Goal: Task Accomplishment & Management: Manage account settings

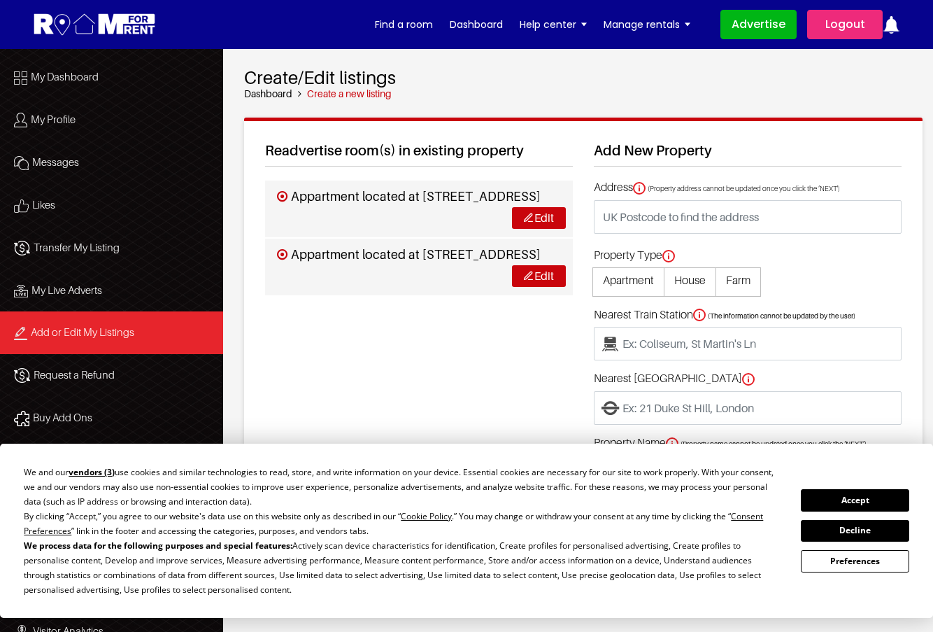
drag, startPoint x: 849, startPoint y: 505, endPoint x: 837, endPoint y: 502, distance: 12.9
click at [849, 505] on button "Accept" at bounding box center [855, 500] width 108 height 22
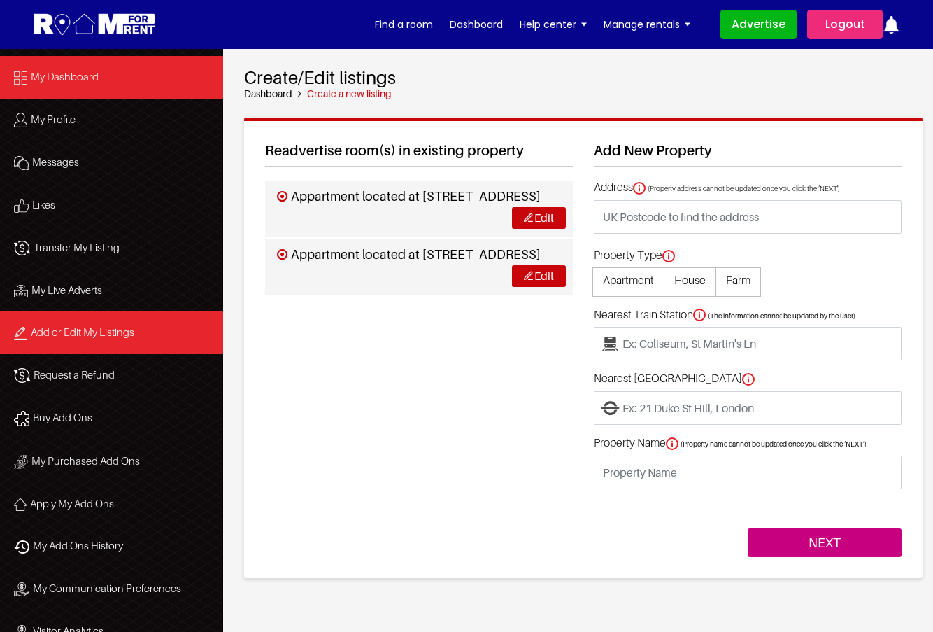
click at [113, 84] on link "My Dashboard" at bounding box center [111, 77] width 223 height 43
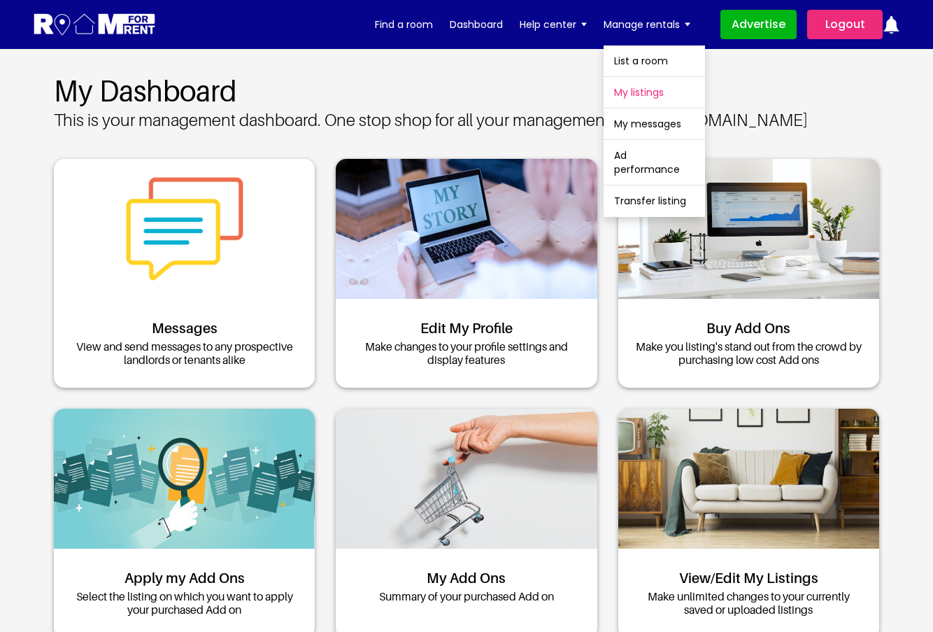
click at [648, 96] on link "My listings" at bounding box center [654, 92] width 101 height 31
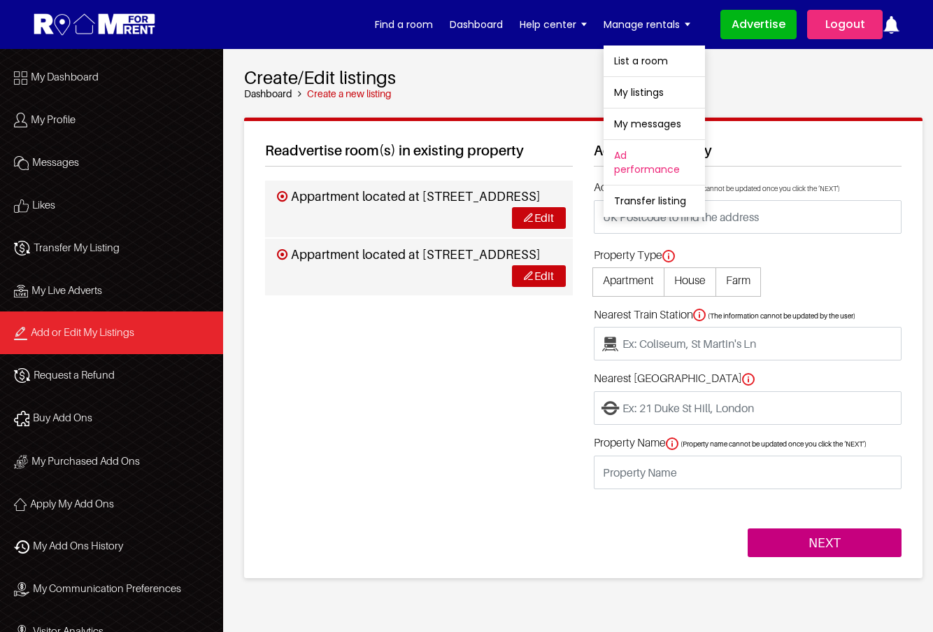
click at [625, 162] on link "Ad performance" at bounding box center [654, 162] width 101 height 45
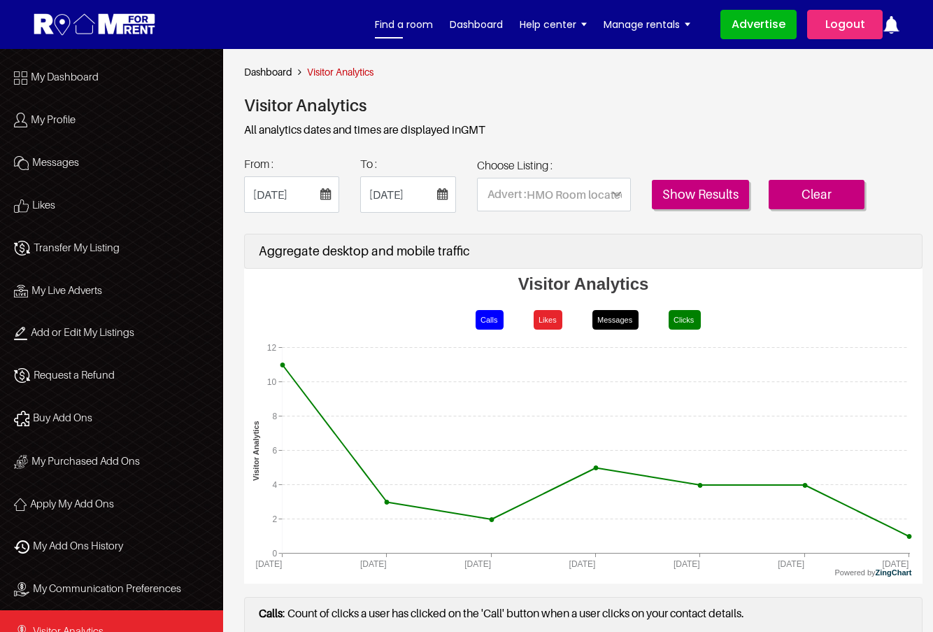
click at [397, 19] on link "Find a room" at bounding box center [404, 24] width 58 height 21
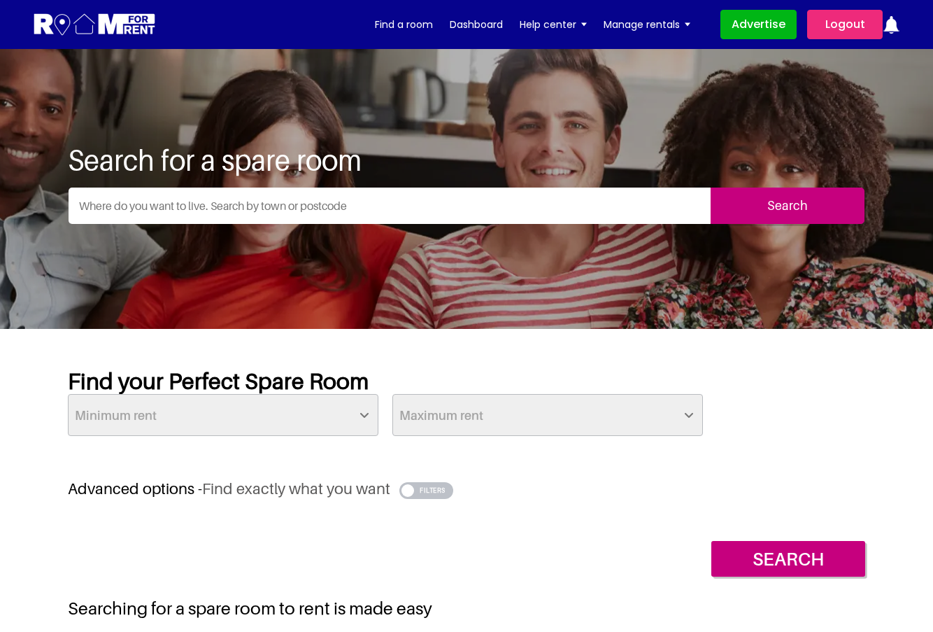
click at [252, 206] on input "text" at bounding box center [390, 205] width 642 height 36
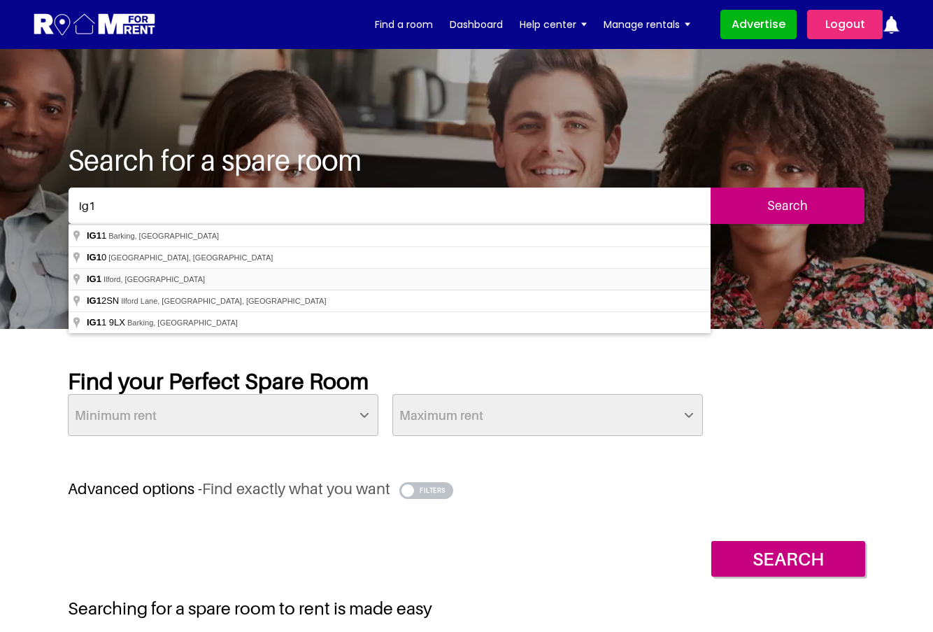
type input "Ilford IG1, [GEOGRAPHIC_DATA]"
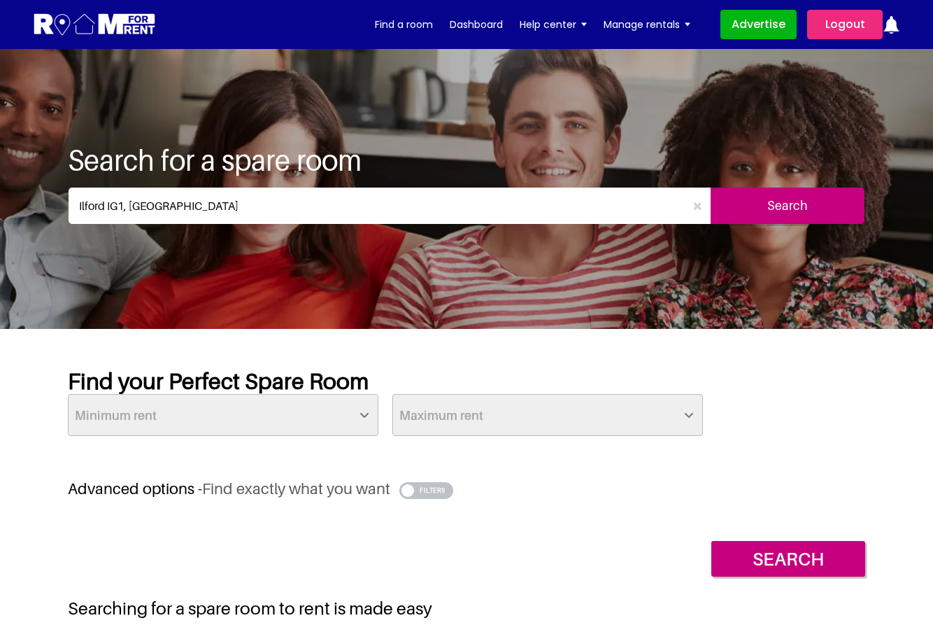
click at [763, 213] on input "Search" at bounding box center [788, 205] width 154 height 36
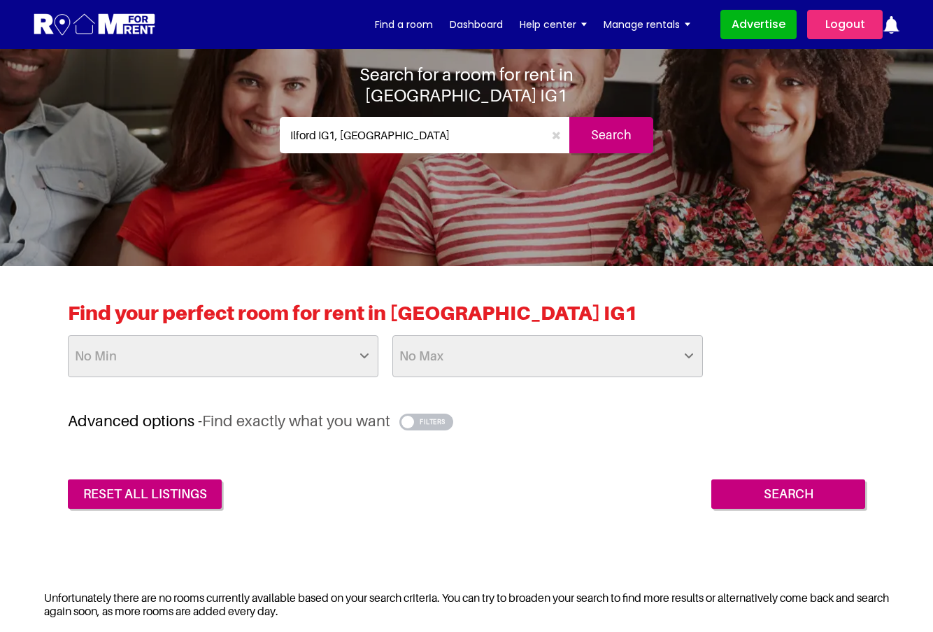
scroll to position [70, 0]
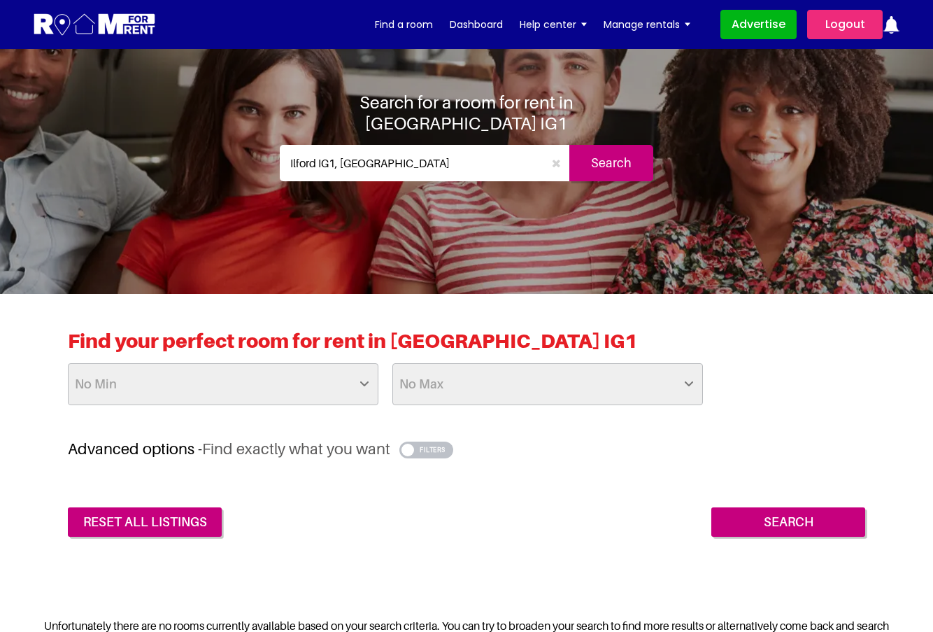
click at [366, 389] on select "No Min £25 £50 £75 £100 £125 £150 £175 £200 £225 £250 £275 £300 £325 £350 £375 …" at bounding box center [223, 384] width 311 height 42
select select "900"
click at [68, 363] on select "No Min £25 £50 £75 £100 £125 £150 £175 £200 £225 £250 £275 £300 £325 £350 £375 …" at bounding box center [223, 384] width 311 height 42
click at [637, 386] on select "No Max £50 £75 £100 £125 £150 £175 £200 £225 £250 £275 £300 £325 £350 £375 £400…" at bounding box center [547, 384] width 311 height 42
select select "above"
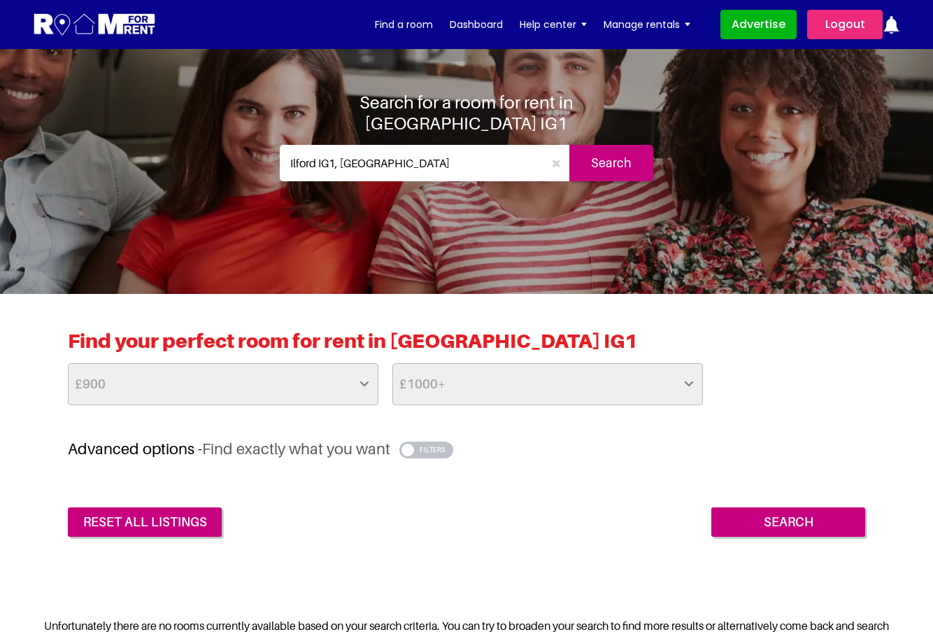
click at [392, 363] on select "No Max £50 £75 £100 £125 £150 £175 £200 £225 £250 £275 £300 £325 £350 £375 £400…" at bounding box center [547, 384] width 311 height 42
click at [746, 515] on input "Search" at bounding box center [788, 521] width 154 height 29
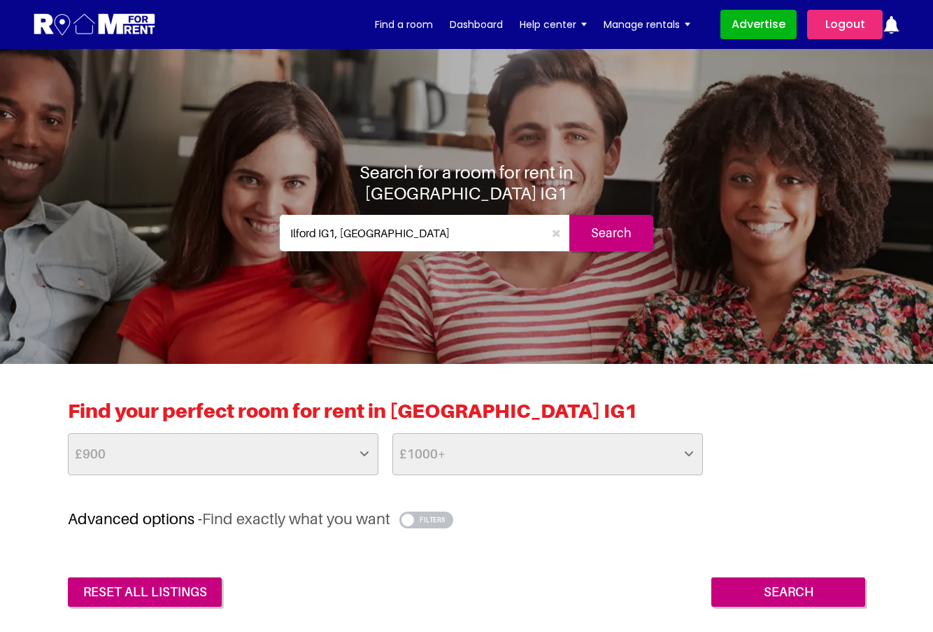
click at [385, 222] on input "Ilford IG1, UK" at bounding box center [412, 233] width 264 height 36
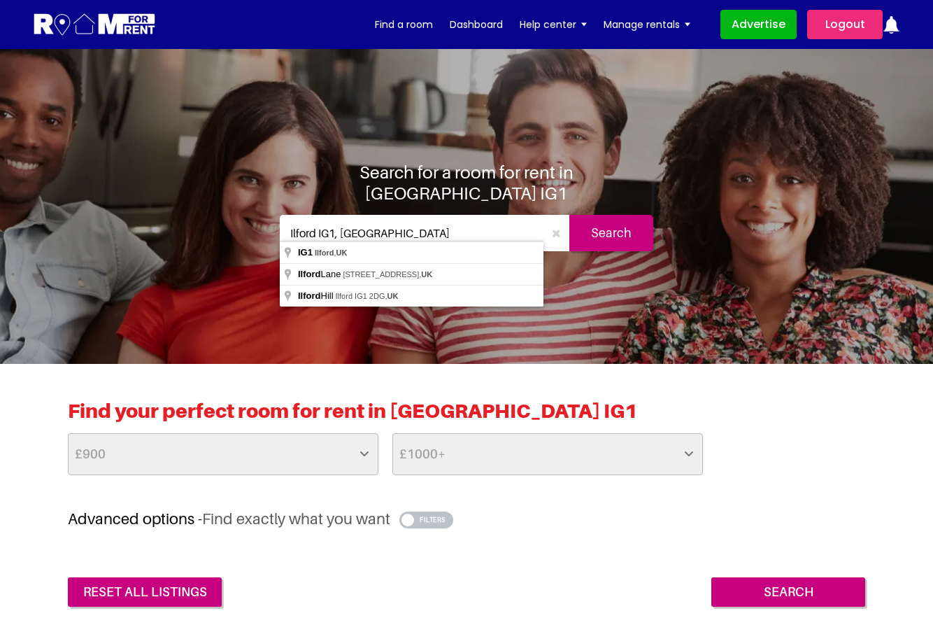
drag, startPoint x: 388, startPoint y: 227, endPoint x: 232, endPoint y: 225, distance: 156.0
click at [232, 225] on div "Search for a room for rent in Ilford IG1 Ilford IG1, UK Search" at bounding box center [466, 212] width 797 height 101
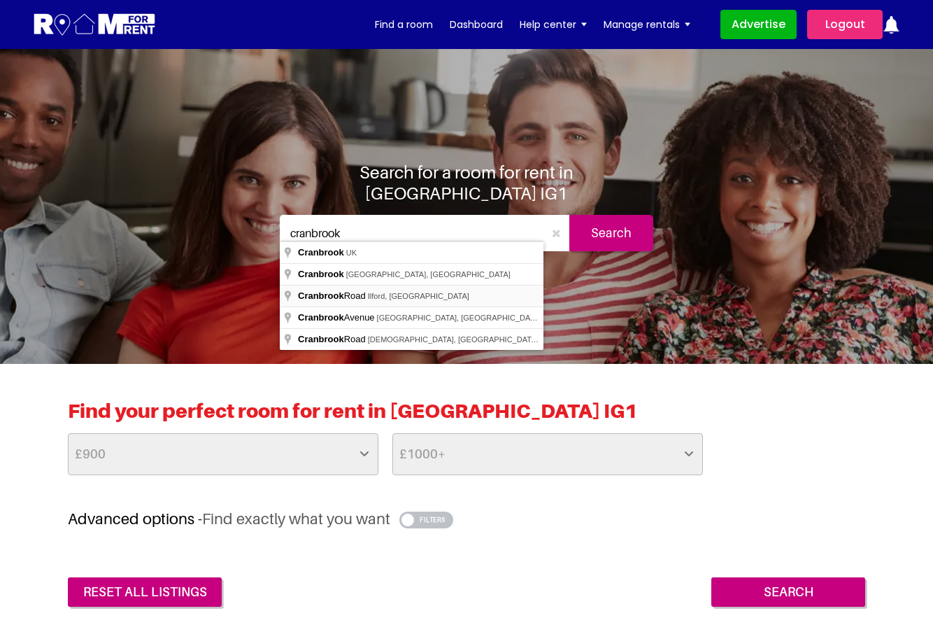
type input "Cranbrook Road, Ilford, UK"
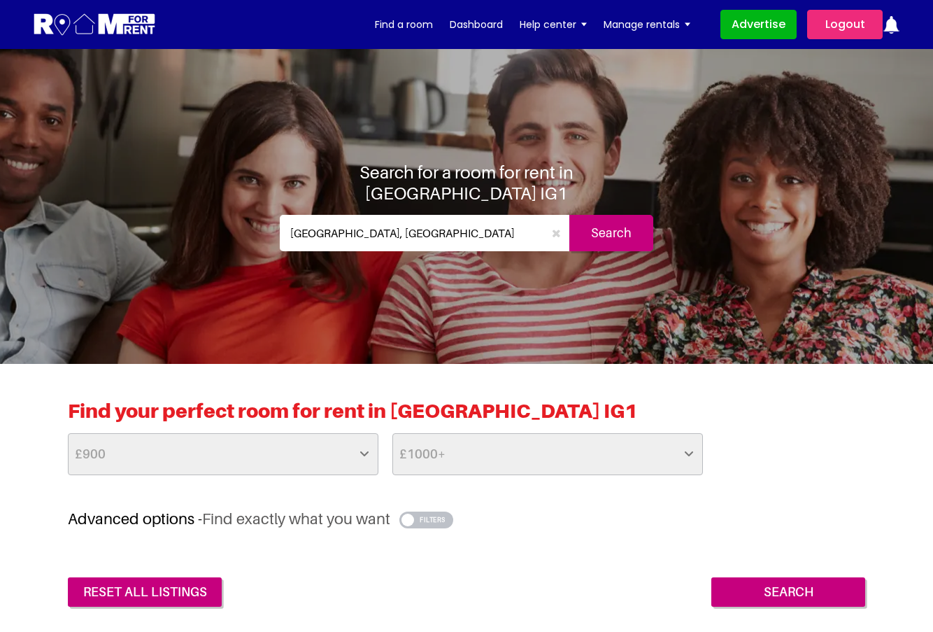
click at [604, 218] on input "Search" at bounding box center [611, 233] width 84 height 36
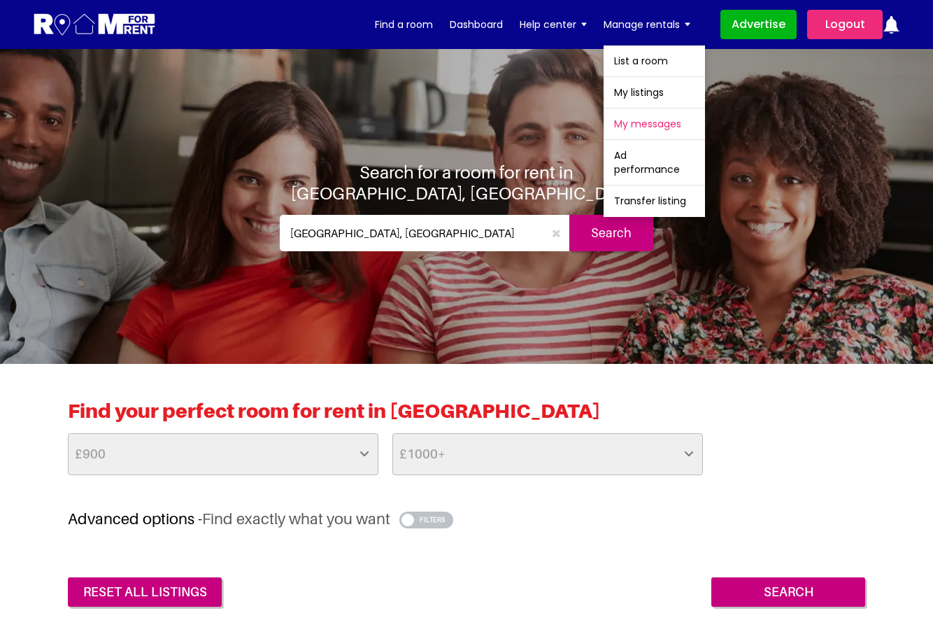
click at [639, 123] on link "My messages" at bounding box center [654, 123] width 101 height 31
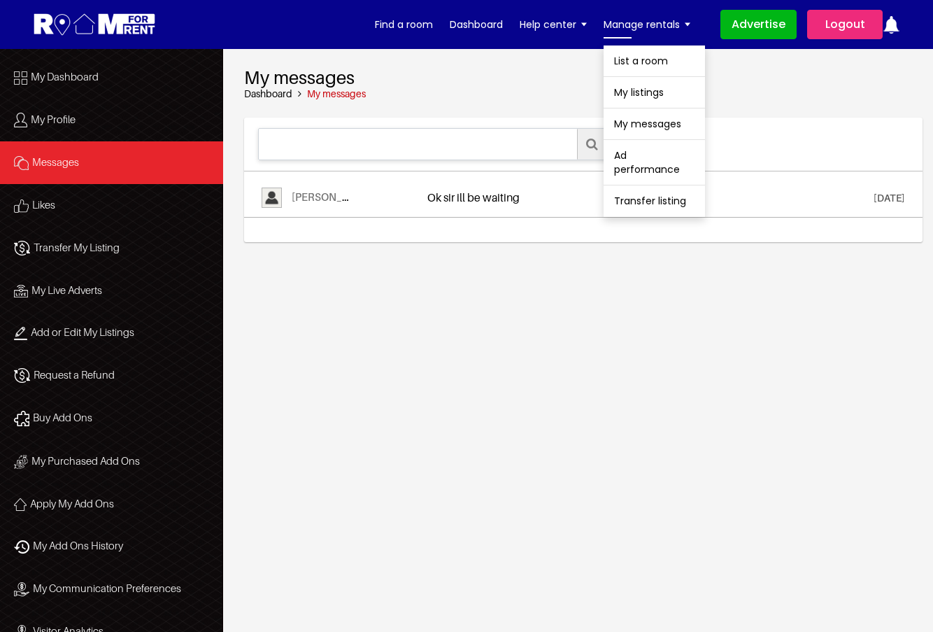
click at [686, 27] on link "Manage rentals" at bounding box center [647, 24] width 87 height 21
click at [636, 84] on link "My listings" at bounding box center [654, 92] width 101 height 31
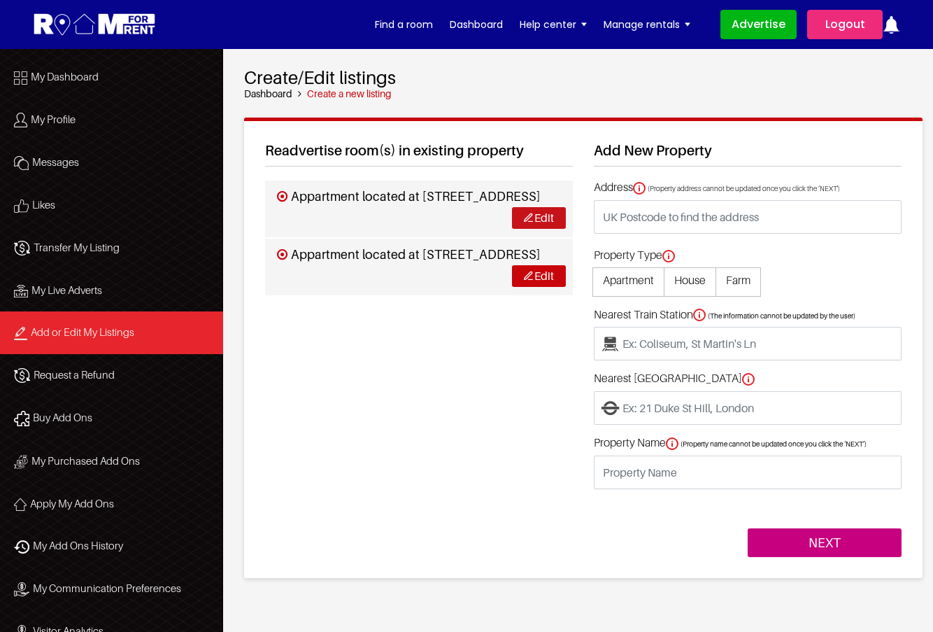
click at [530, 222] on img at bounding box center [528, 217] width 9 height 9
click at [537, 287] on link "Edit" at bounding box center [539, 276] width 54 height 22
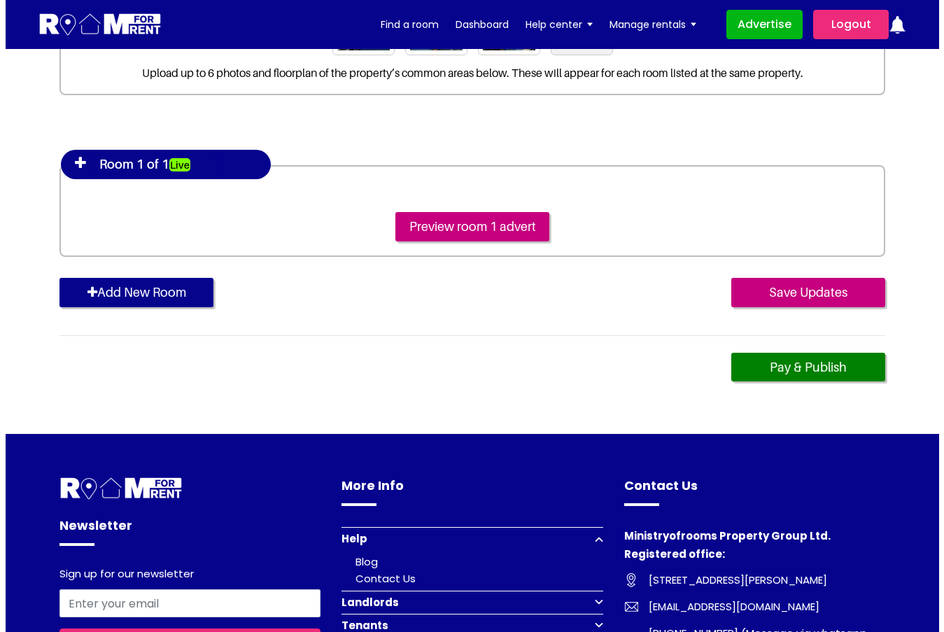
scroll to position [280, 0]
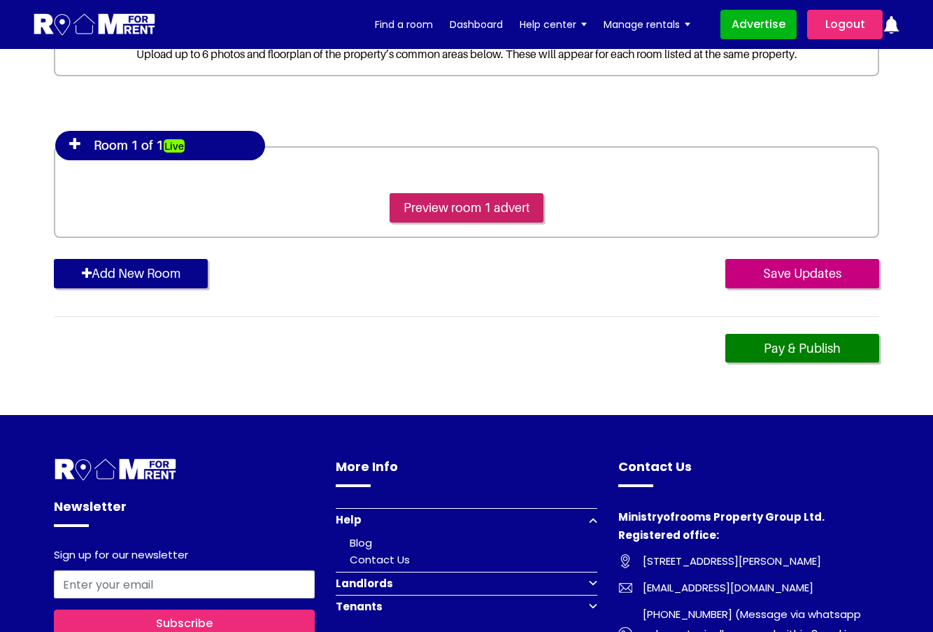
click at [448, 210] on input "Preview room 1 advert" at bounding box center [467, 207] width 154 height 29
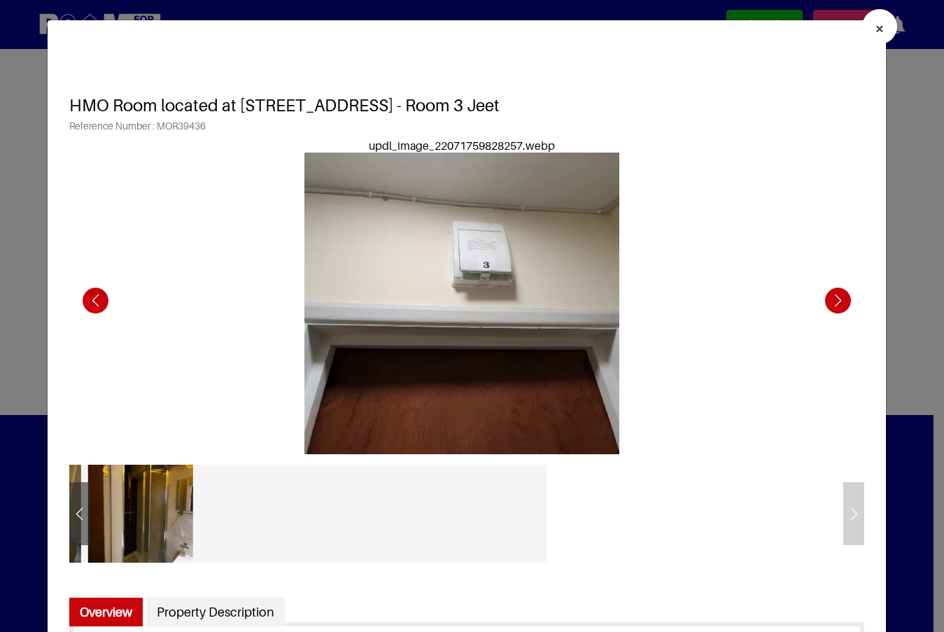
click at [818, 300] on div "Next slide" at bounding box center [837, 300] width 38 height 38
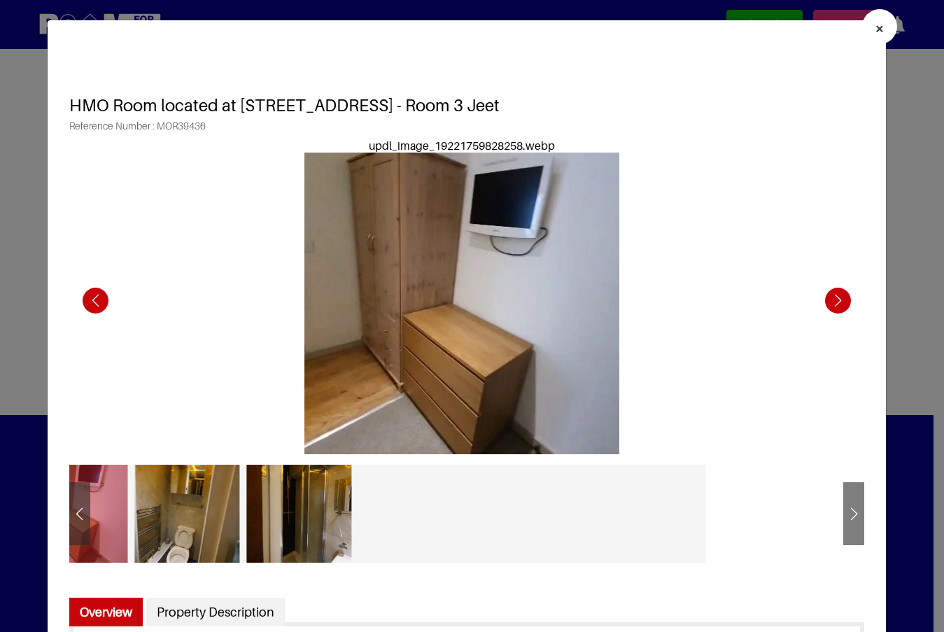
click at [818, 300] on div "Next slide" at bounding box center [837, 300] width 38 height 38
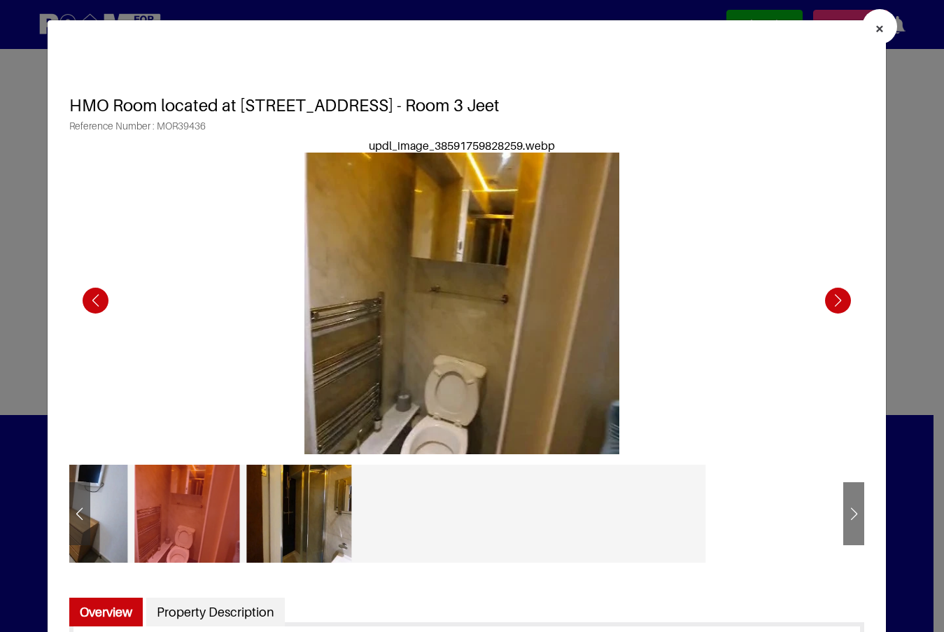
click at [818, 300] on div "Next slide" at bounding box center [837, 300] width 38 height 38
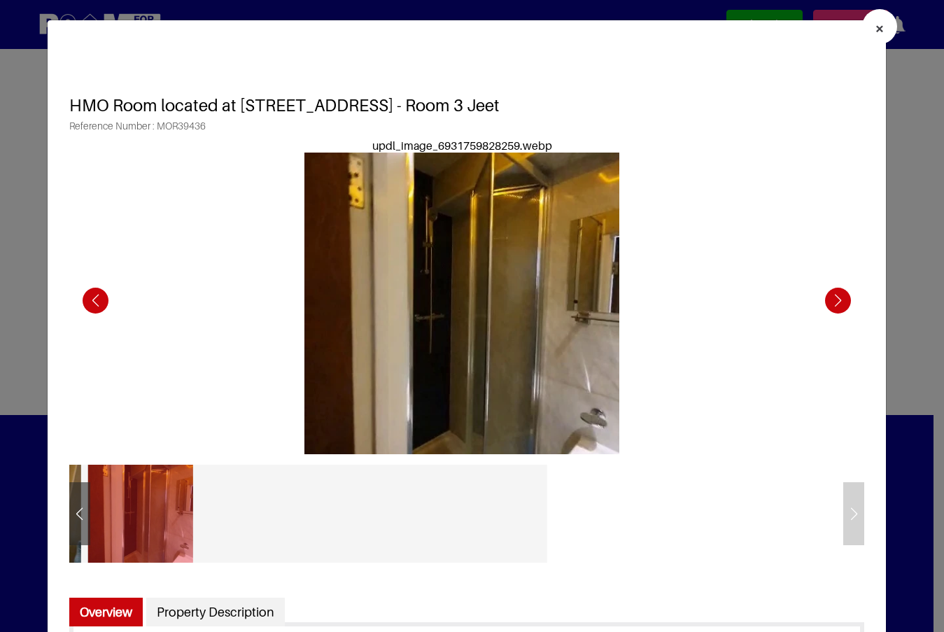
click at [818, 300] on div "Next slide" at bounding box center [837, 300] width 38 height 38
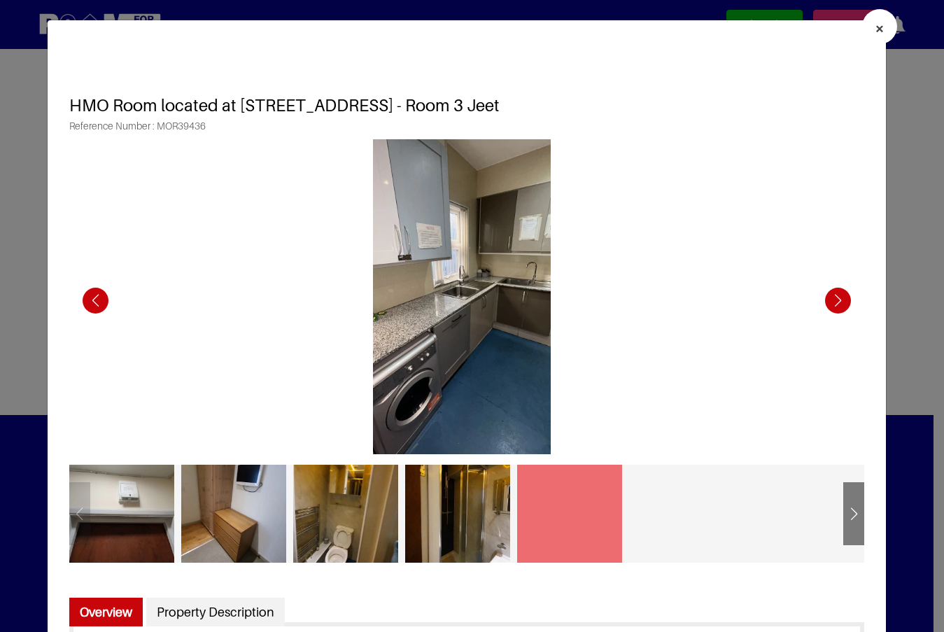
click at [818, 300] on div "Next slide" at bounding box center [837, 300] width 38 height 38
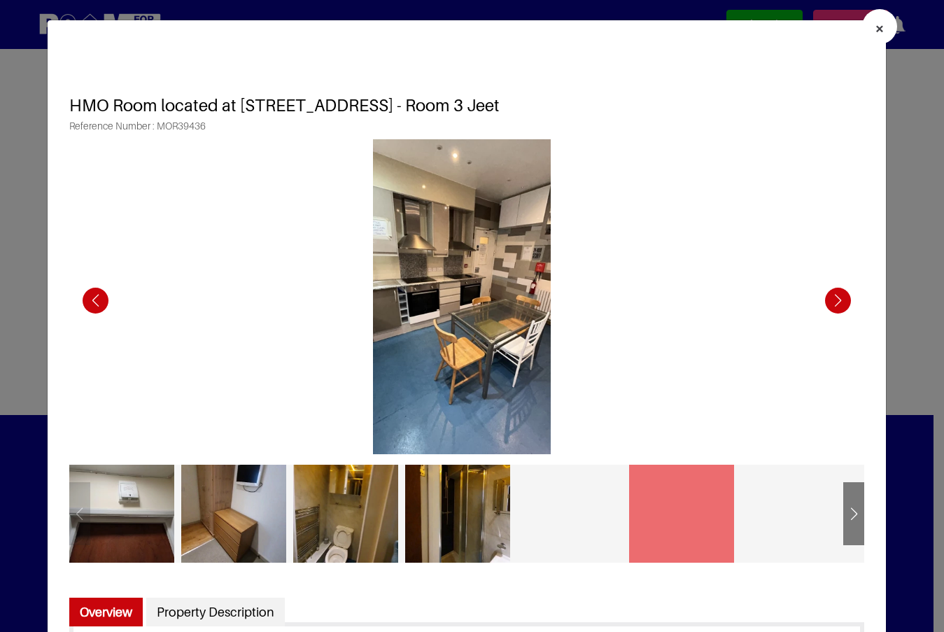
click at [818, 300] on div "Next slide" at bounding box center [837, 300] width 38 height 38
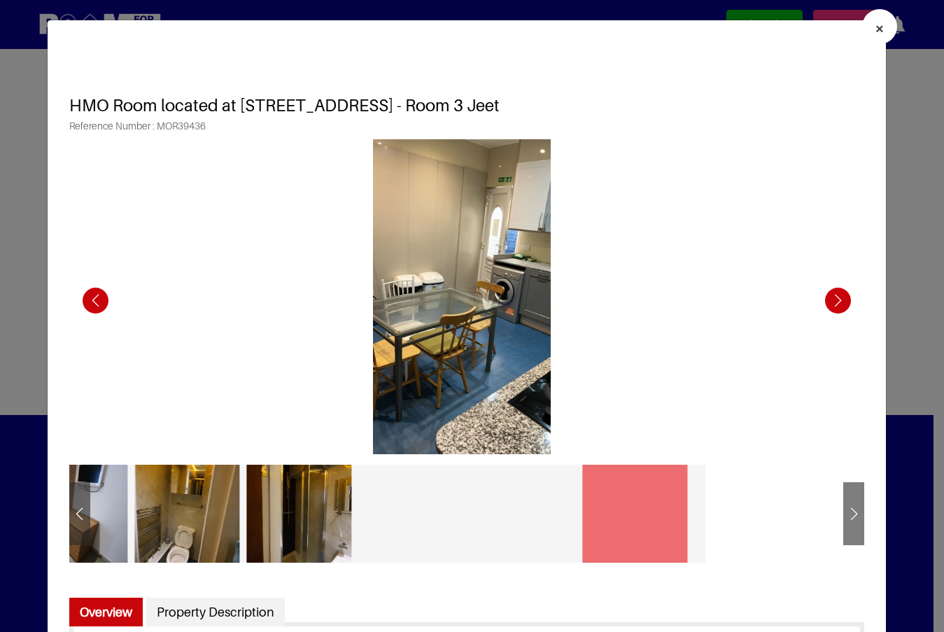
click at [818, 300] on div "Next slide" at bounding box center [837, 300] width 38 height 38
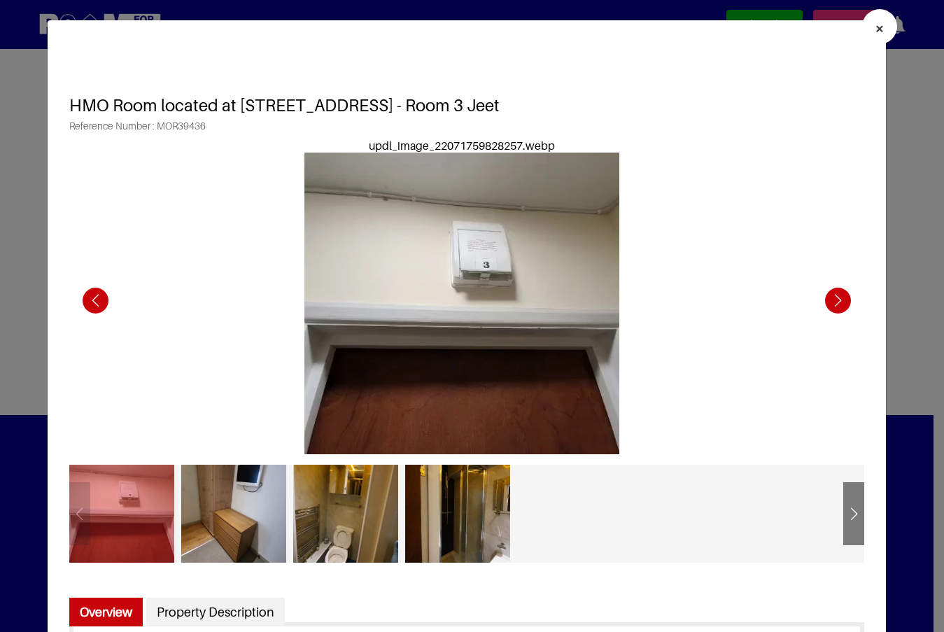
click at [818, 300] on div "Next slide" at bounding box center [837, 300] width 38 height 38
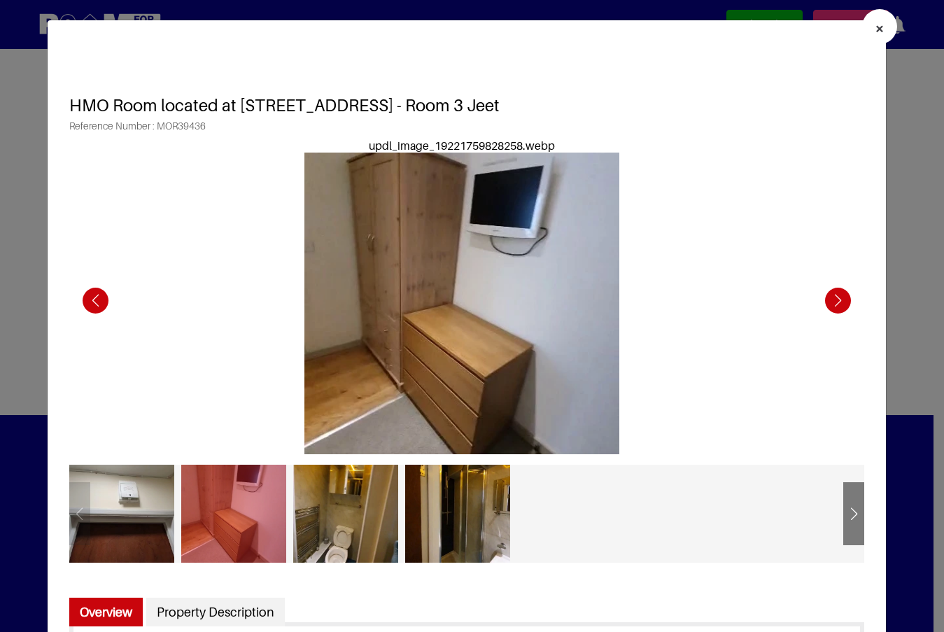
click at [818, 300] on div "Next slide" at bounding box center [837, 300] width 38 height 38
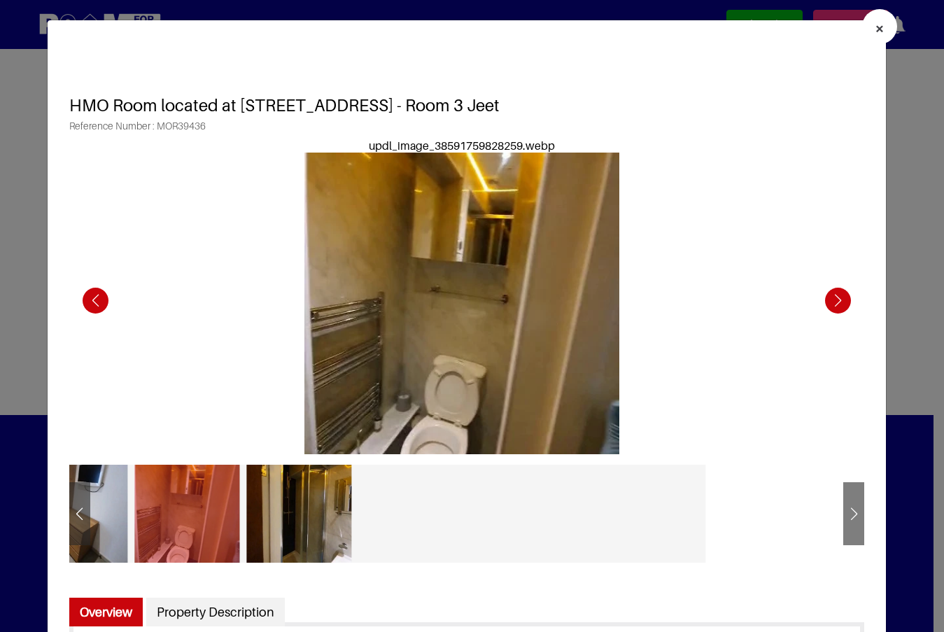
click at [818, 300] on div "Next slide" at bounding box center [837, 300] width 38 height 38
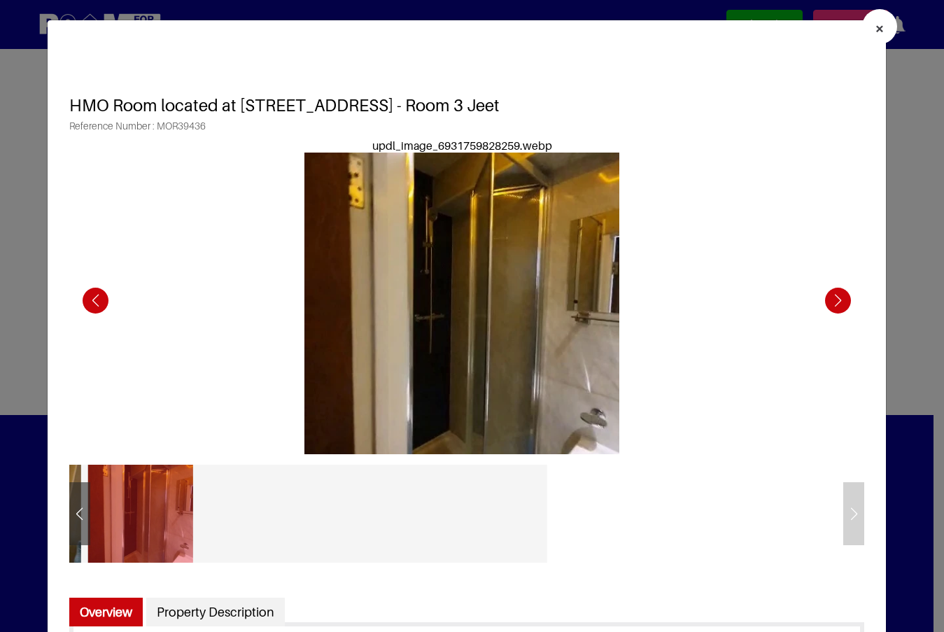
click at [818, 300] on div "Next slide" at bounding box center [837, 300] width 38 height 38
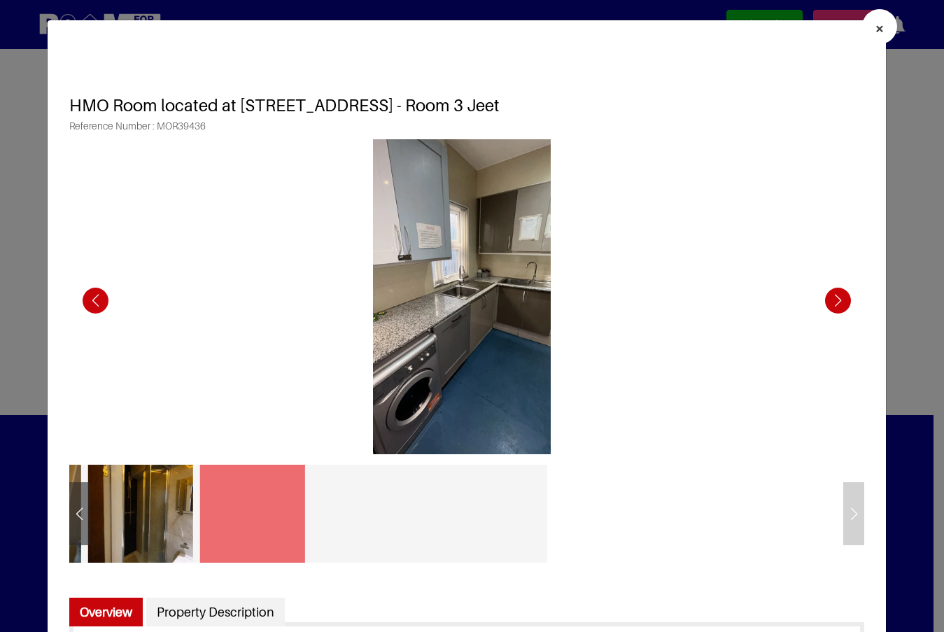
click at [818, 300] on div "Next slide" at bounding box center [837, 300] width 38 height 38
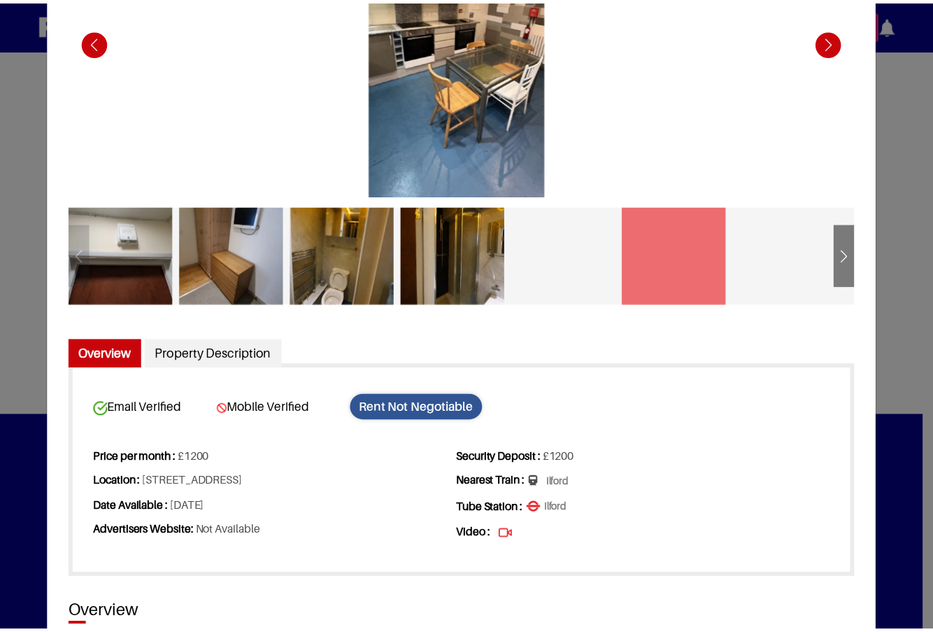
scroll to position [0, 0]
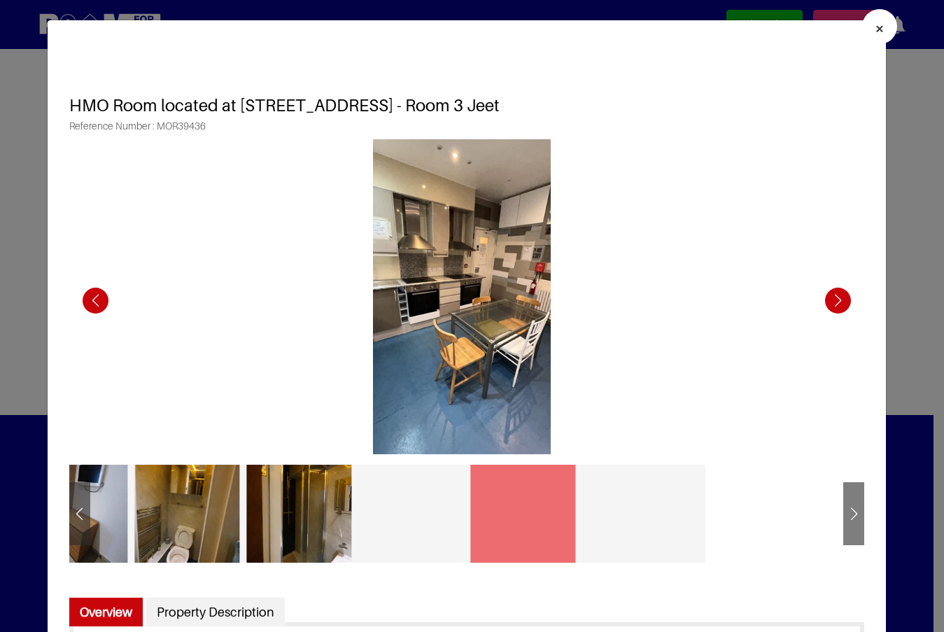
click at [874, 30] on button "×" at bounding box center [879, 26] width 35 height 35
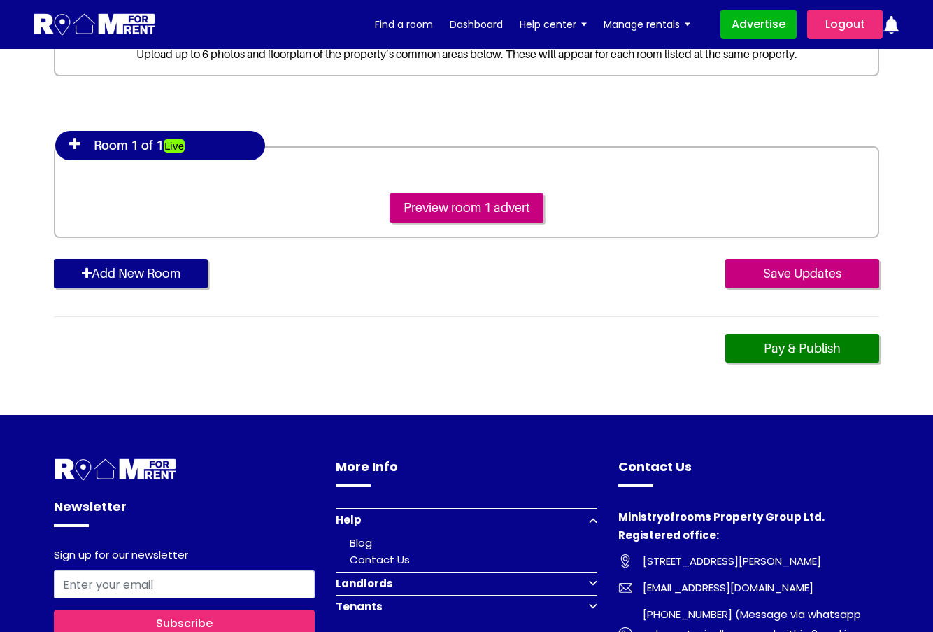
scroll to position [210, 0]
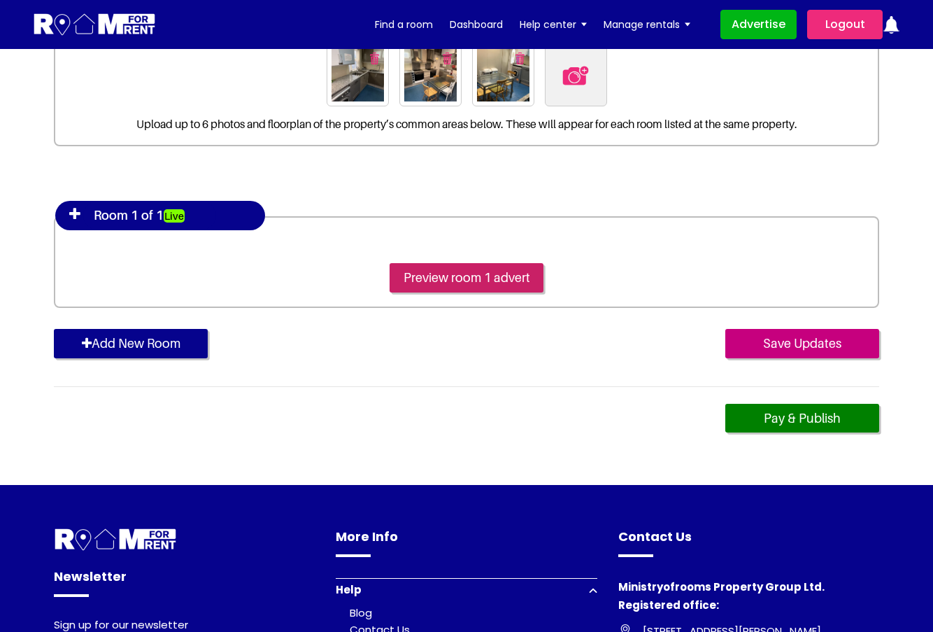
click at [449, 281] on input "Preview room 1 advert" at bounding box center [467, 277] width 154 height 29
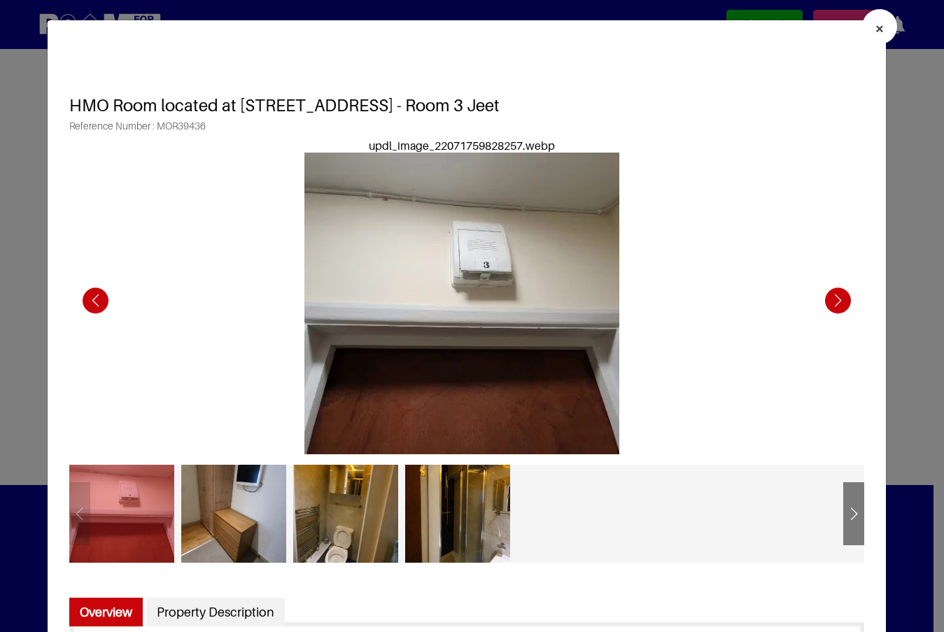
drag, startPoint x: 879, startPoint y: 35, endPoint x: 872, endPoint y: 35, distance: 7.7
click at [873, 35] on button "×" at bounding box center [879, 26] width 35 height 35
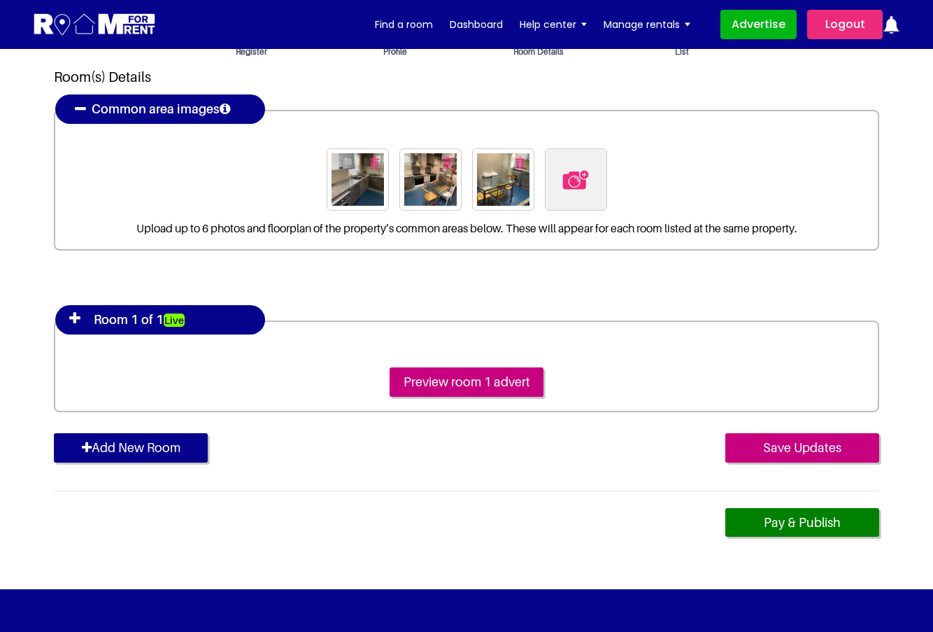
scroll to position [0, 0]
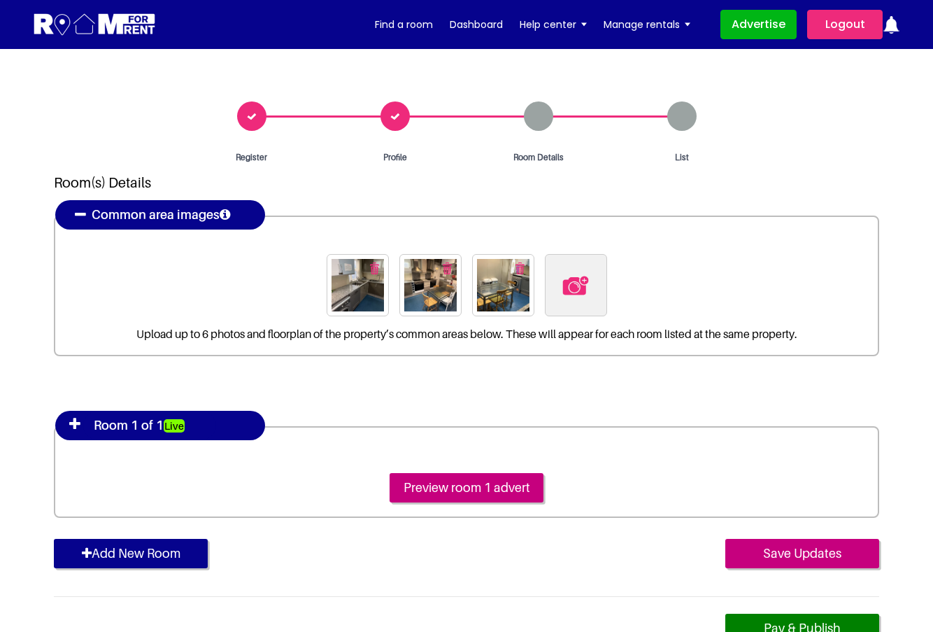
click at [540, 111] on div "Room Details" at bounding box center [538, 132] width 143 height 62
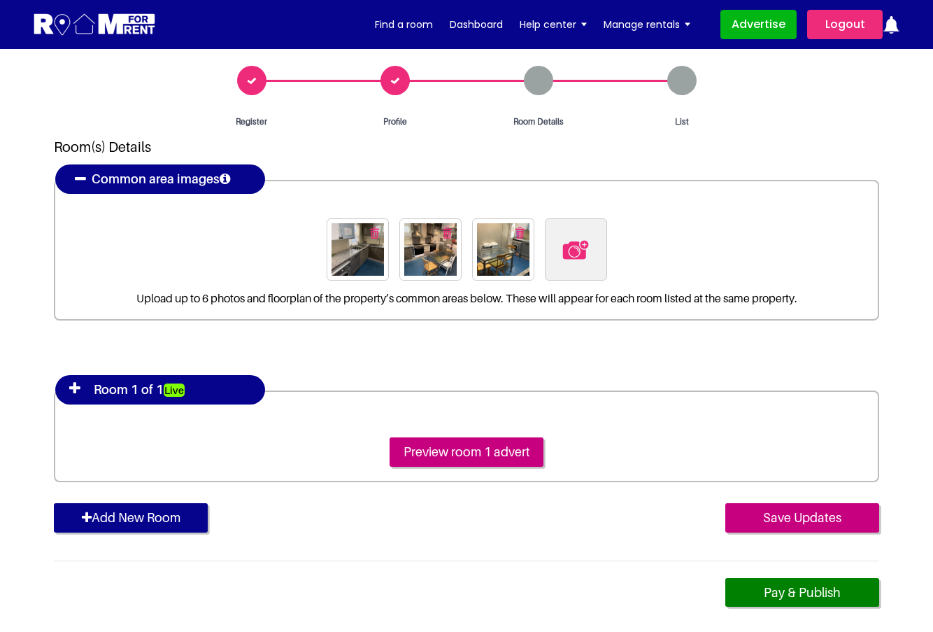
scroll to position [70, 0]
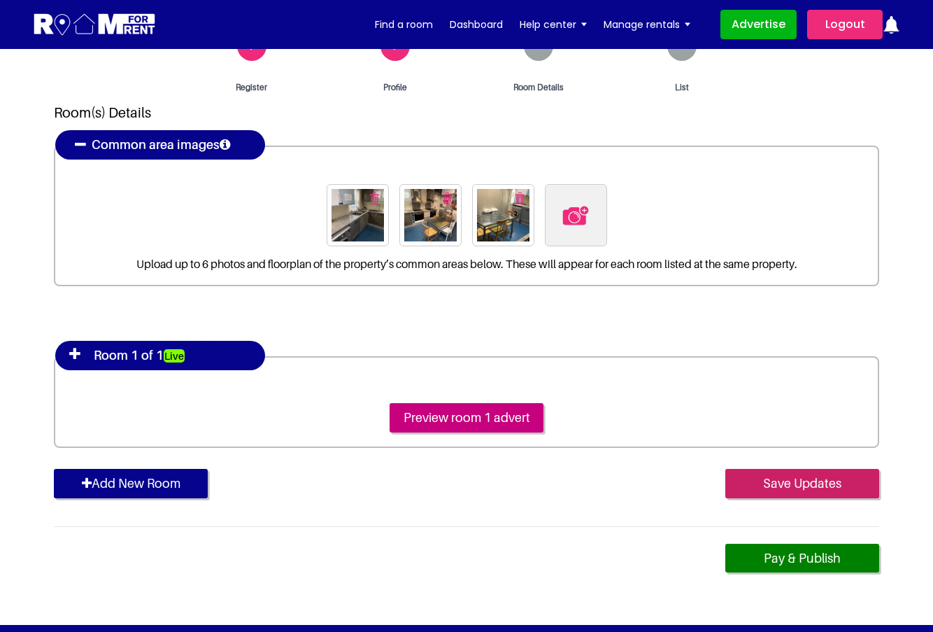
click at [791, 483] on input "Save Updates" at bounding box center [802, 483] width 154 height 29
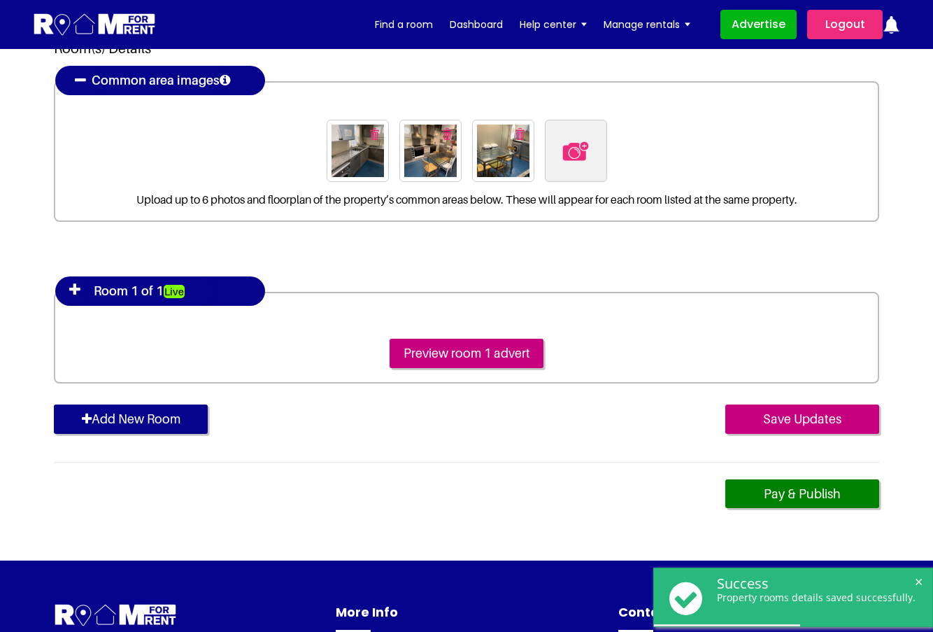
scroll to position [140, 0]
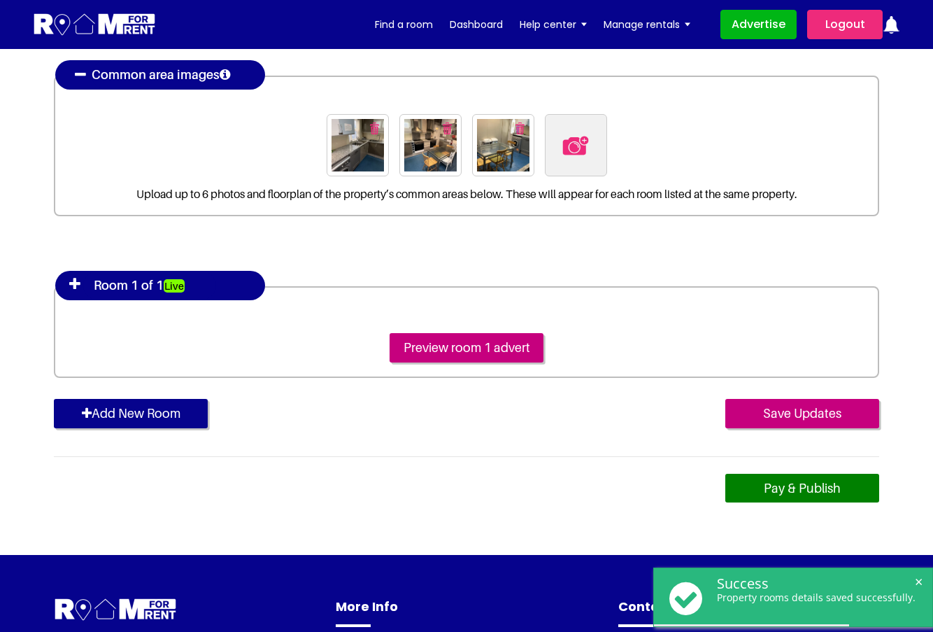
click at [778, 485] on link "Pay & Publish" at bounding box center [802, 488] width 154 height 29
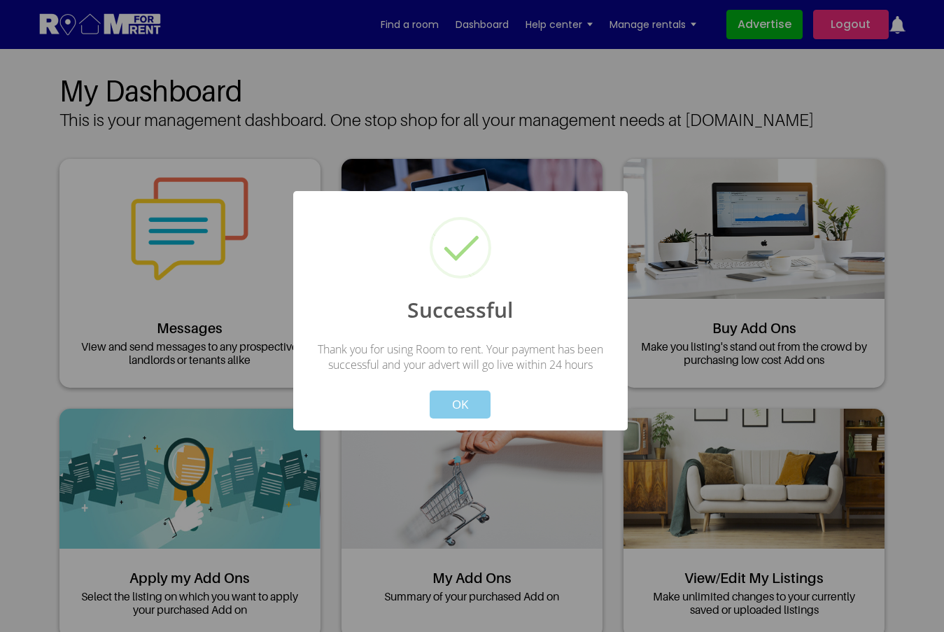
click at [458, 404] on button "OK" at bounding box center [460, 404] width 61 height 28
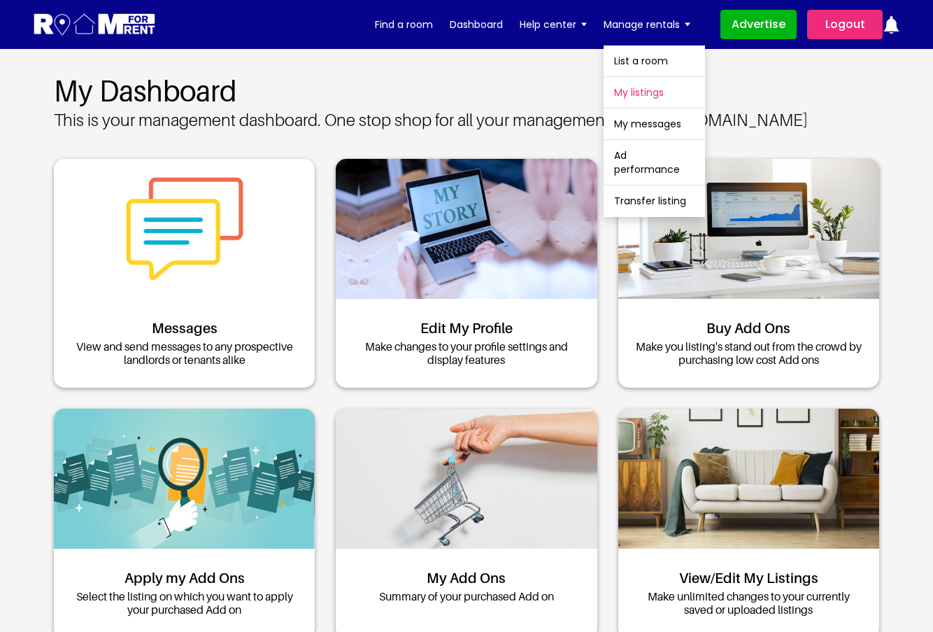
click at [630, 87] on link "My listings" at bounding box center [654, 92] width 101 height 31
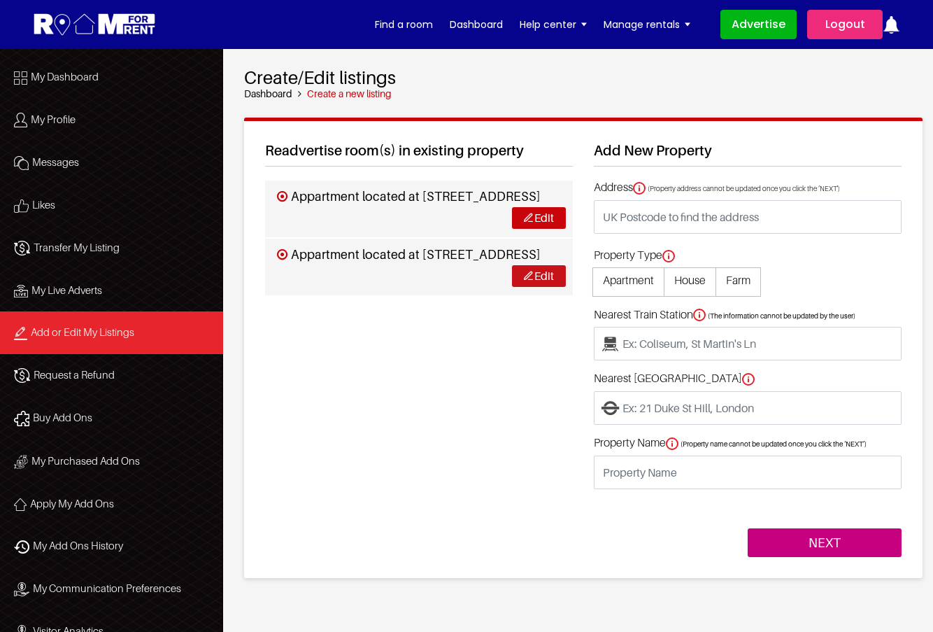
click at [530, 280] on img at bounding box center [528, 275] width 9 height 9
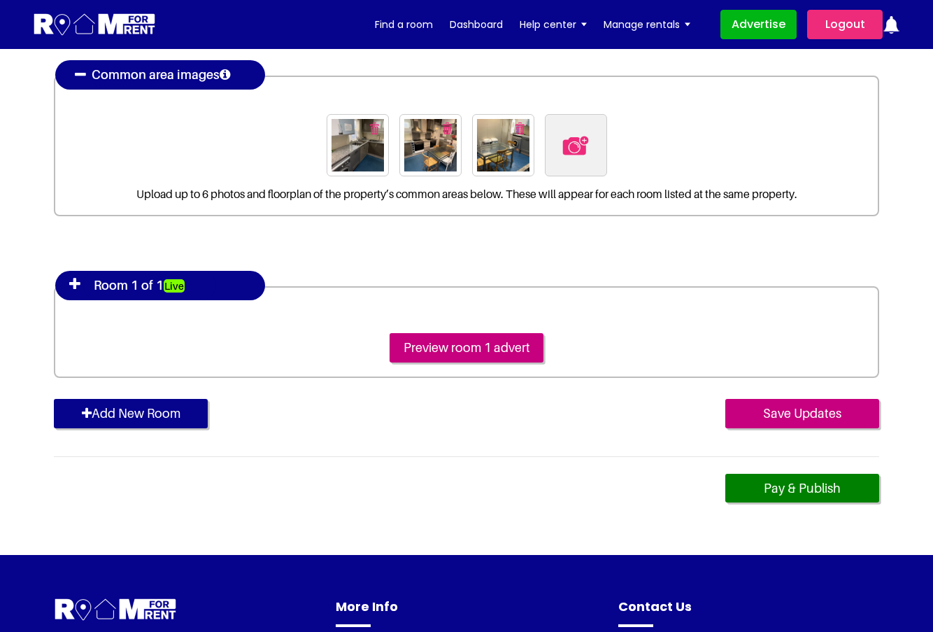
scroll to position [70, 0]
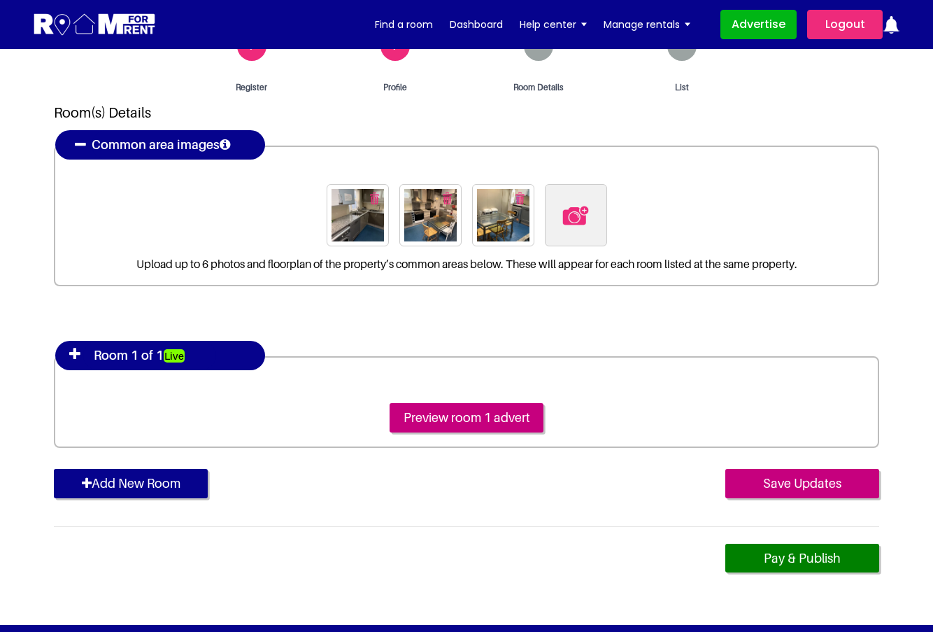
click at [73, 357] on icon at bounding box center [74, 354] width 11 height 14
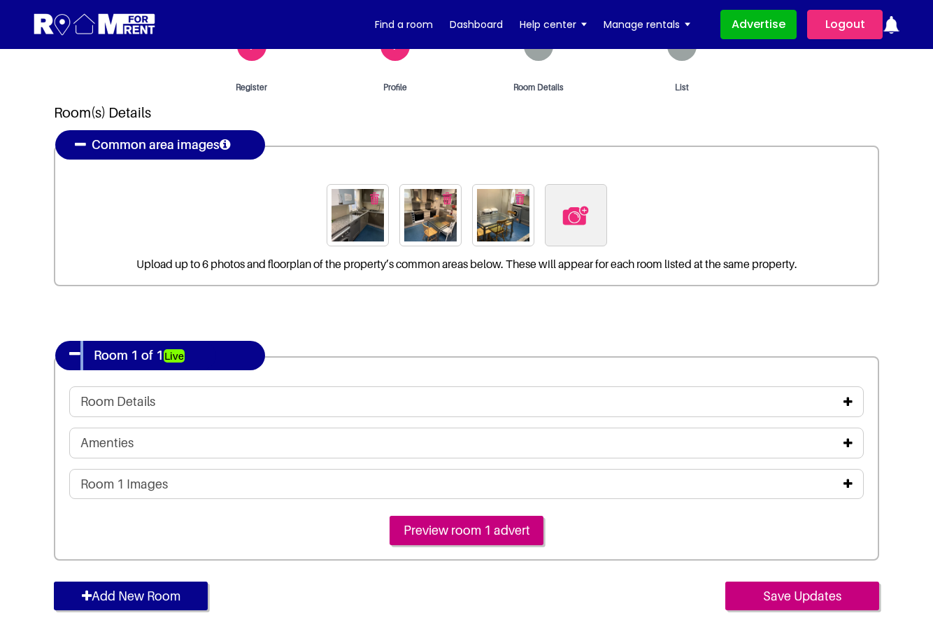
click at [73, 357] on icon at bounding box center [74, 354] width 11 height 14
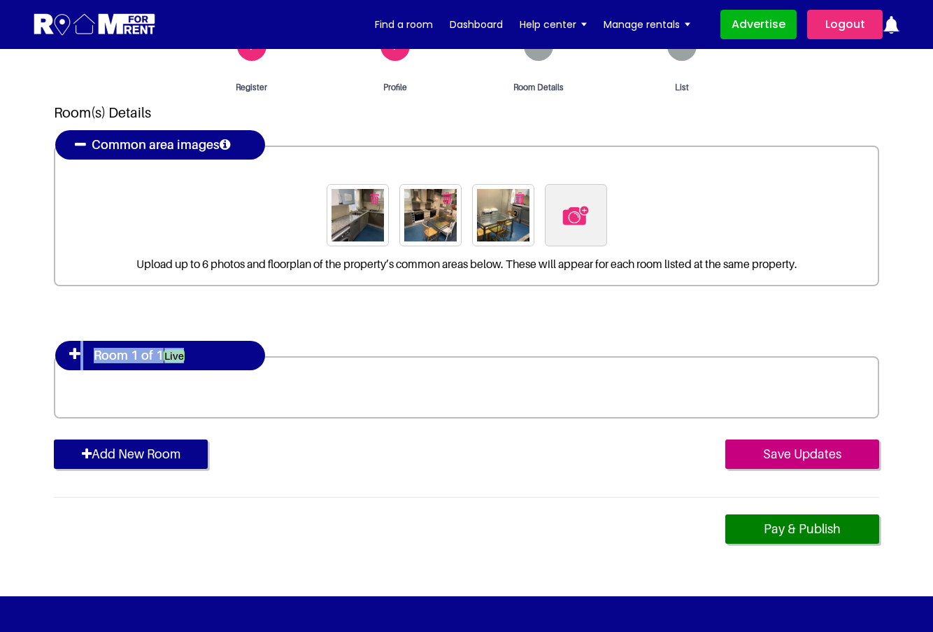
click at [73, 357] on icon at bounding box center [74, 354] width 11 height 14
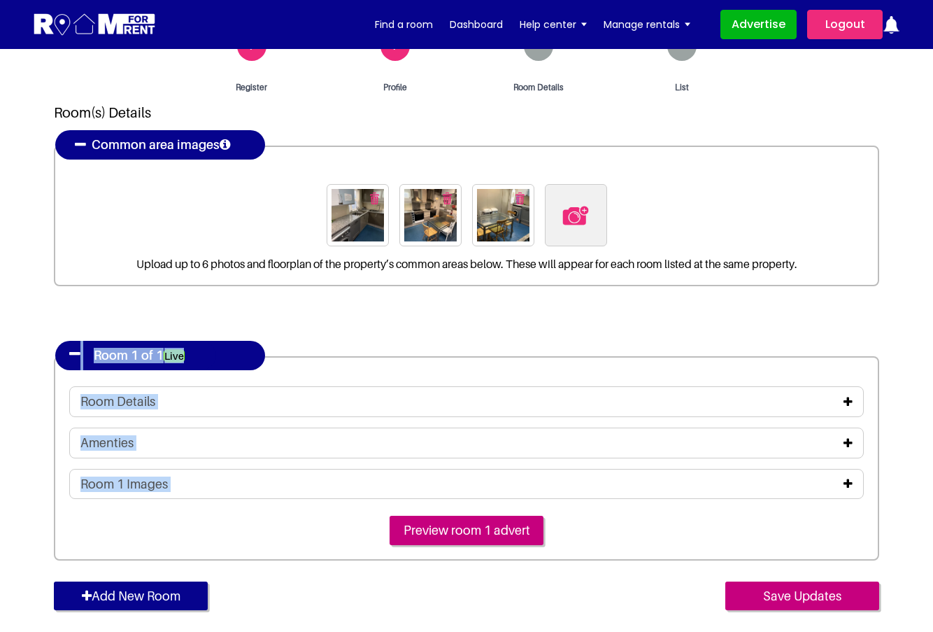
click at [843, 480] on div "Room 1 Images" at bounding box center [466, 483] width 772 height 15
click at [848, 483] on icon at bounding box center [848, 483] width 9 height 11
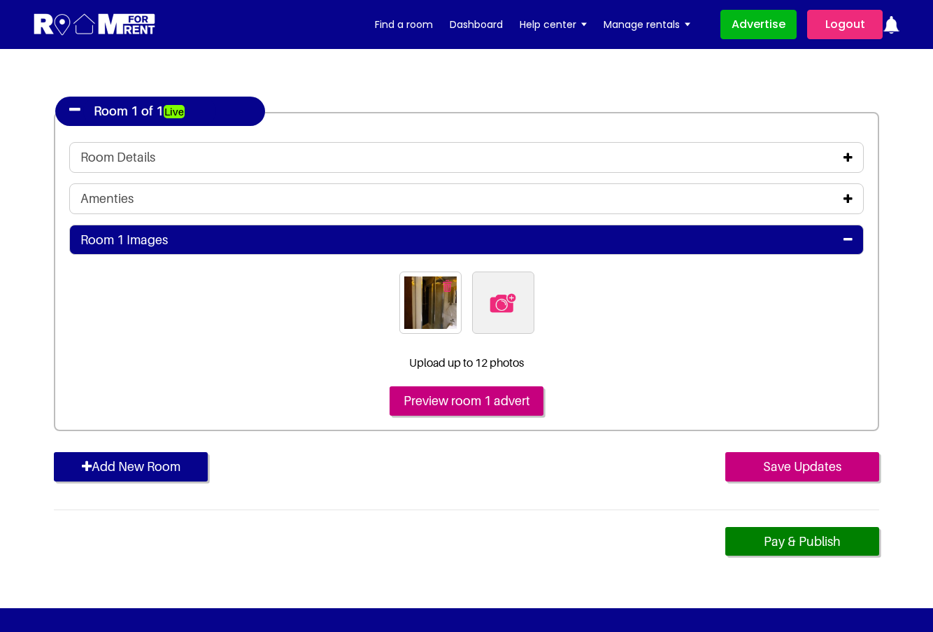
scroll to position [280, 0]
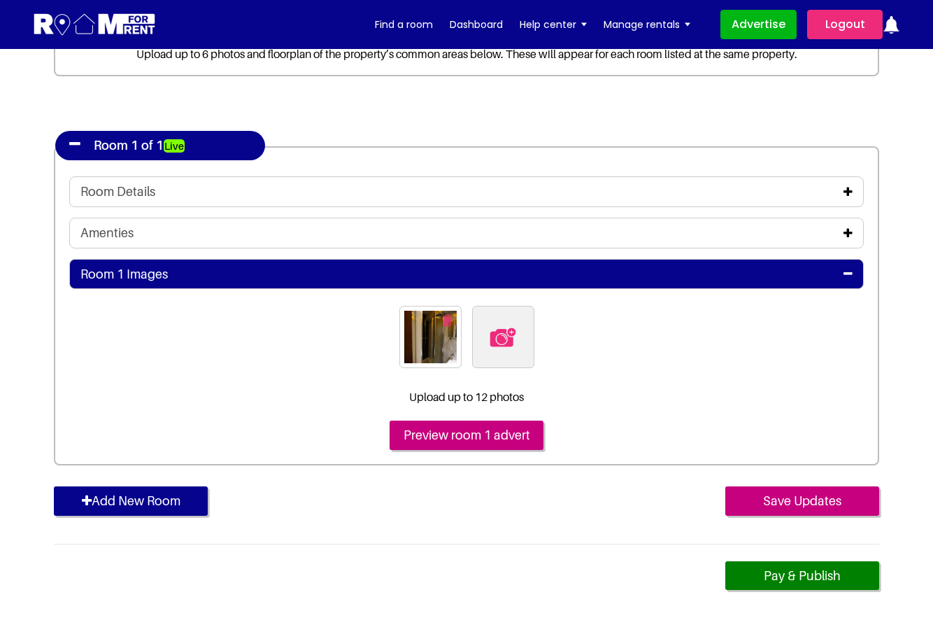
click at [433, 339] on img at bounding box center [430, 337] width 52 height 52
click at [502, 341] on img at bounding box center [502, 336] width 29 height 29
click at [502, 323] on input "file" at bounding box center [579, 314] width 214 height 17
click at [849, 232] on icon at bounding box center [848, 232] width 9 height 11
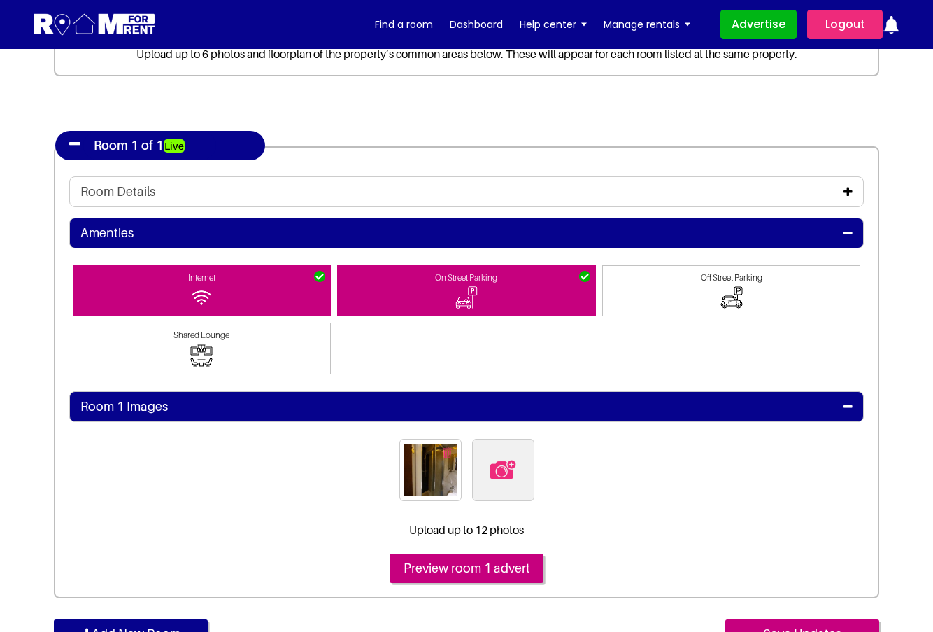
click at [849, 232] on icon at bounding box center [848, 232] width 9 height 11
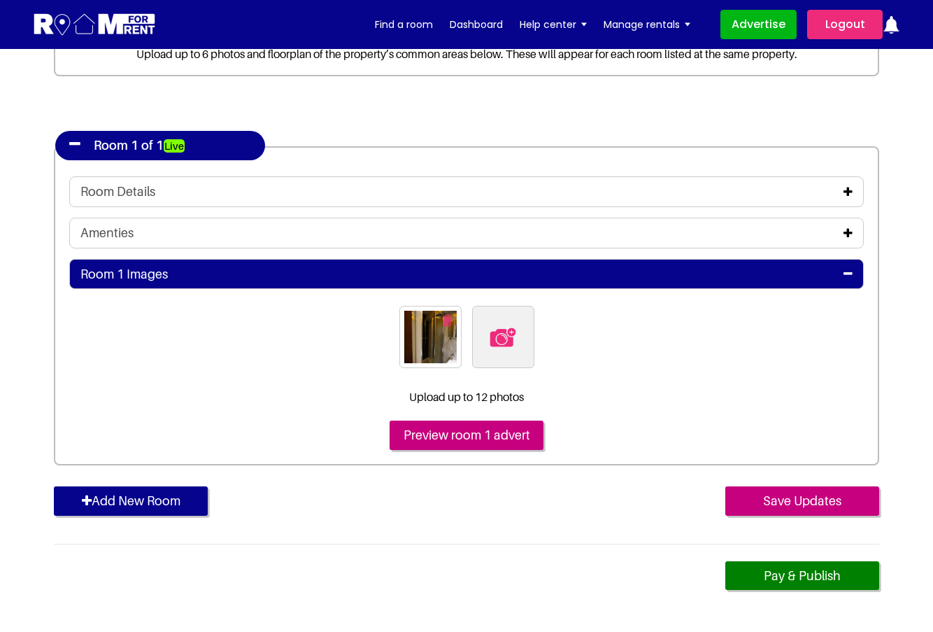
click at [847, 192] on icon at bounding box center [848, 191] width 9 height 11
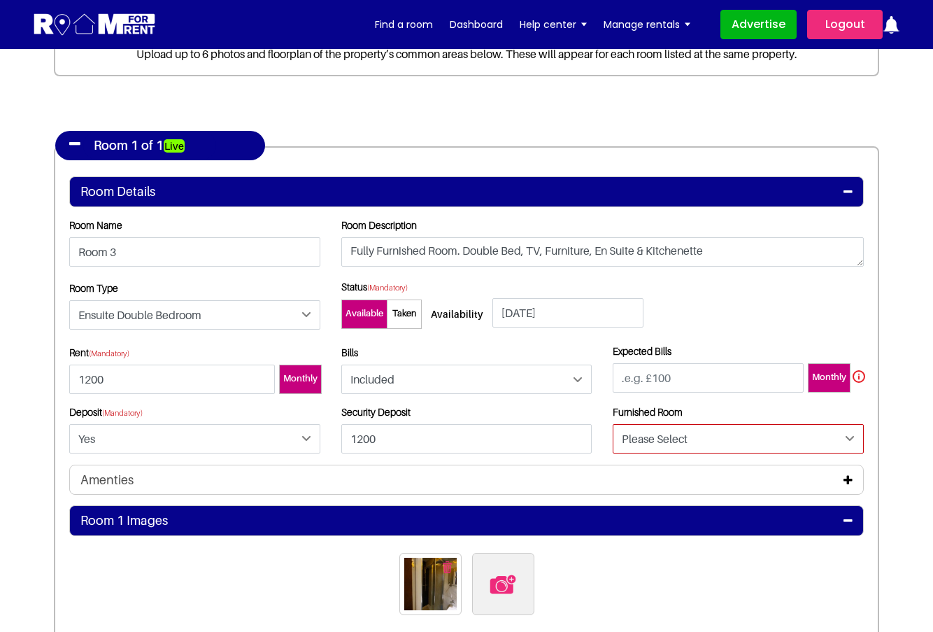
click at [752, 435] on select "Please Select Yes No" at bounding box center [738, 438] width 251 height 29
select select "Yes"
click at [613, 424] on select "Please Select Yes No" at bounding box center [738, 438] width 251 height 29
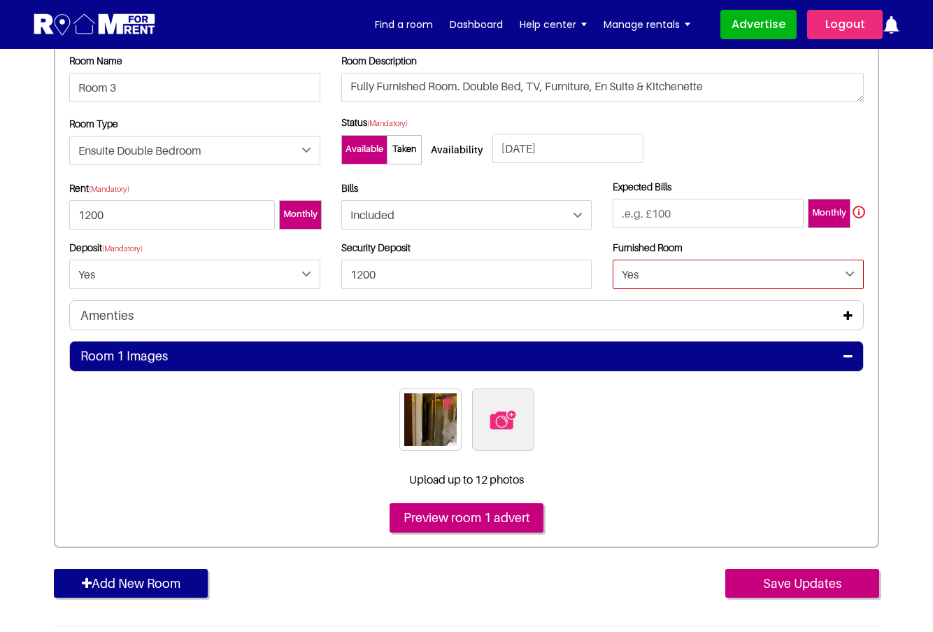
scroll to position [490, 0]
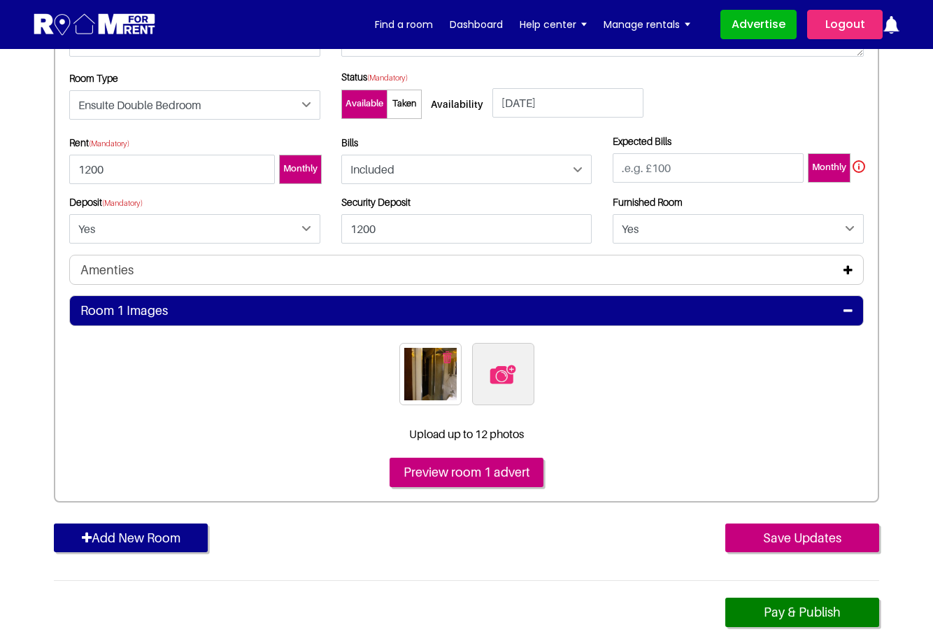
click at [770, 538] on input "Save Updates" at bounding box center [802, 537] width 154 height 29
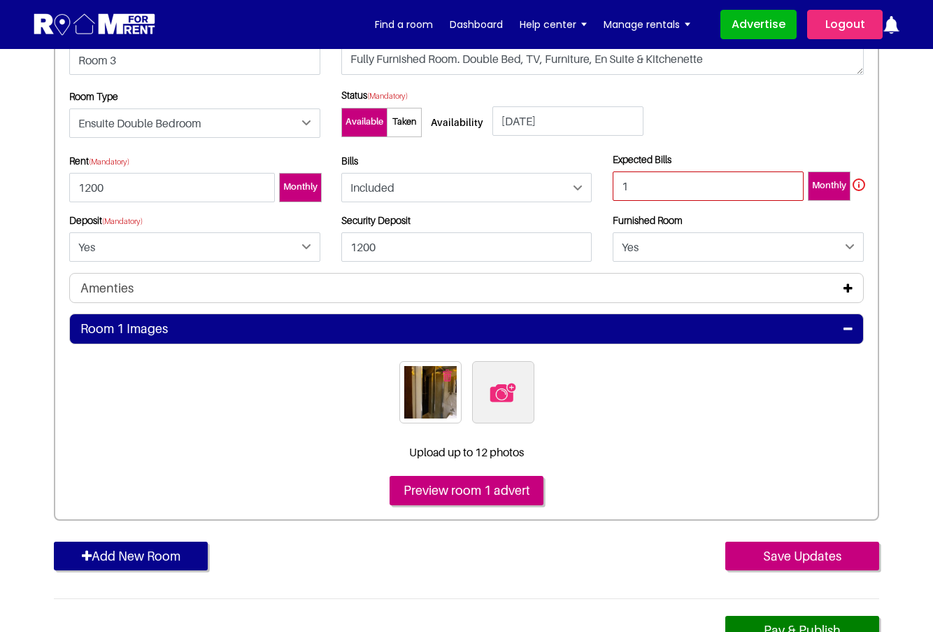
scroll to position [420, 0]
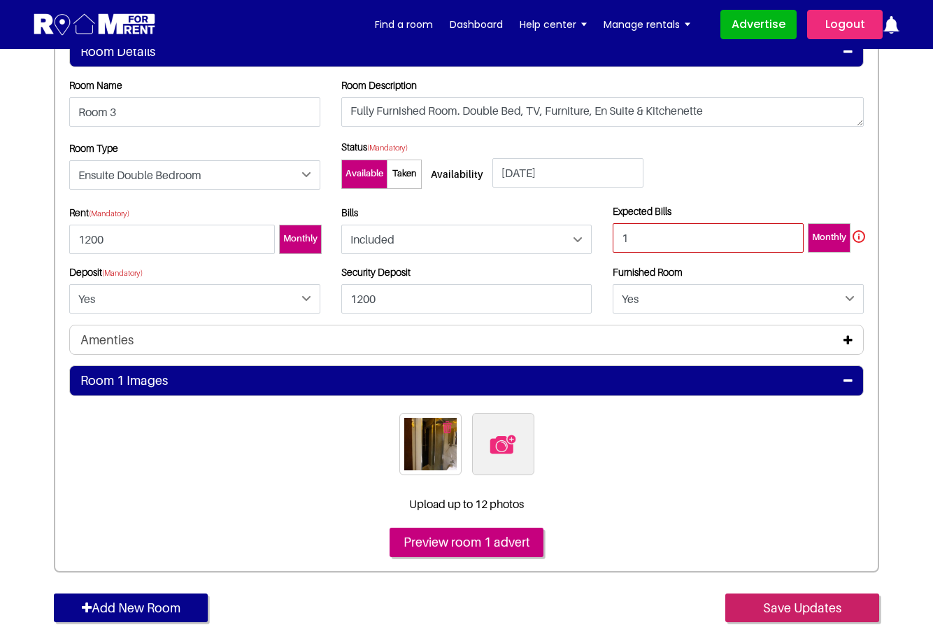
type input "1"
click at [780, 609] on input "Save Updates" at bounding box center [802, 607] width 154 height 29
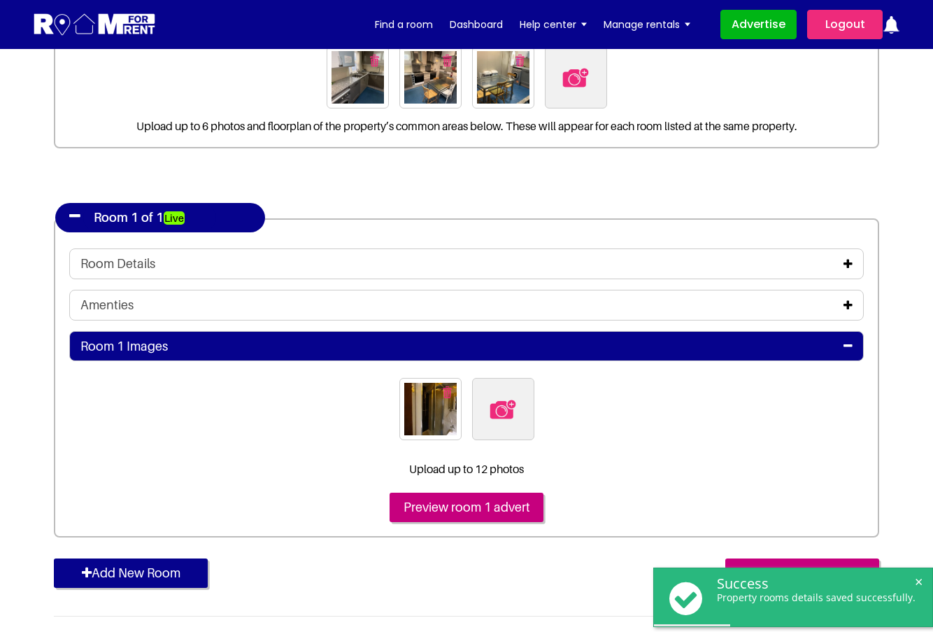
scroll to position [280, 0]
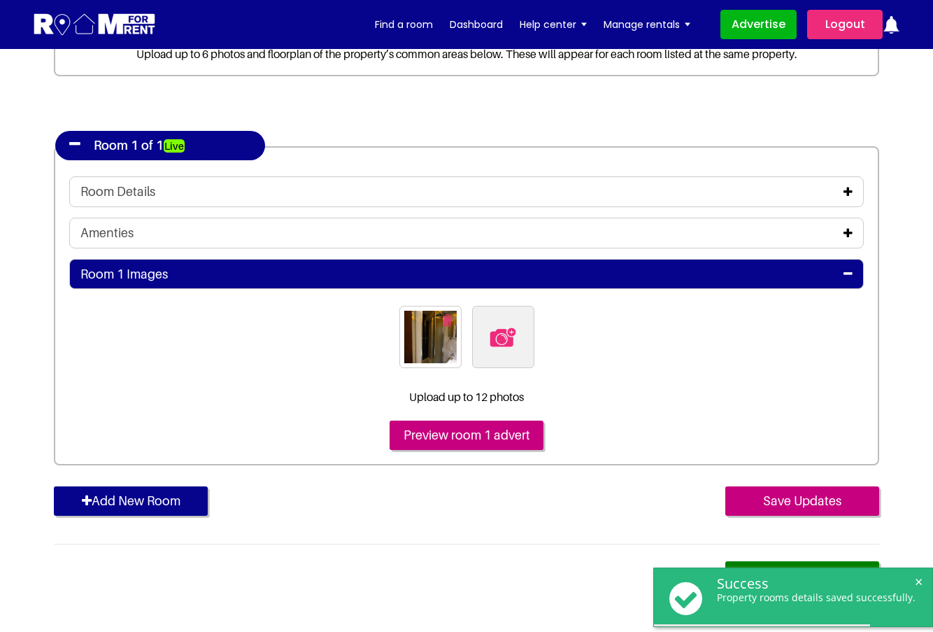
click at [849, 198] on div "Room Details" at bounding box center [466, 191] width 772 height 15
click at [849, 194] on icon at bounding box center [848, 191] width 9 height 11
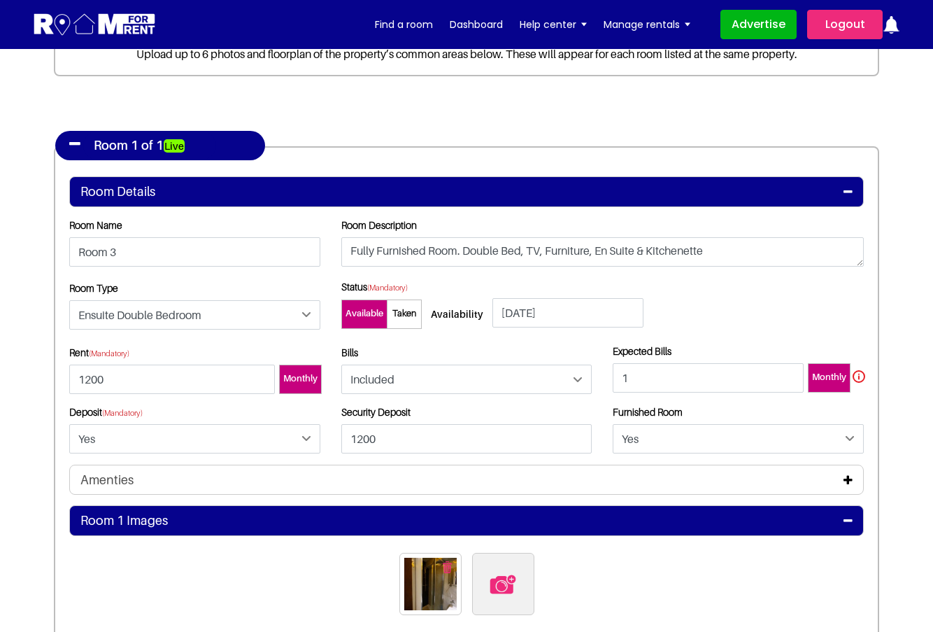
click at [849, 194] on icon at bounding box center [848, 191] width 9 height 11
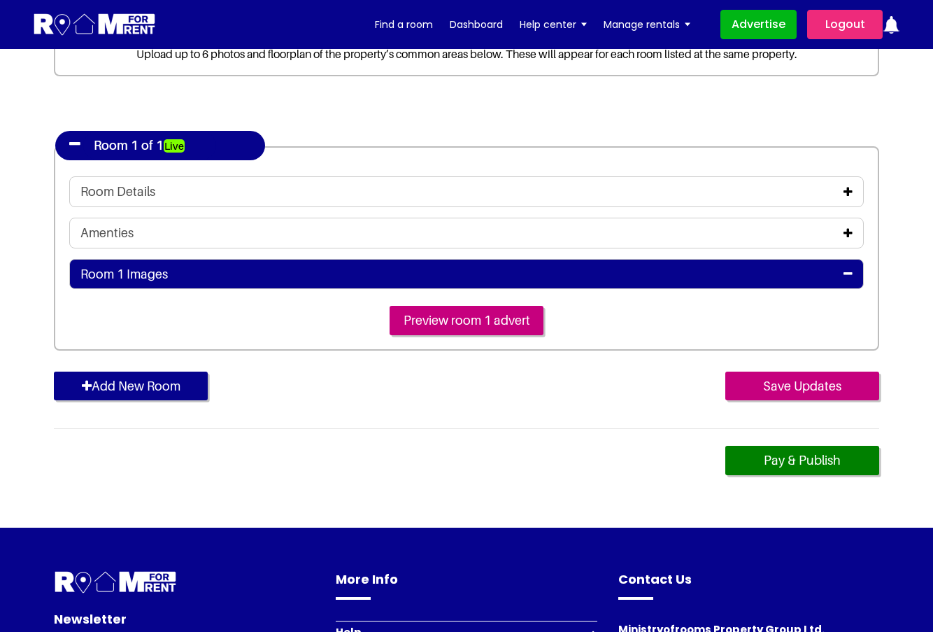
click at [852, 274] on icon at bounding box center [848, 273] width 9 height 11
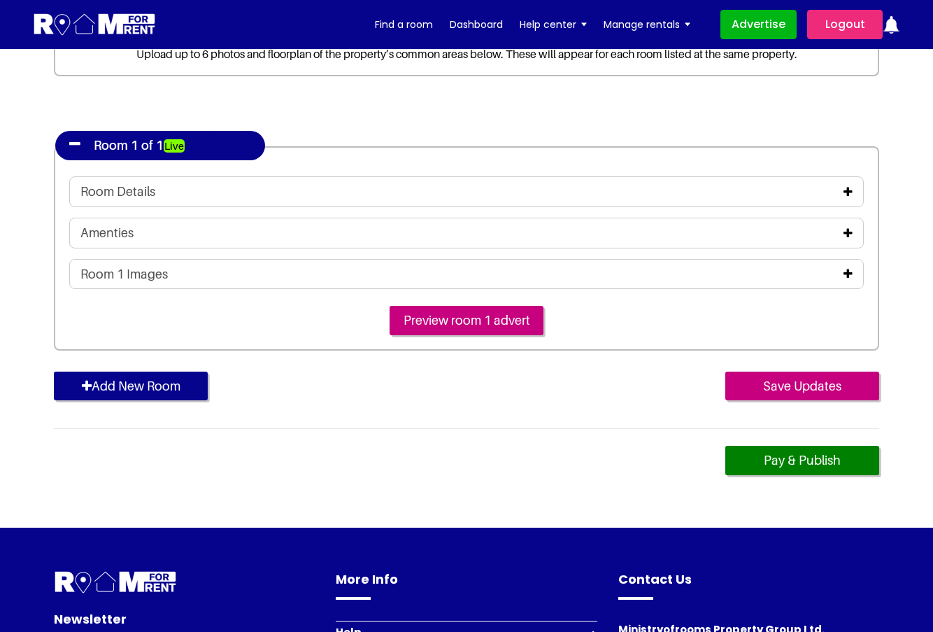
click at [846, 274] on icon at bounding box center [848, 273] width 9 height 11
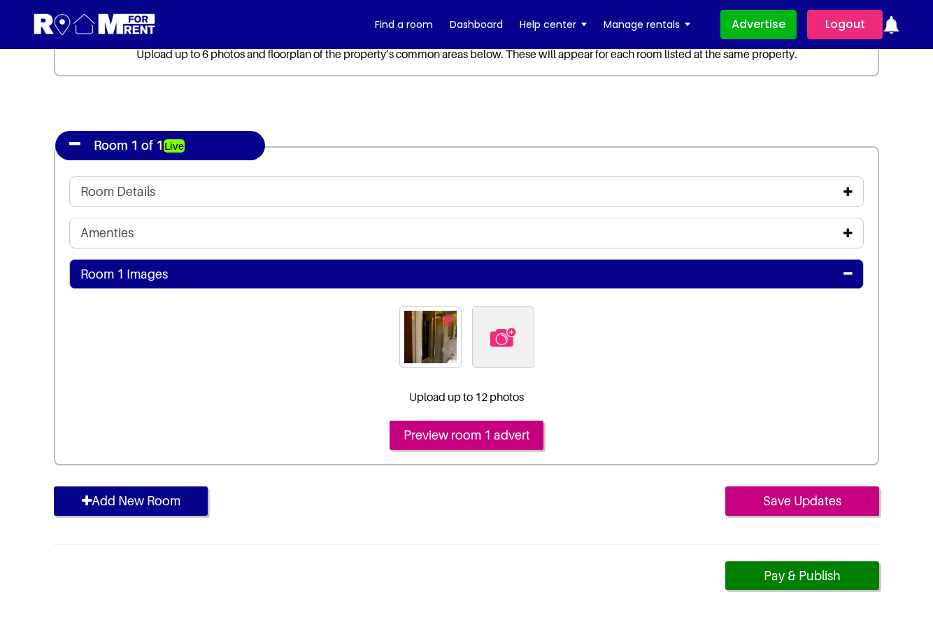
click at [427, 340] on img at bounding box center [430, 337] width 52 height 52
click at [508, 340] on img at bounding box center [502, 336] width 29 height 29
click at [508, 323] on input "file" at bounding box center [579, 314] width 214 height 17
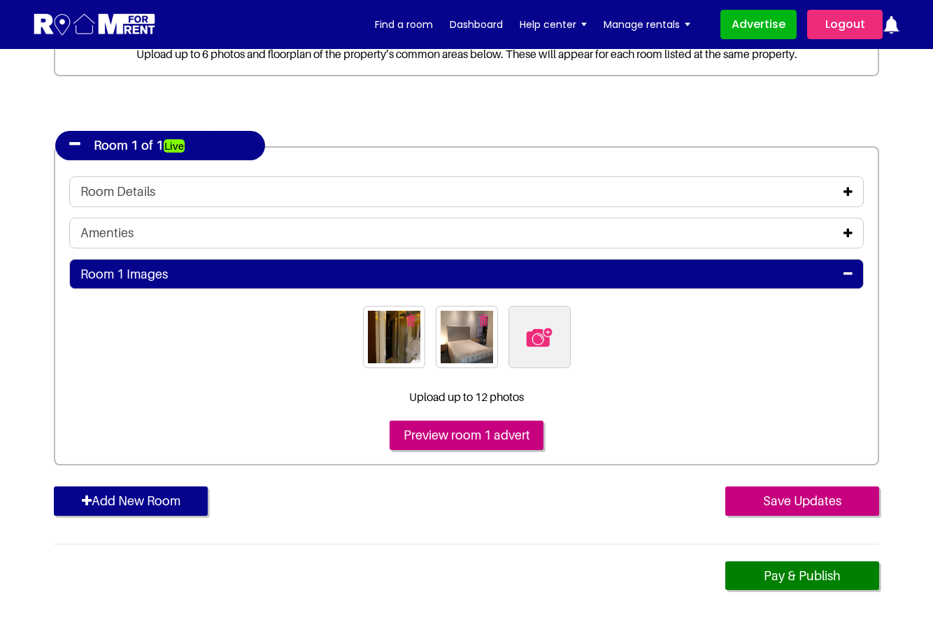
click at [483, 320] on img "button" at bounding box center [483, 320] width 9 height 12
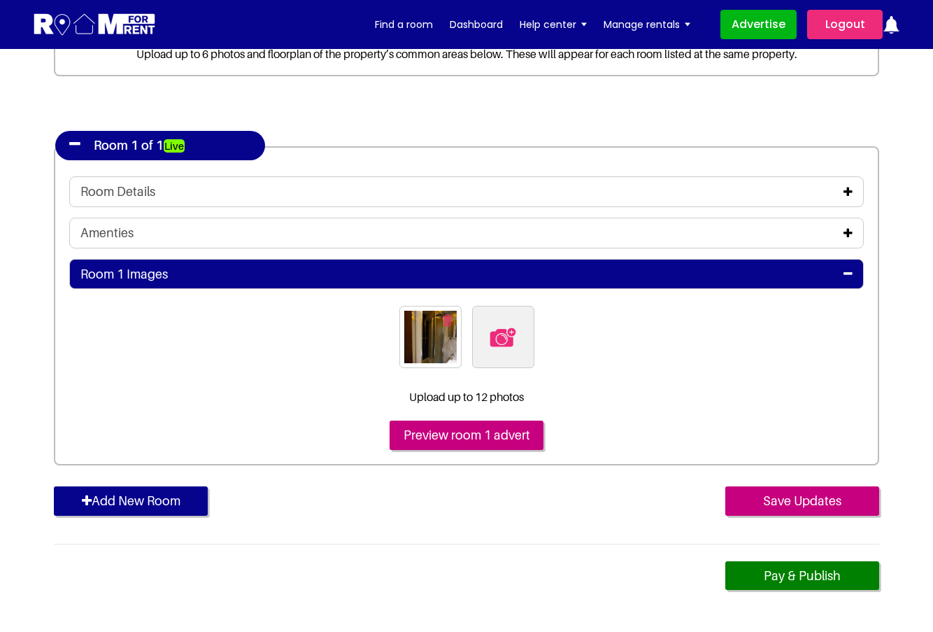
click at [444, 318] on img "button" at bounding box center [447, 320] width 9 height 12
click at [471, 336] on img at bounding box center [466, 336] width 29 height 29
click at [471, 323] on input "file" at bounding box center [543, 314] width 214 height 17
type input "C:\fakepath\20191209_161203.jpg"
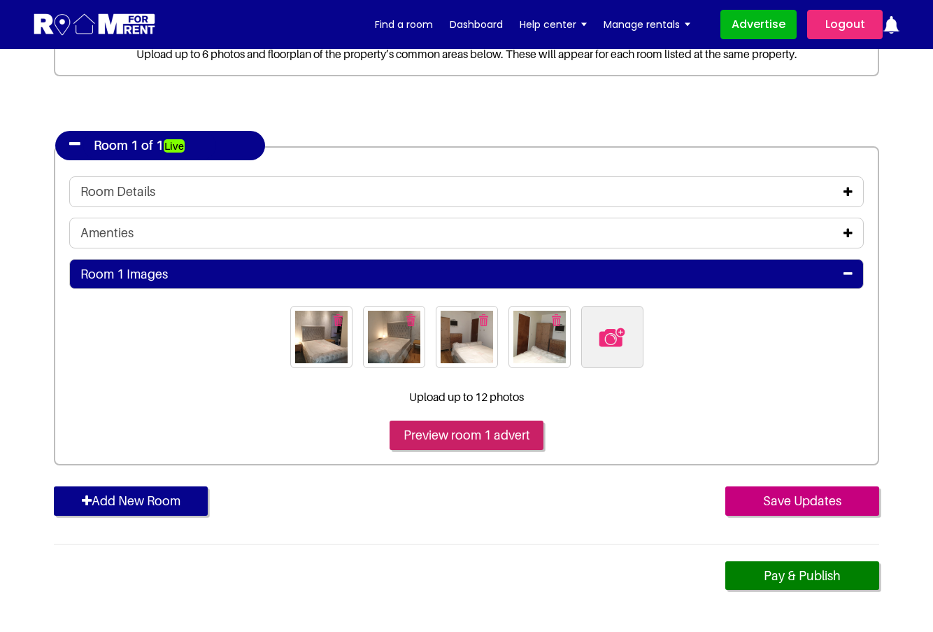
click at [478, 438] on input "Preview room 1 advert" at bounding box center [467, 434] width 154 height 29
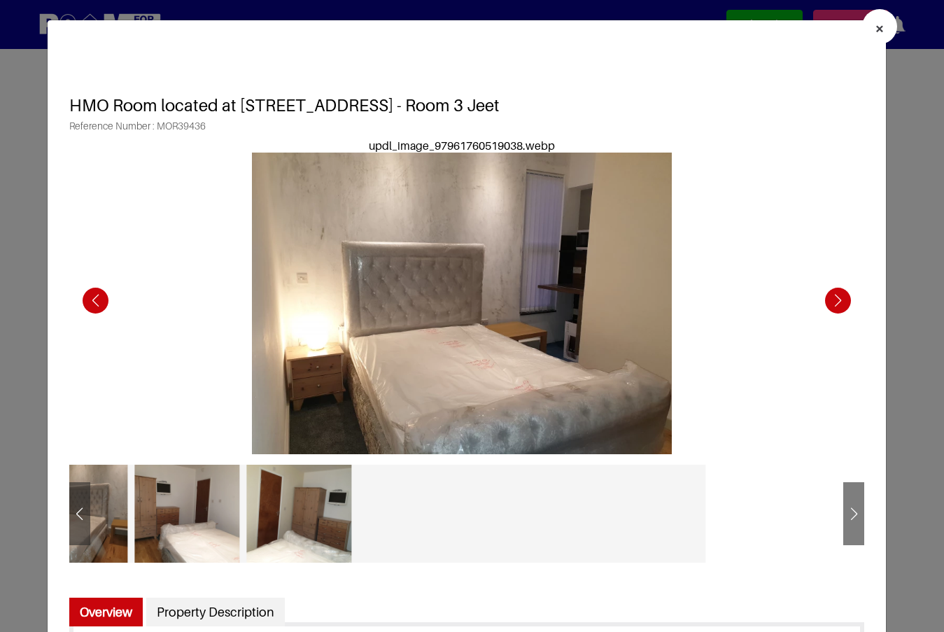
click at [848, 506] on div "Next slide" at bounding box center [853, 515] width 21 height 34
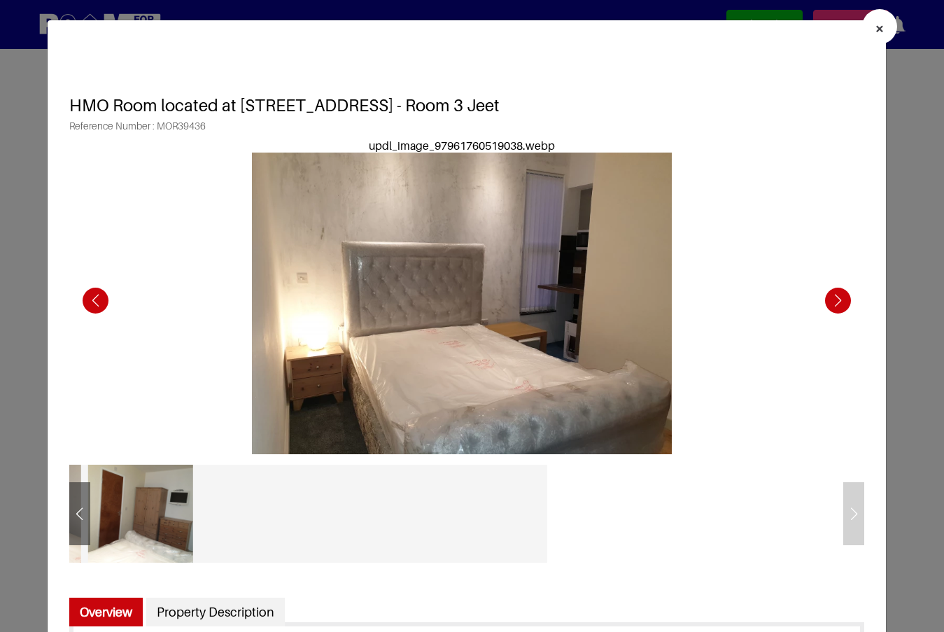
click at [828, 307] on div "Next slide" at bounding box center [837, 300] width 38 height 38
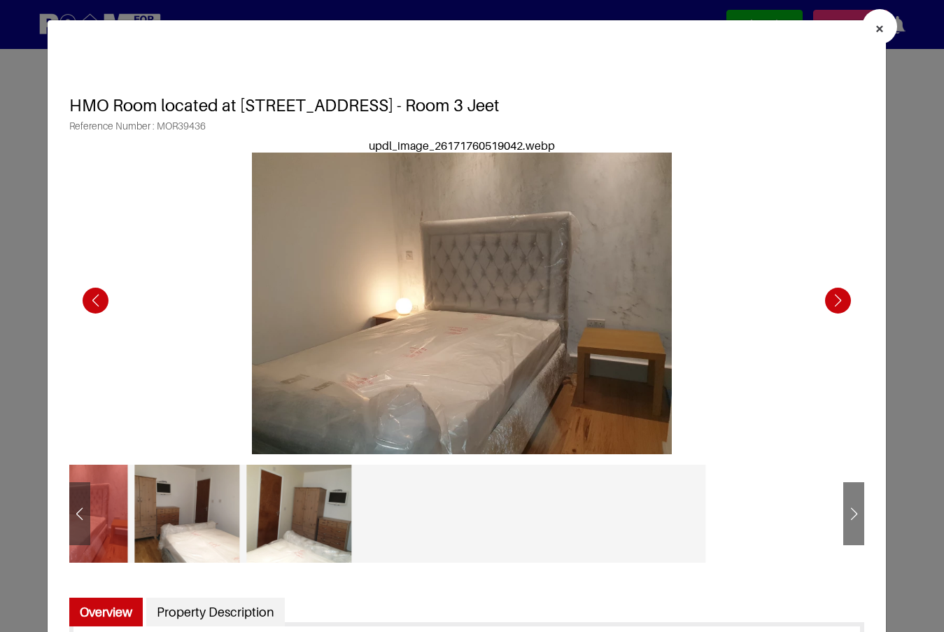
click at [828, 307] on div "Next slide" at bounding box center [837, 300] width 38 height 38
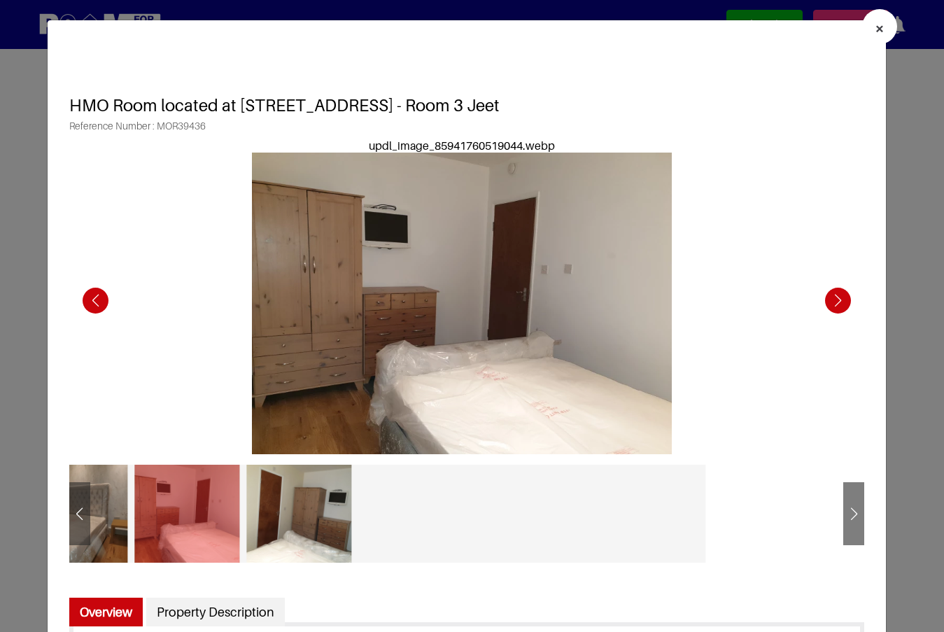
click at [828, 307] on div "Next slide" at bounding box center [837, 300] width 38 height 38
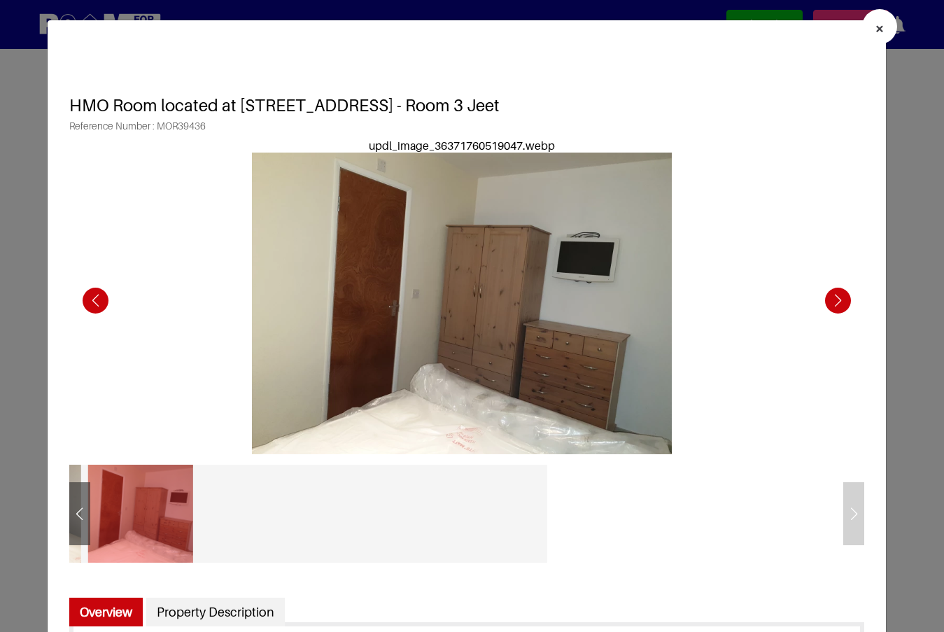
click at [828, 307] on div "Next slide" at bounding box center [837, 300] width 38 height 38
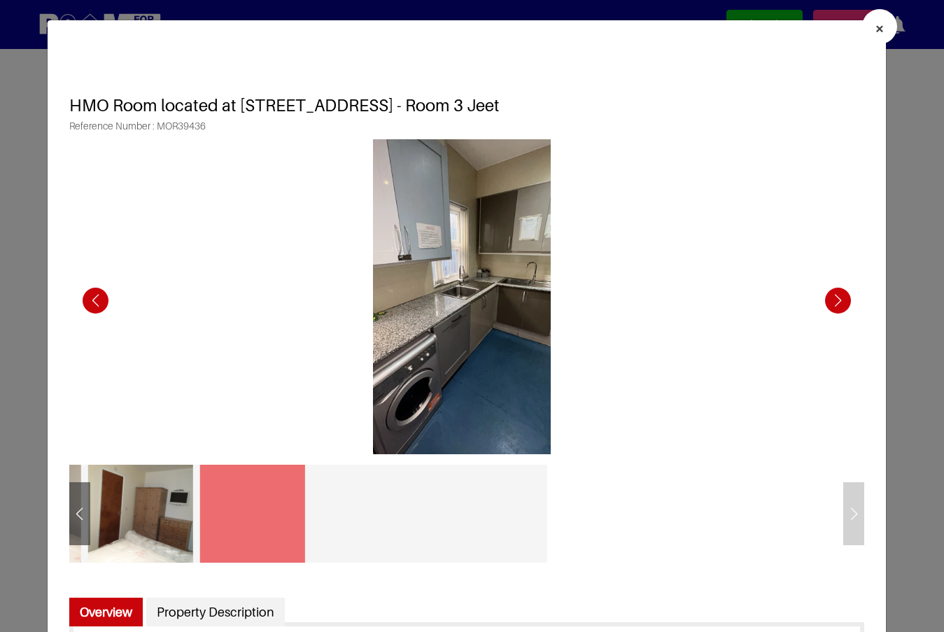
click at [828, 307] on div "Next slide" at bounding box center [837, 300] width 38 height 38
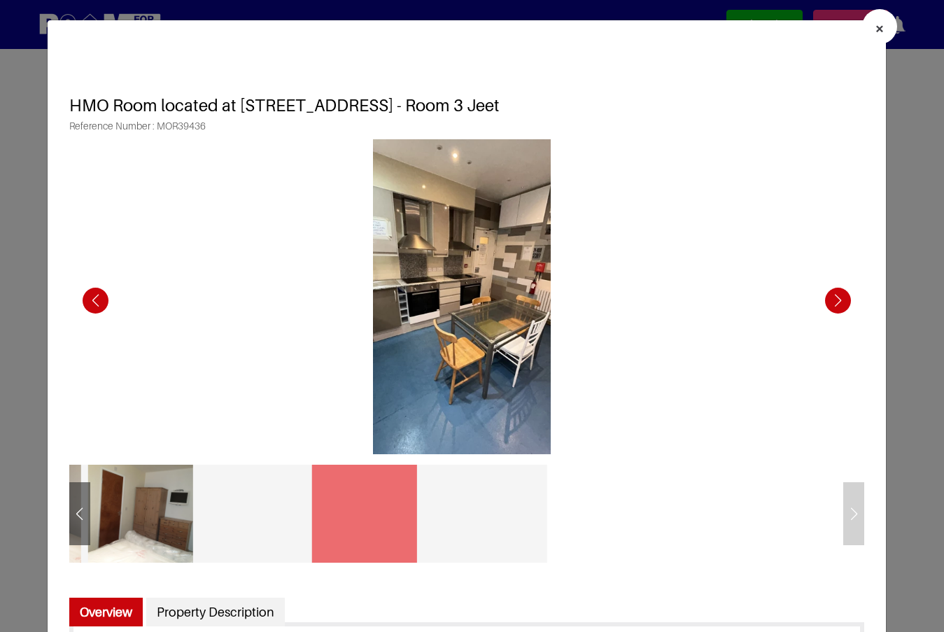
click at [828, 307] on div "Next slide" at bounding box center [837, 300] width 38 height 38
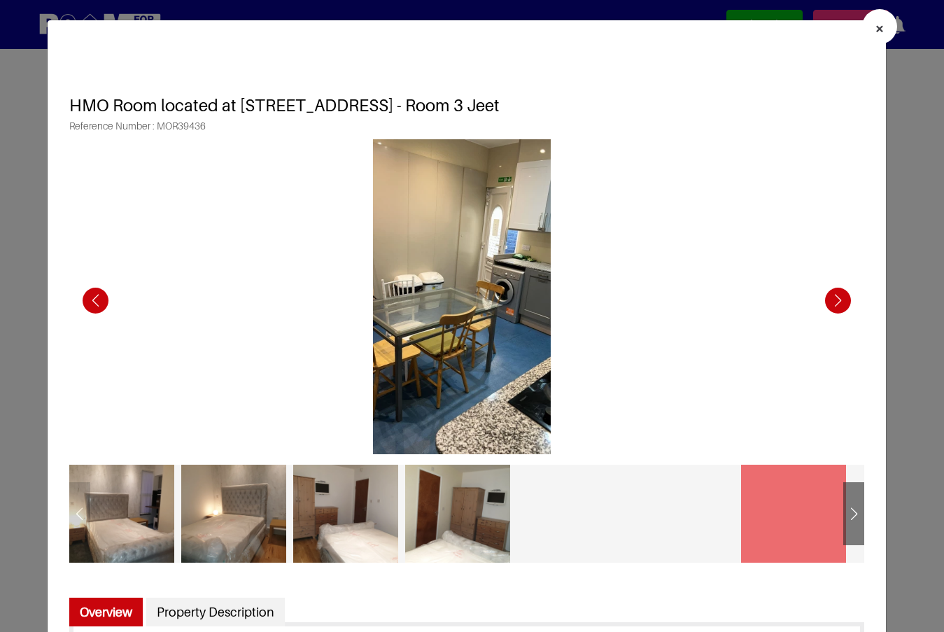
click at [874, 26] on span "×" at bounding box center [879, 28] width 10 height 20
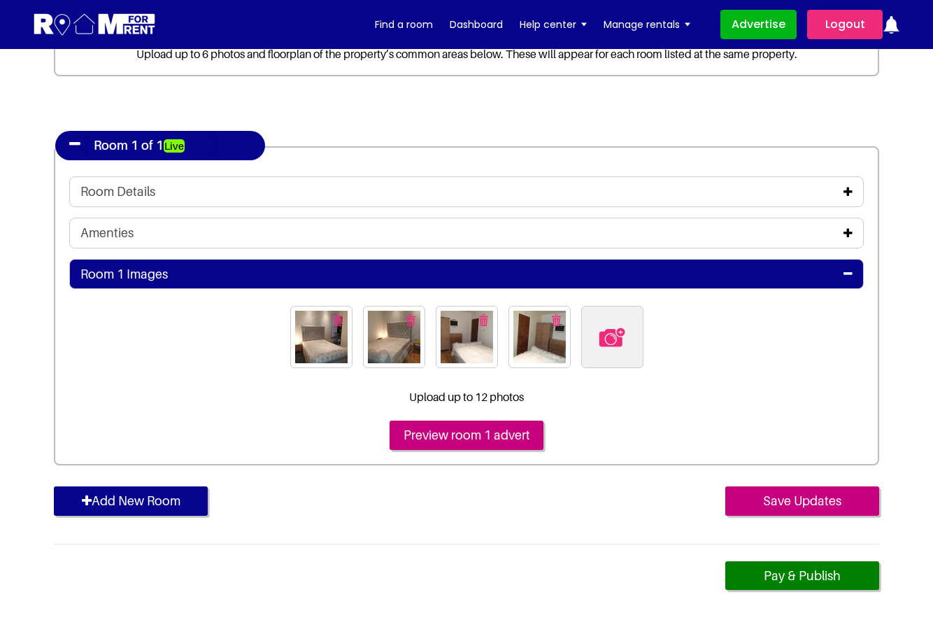
click at [620, 334] on img at bounding box center [611, 336] width 29 height 29
click at [620, 323] on input "file" at bounding box center [688, 314] width 214 height 17
type input "C:\fakepath\20191209_161305.jpg"
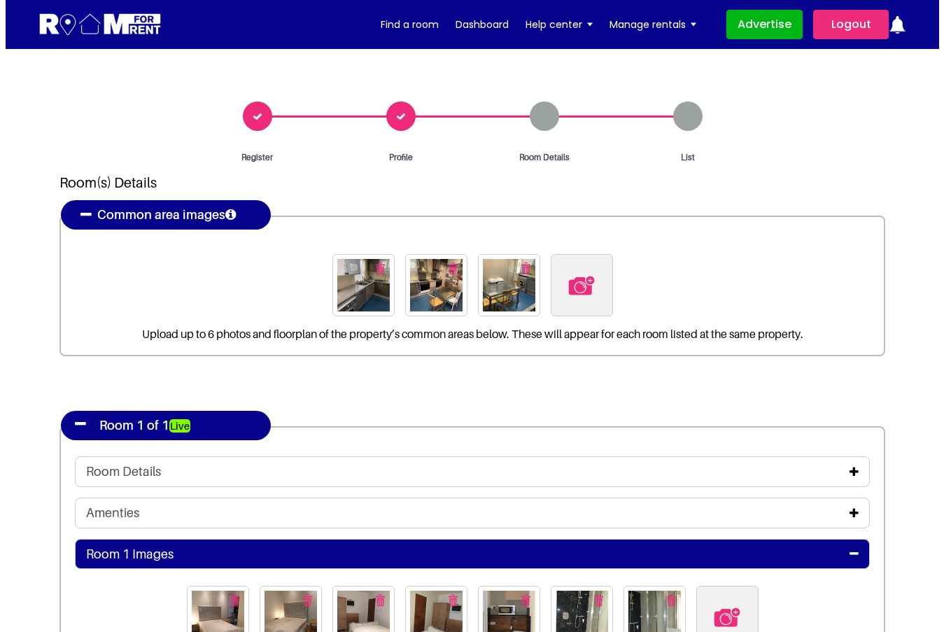
scroll to position [280, 0]
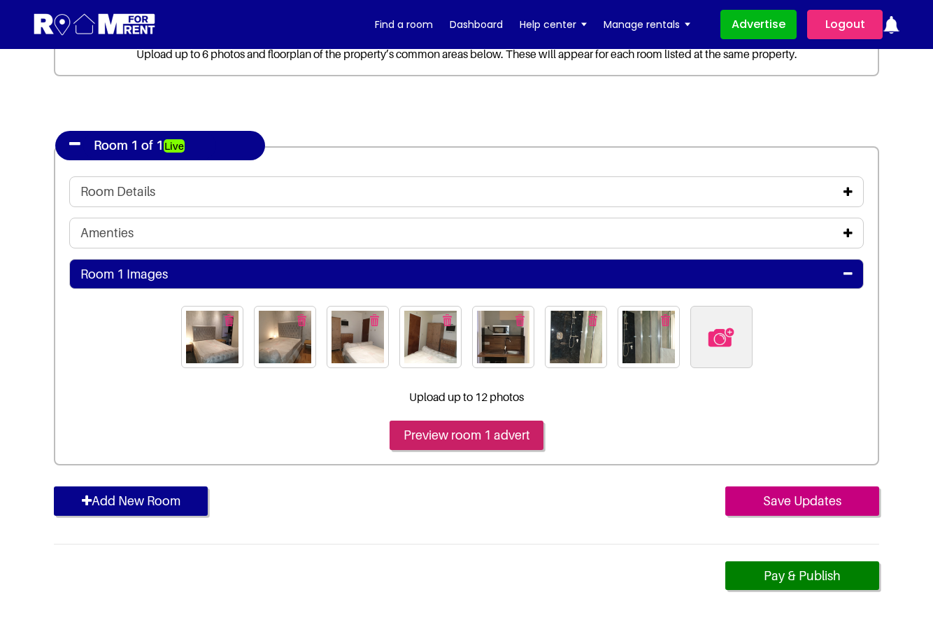
click at [451, 440] on input "Preview room 1 advert" at bounding box center [467, 434] width 154 height 29
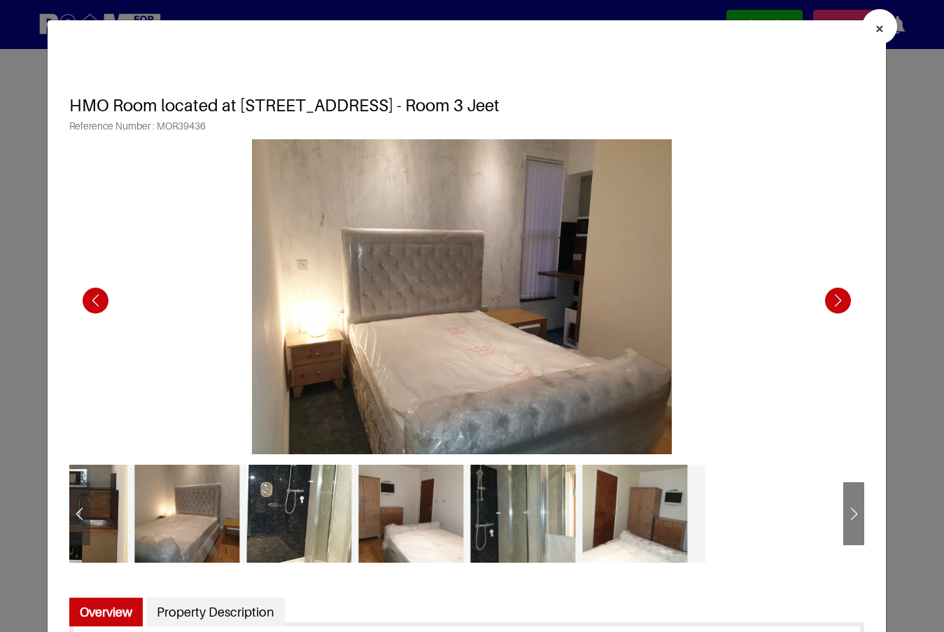
click at [90, 306] on div "Previous slide" at bounding box center [95, 300] width 38 height 38
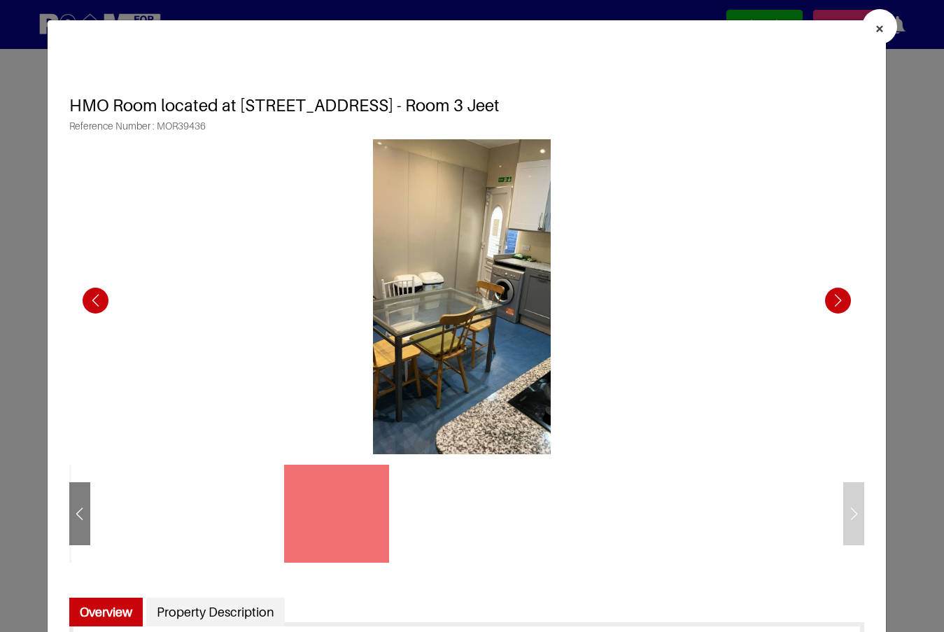
click at [821, 296] on div "Next slide" at bounding box center [837, 300] width 38 height 38
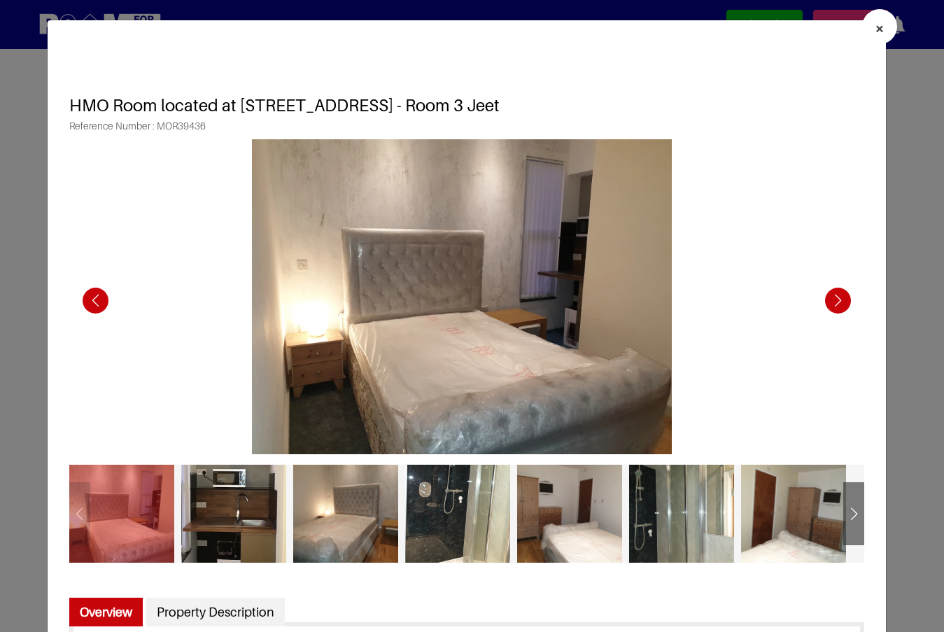
click at [821, 296] on div "Next slide" at bounding box center [837, 300] width 38 height 38
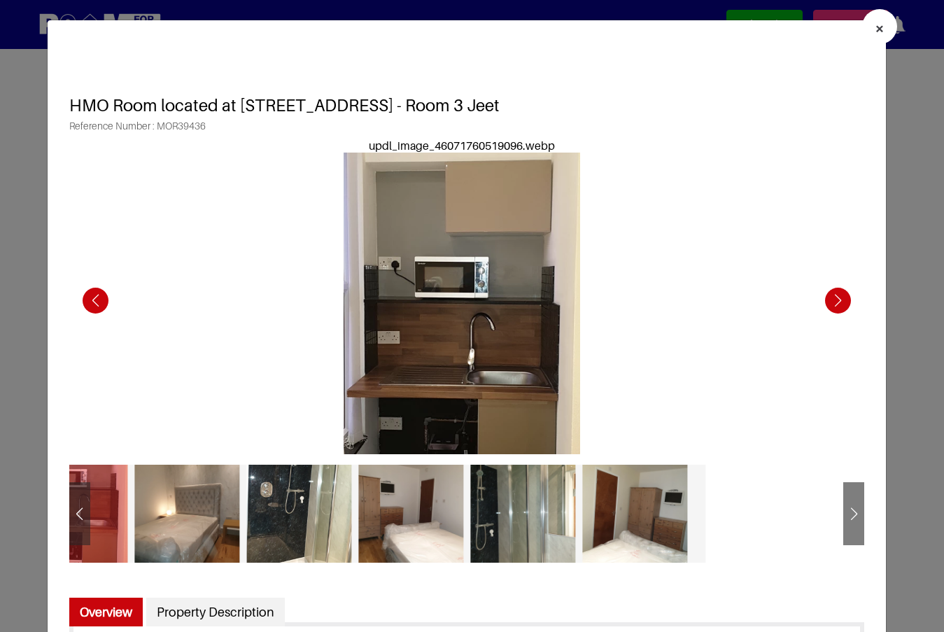
click at [828, 296] on div "Next slide" at bounding box center [837, 300] width 38 height 38
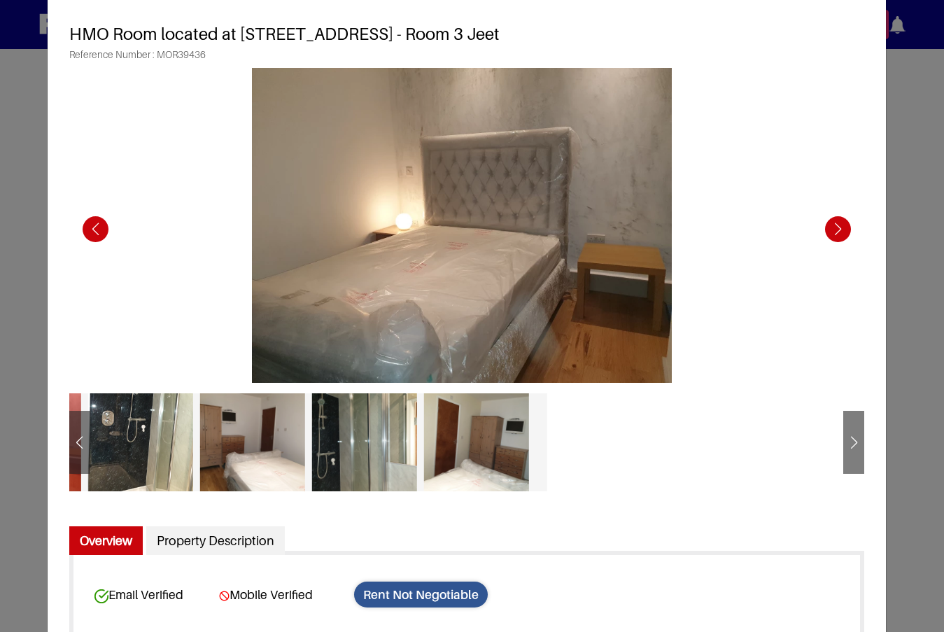
scroll to position [70, 0]
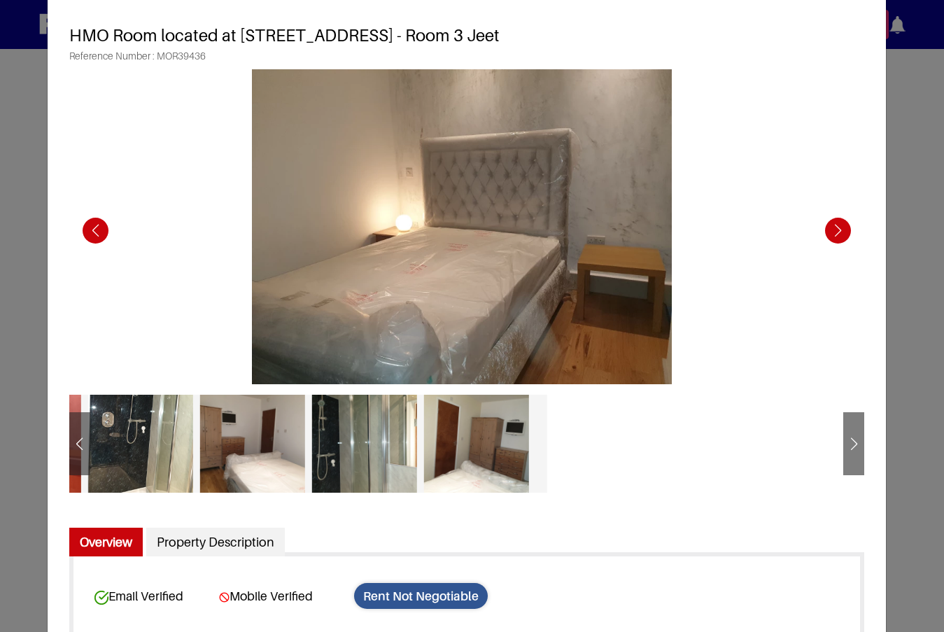
click at [834, 234] on div "Next slide" at bounding box center [837, 230] width 38 height 38
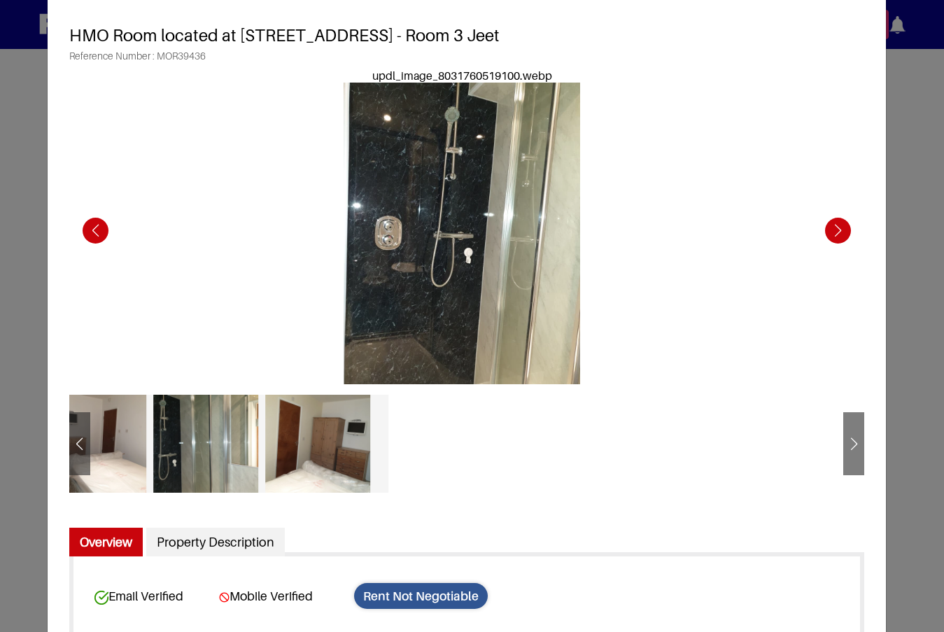
click at [834, 234] on div "Next slide" at bounding box center [837, 230] width 38 height 38
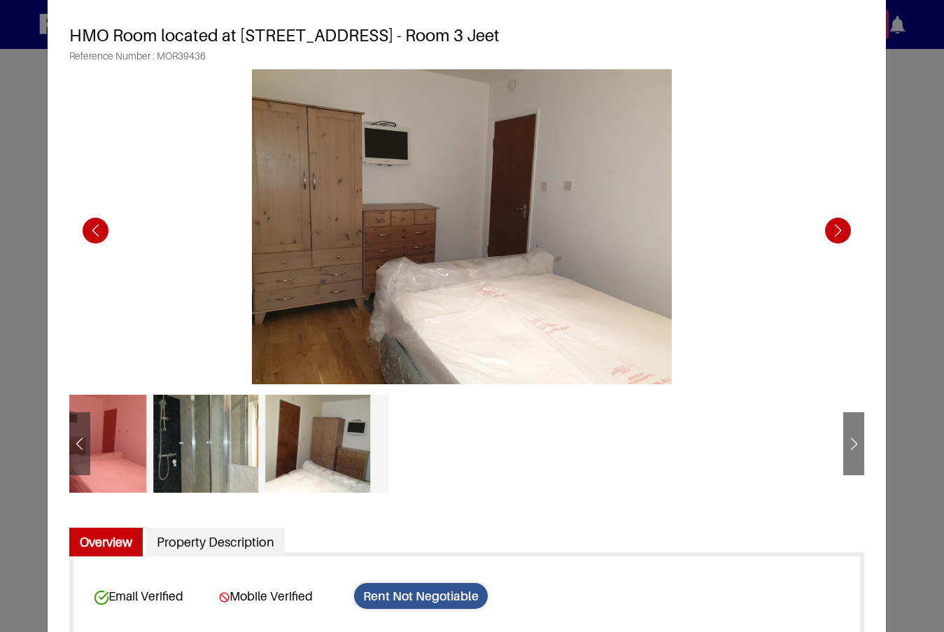
click at [834, 234] on div "Next slide" at bounding box center [837, 230] width 38 height 38
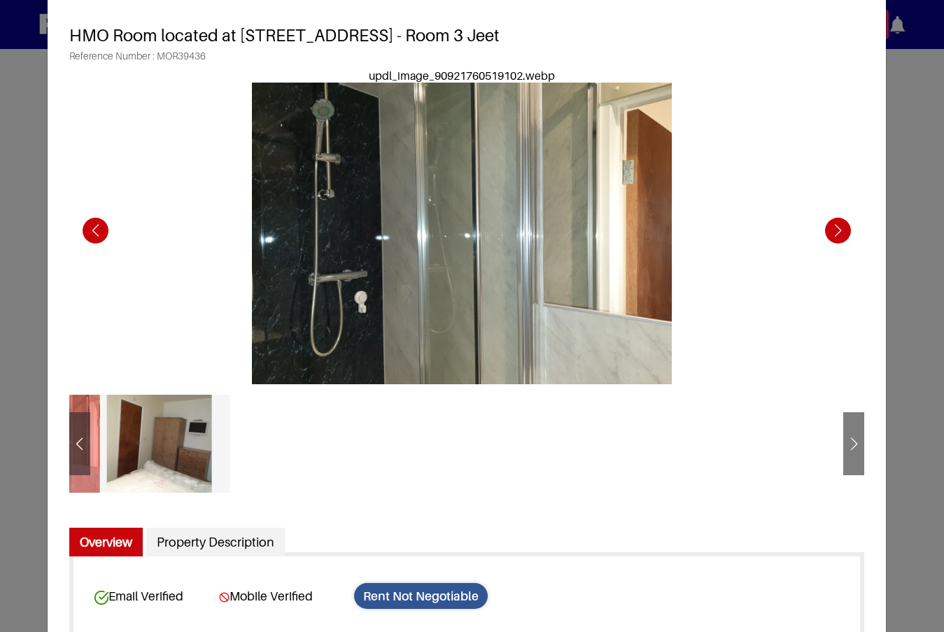
click at [834, 234] on div "Next slide" at bounding box center [837, 230] width 38 height 38
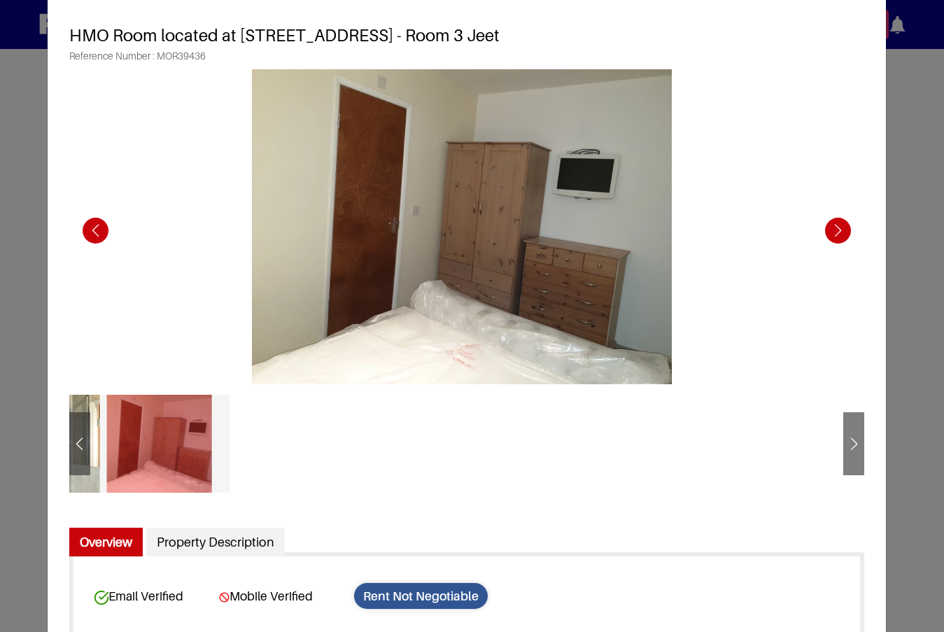
click at [834, 234] on div "Next slide" at bounding box center [837, 230] width 38 height 38
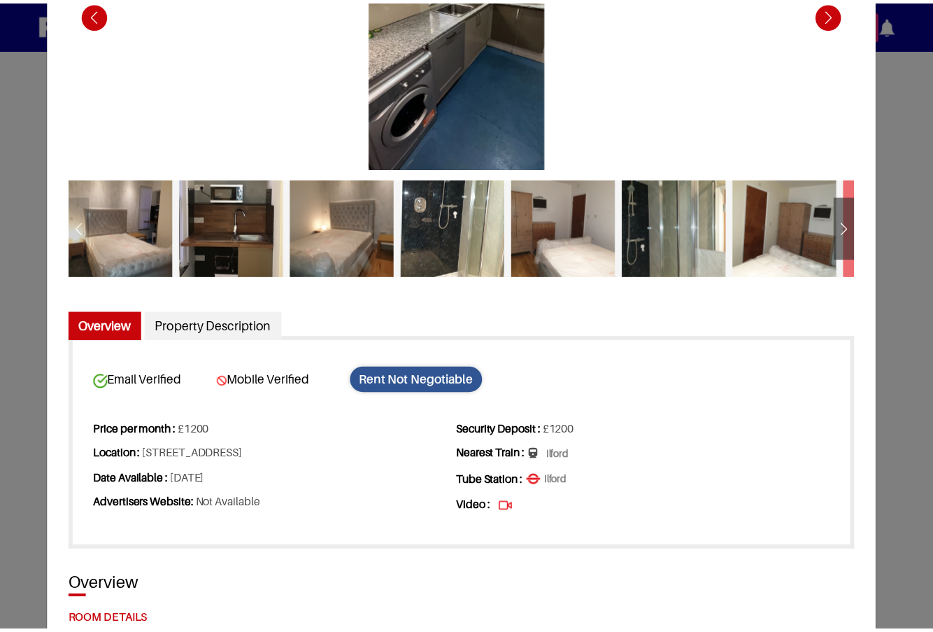
scroll to position [0, 0]
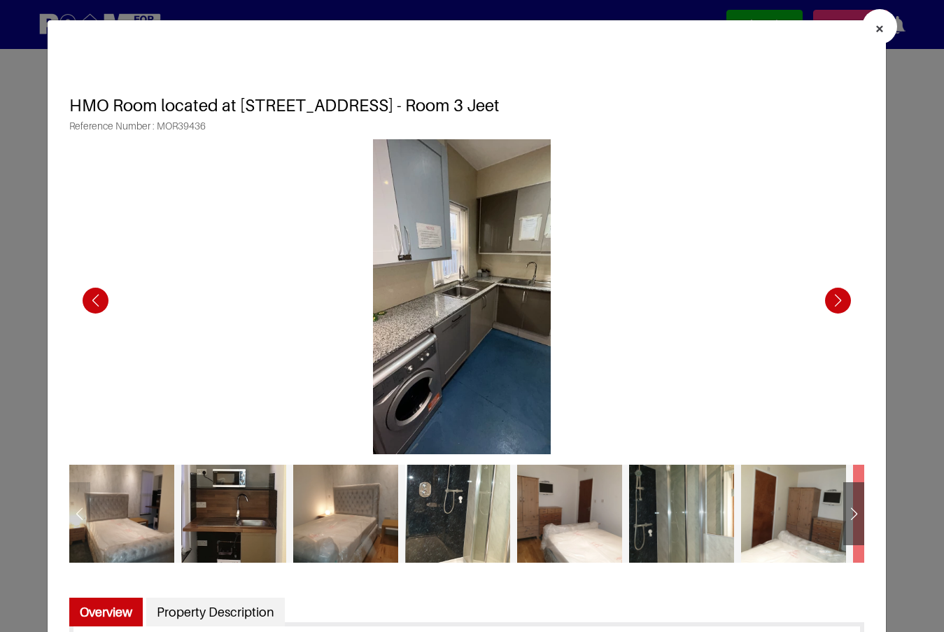
click at [874, 31] on span "×" at bounding box center [879, 28] width 10 height 20
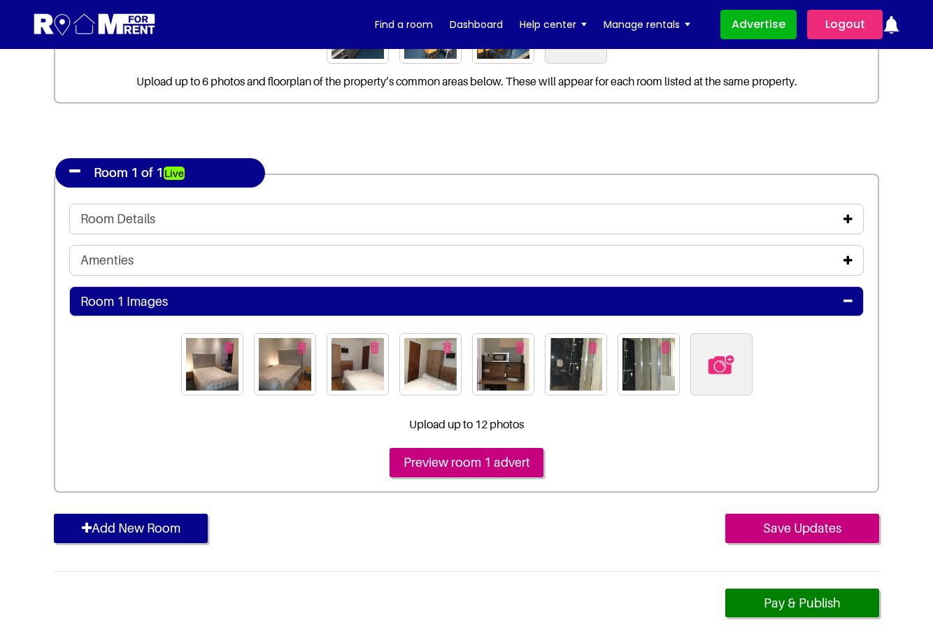
scroll to position [210, 0]
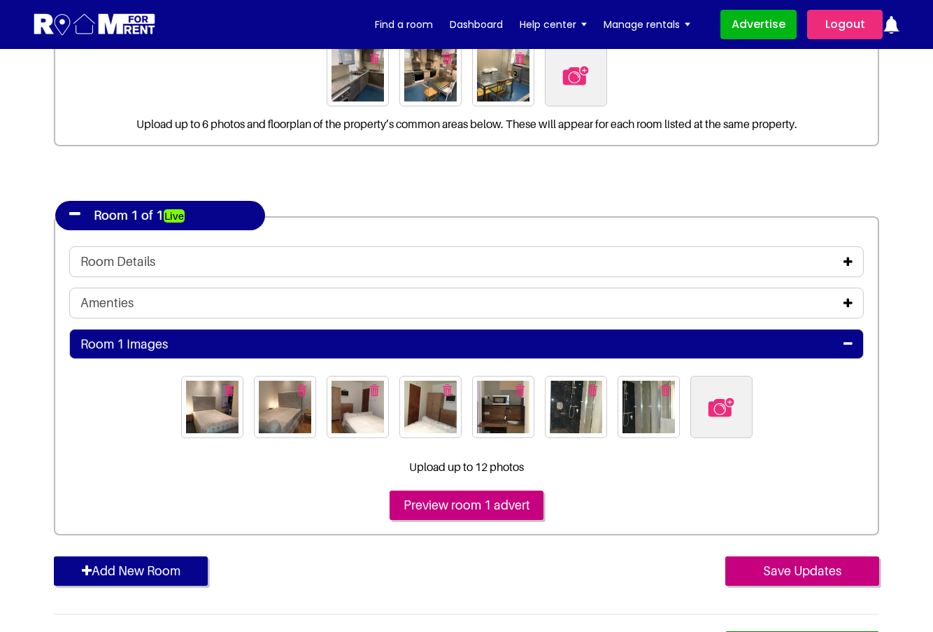
click at [667, 388] on img "button" at bounding box center [665, 390] width 9 height 12
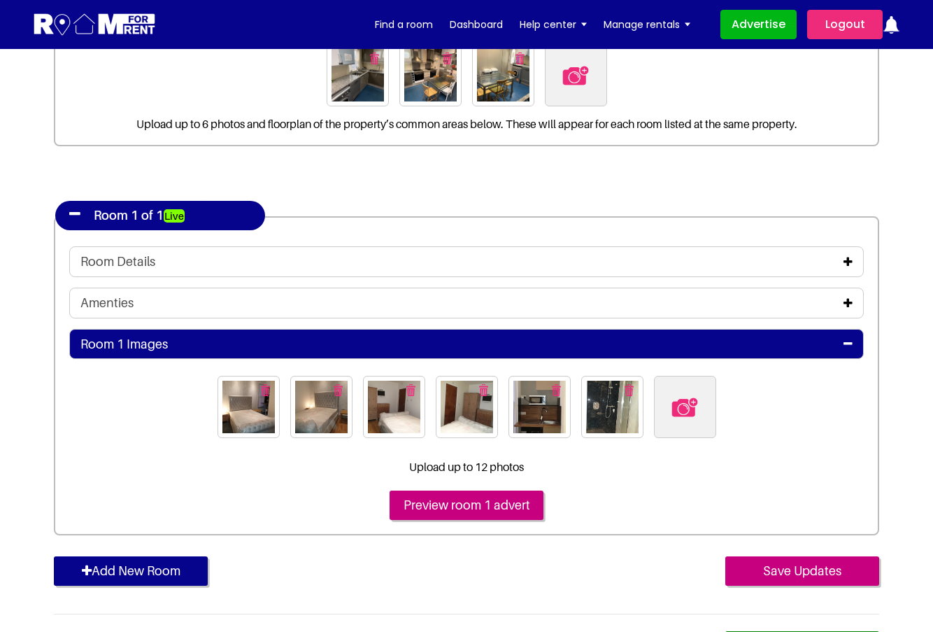
click at [625, 391] on img "button" at bounding box center [629, 390] width 9 height 12
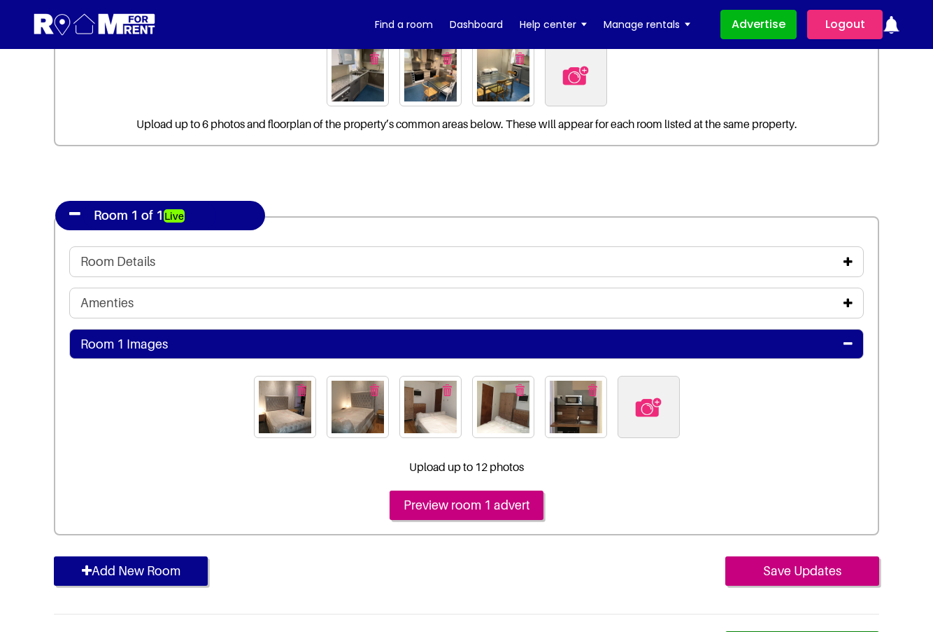
click at [590, 392] on img "button" at bounding box center [592, 390] width 9 height 12
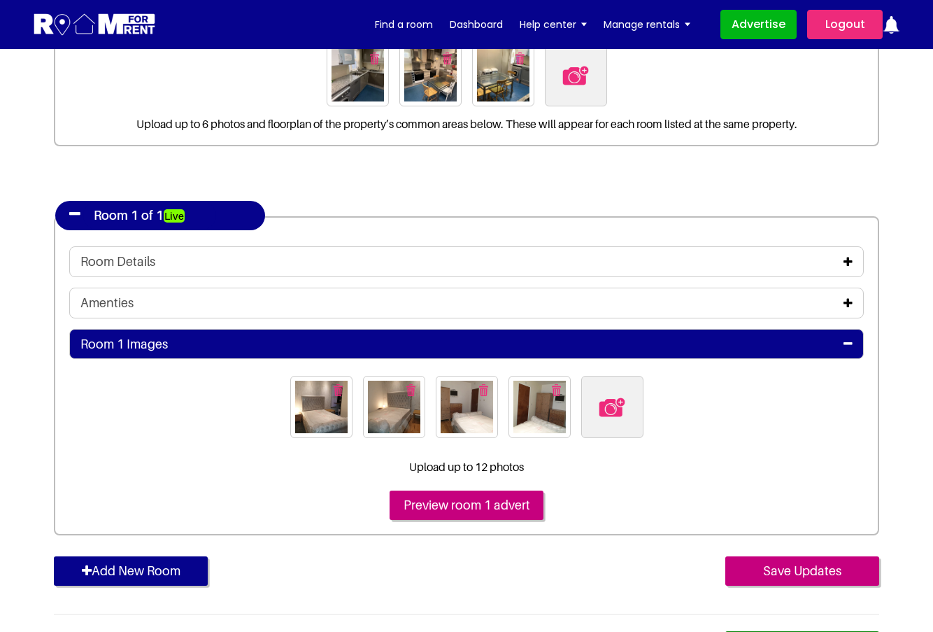
click at [560, 384] on button "button" at bounding box center [557, 389] width 22 height 22
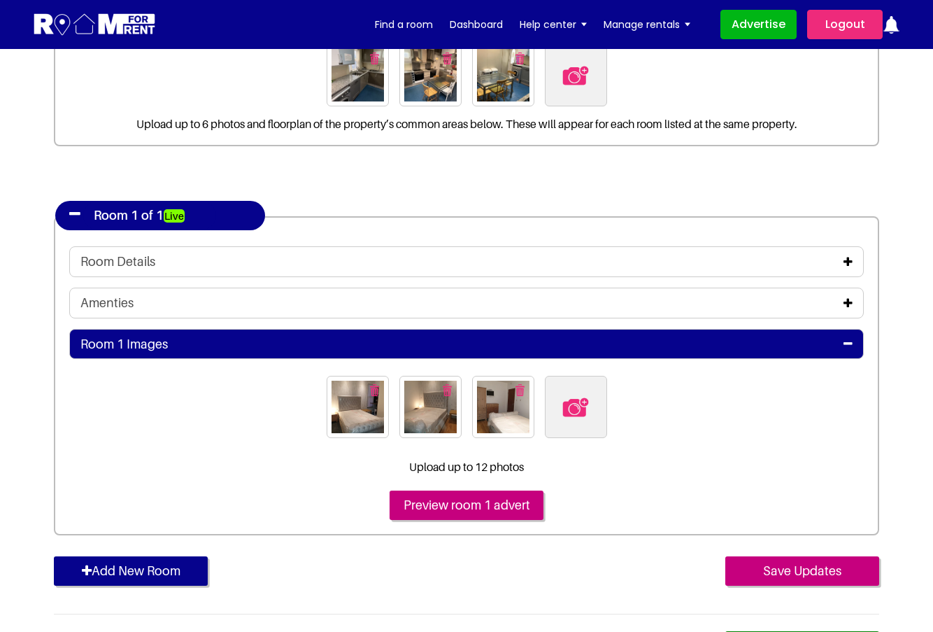
click at [514, 390] on button "button" at bounding box center [520, 389] width 22 height 22
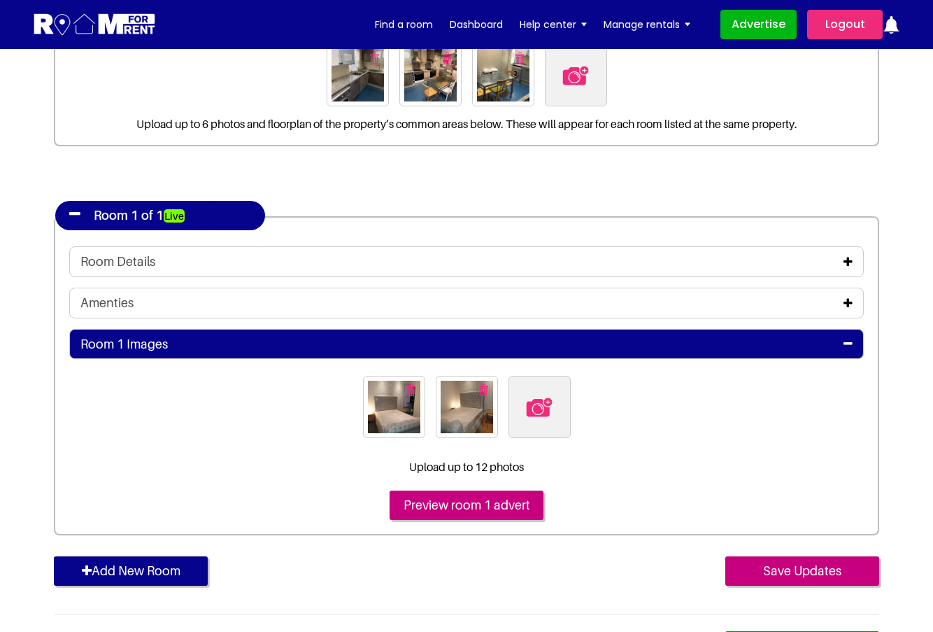
click at [483, 393] on img "button" at bounding box center [483, 390] width 9 height 12
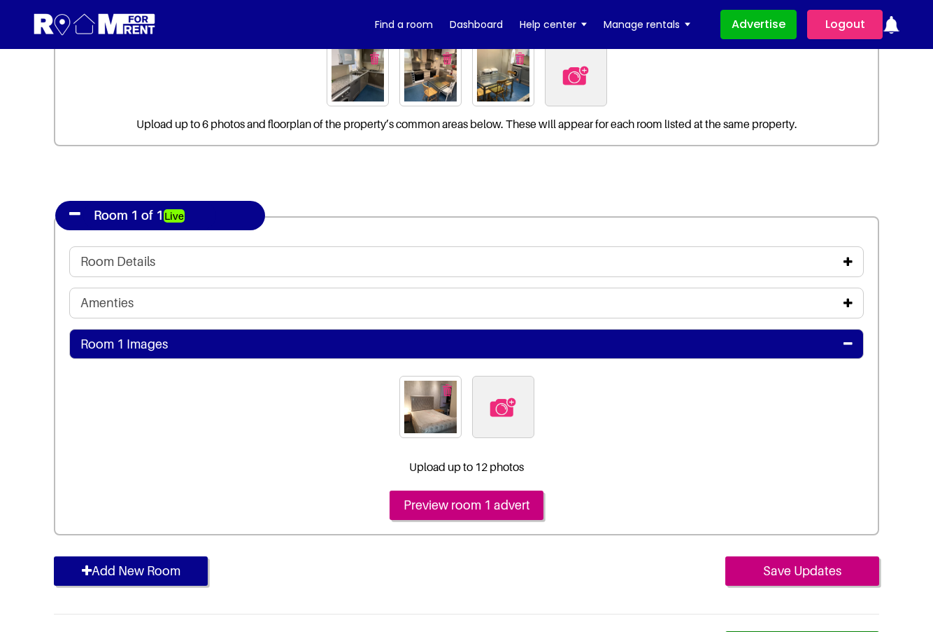
click at [441, 390] on button "button" at bounding box center [448, 389] width 22 height 22
click at [474, 402] on img at bounding box center [466, 406] width 29 height 29
click at [474, 393] on input "file" at bounding box center [543, 384] width 214 height 17
type input "C:\fakepath\20191209_161414.jpg"
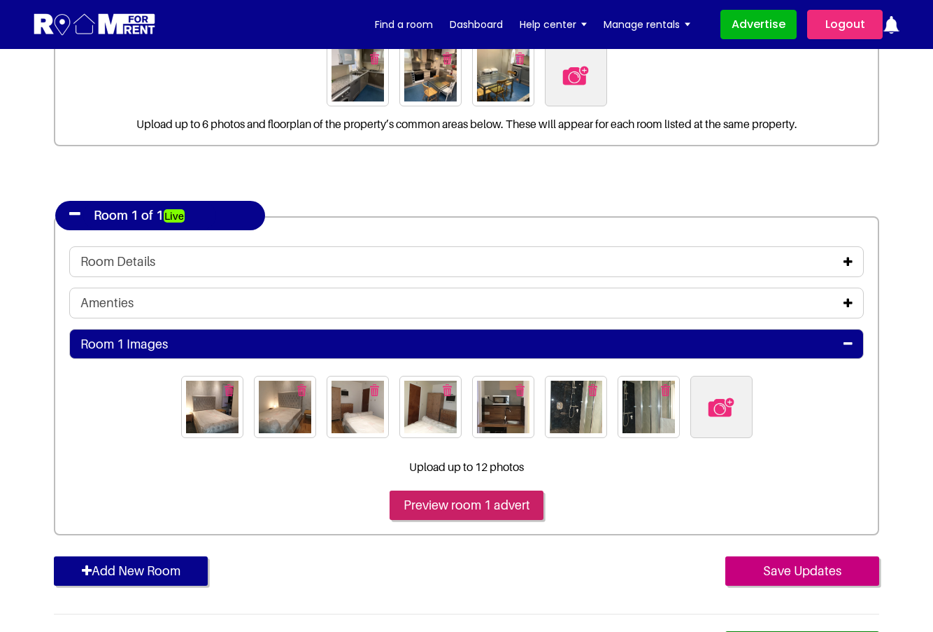
click at [469, 506] on input "Preview room 1 advert" at bounding box center [467, 504] width 154 height 29
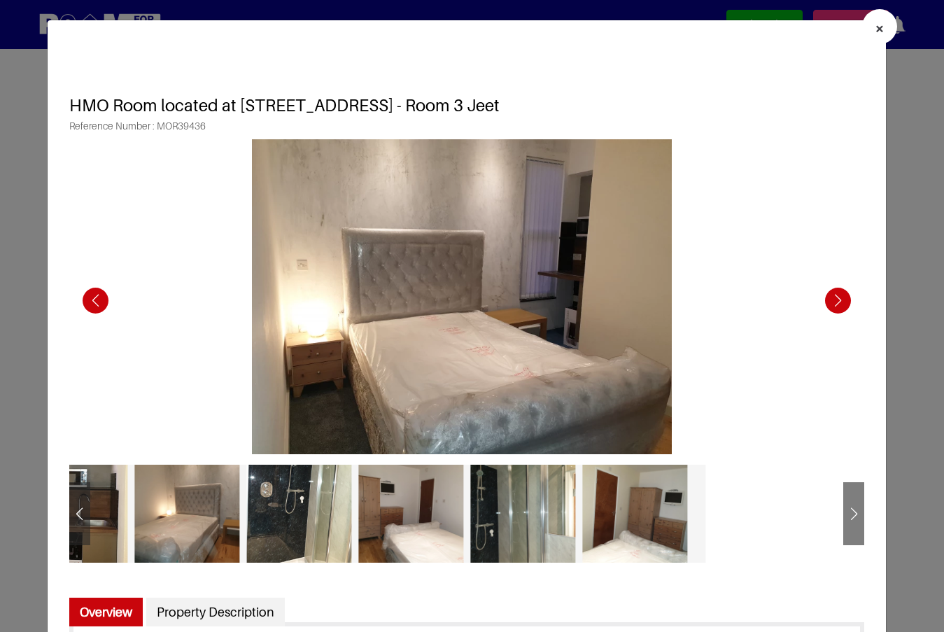
click at [92, 288] on div "Previous slide" at bounding box center [95, 300] width 38 height 38
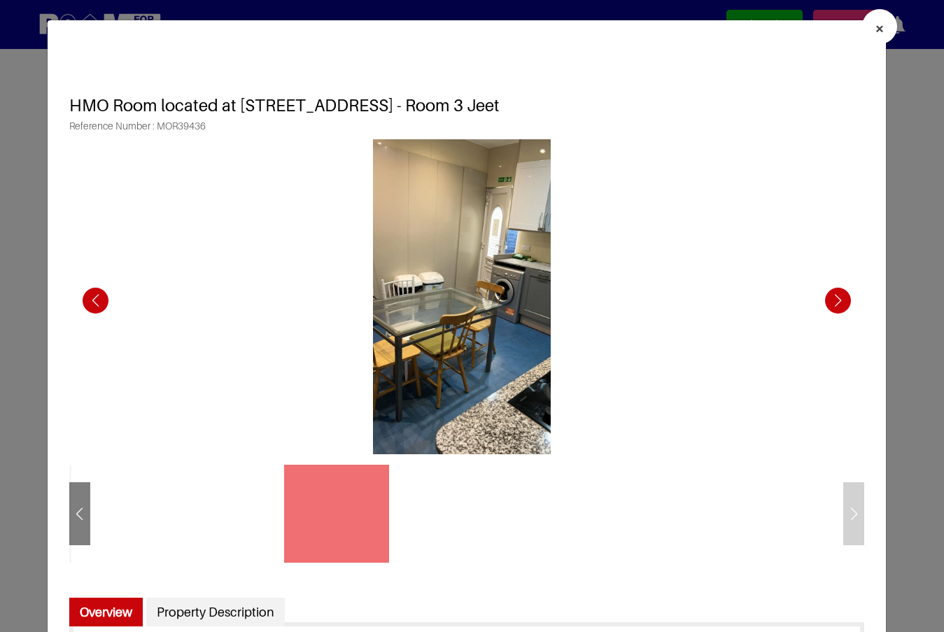
click at [89, 302] on div "Previous slide" at bounding box center [95, 300] width 38 height 38
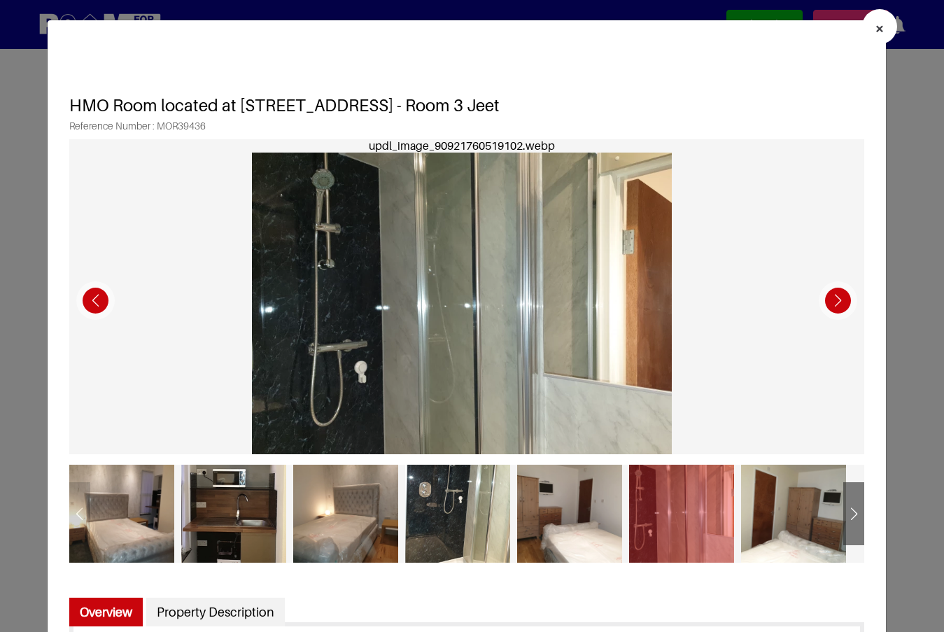
click at [89, 302] on div "Previous slide" at bounding box center [95, 300] width 38 height 38
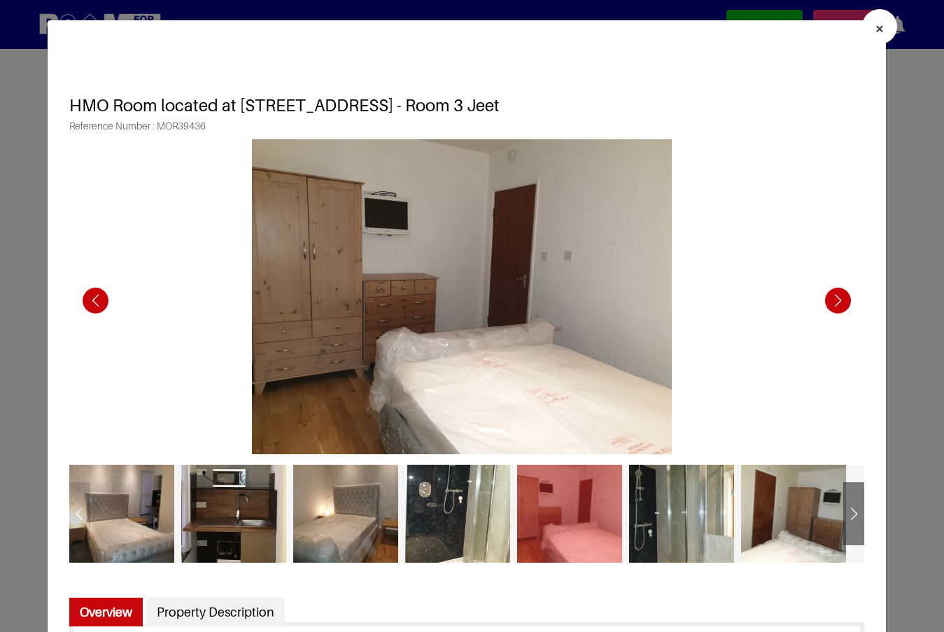
click at [89, 302] on div "Previous slide" at bounding box center [95, 300] width 38 height 38
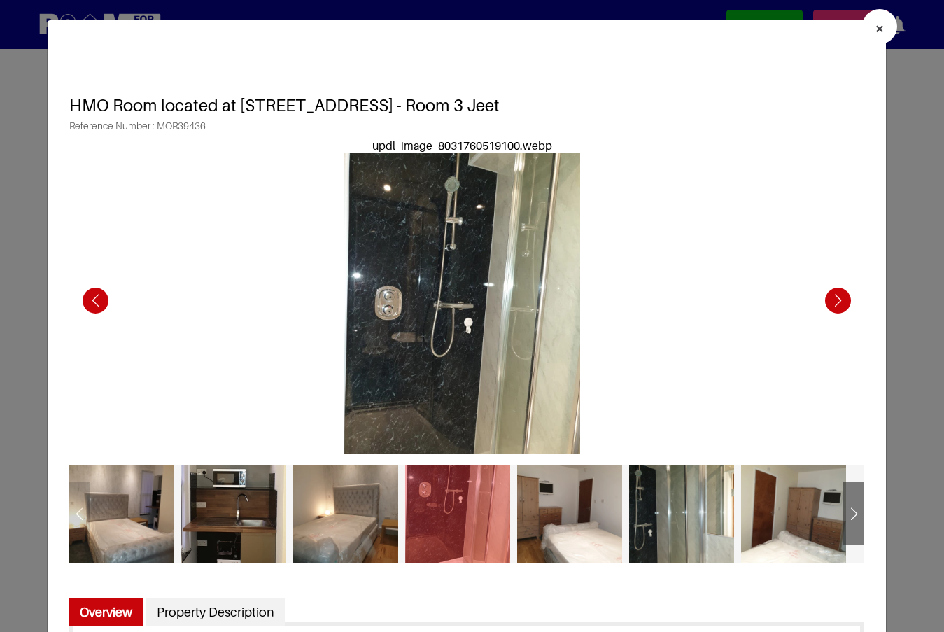
click at [89, 302] on div "Previous slide" at bounding box center [95, 300] width 38 height 38
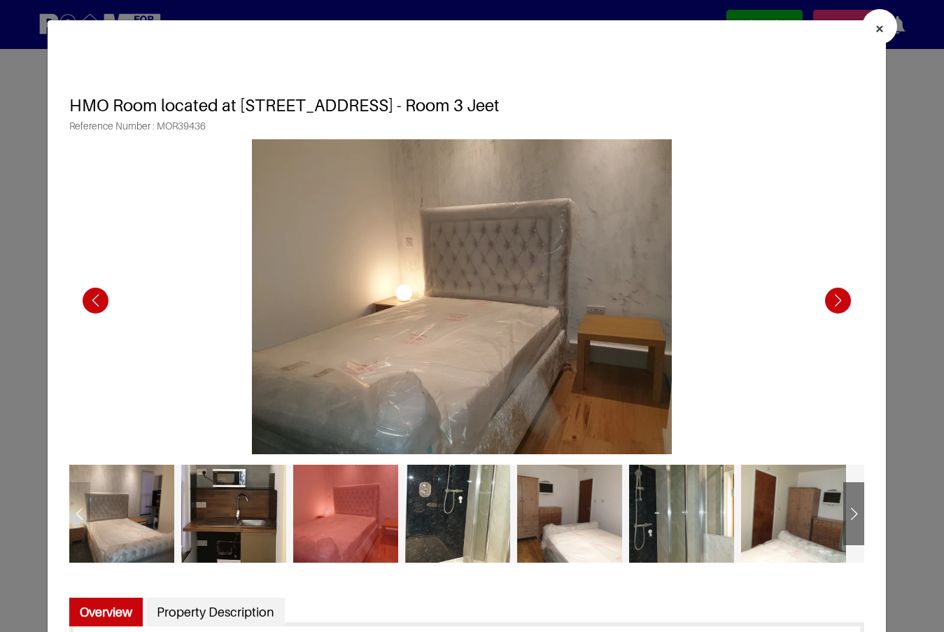
click at [89, 302] on div "Previous slide" at bounding box center [95, 300] width 38 height 38
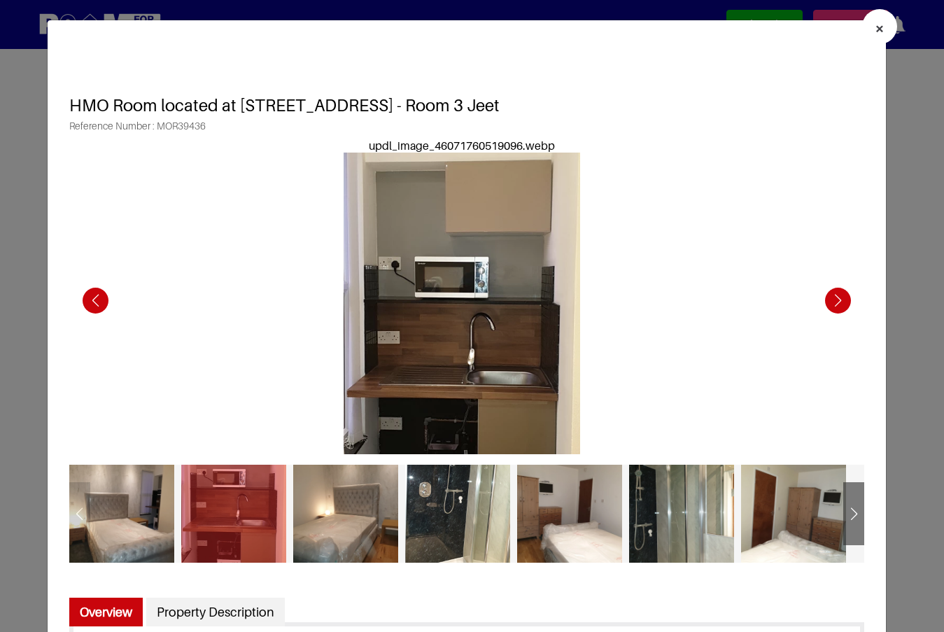
click at [89, 302] on div "Previous slide" at bounding box center [95, 300] width 38 height 38
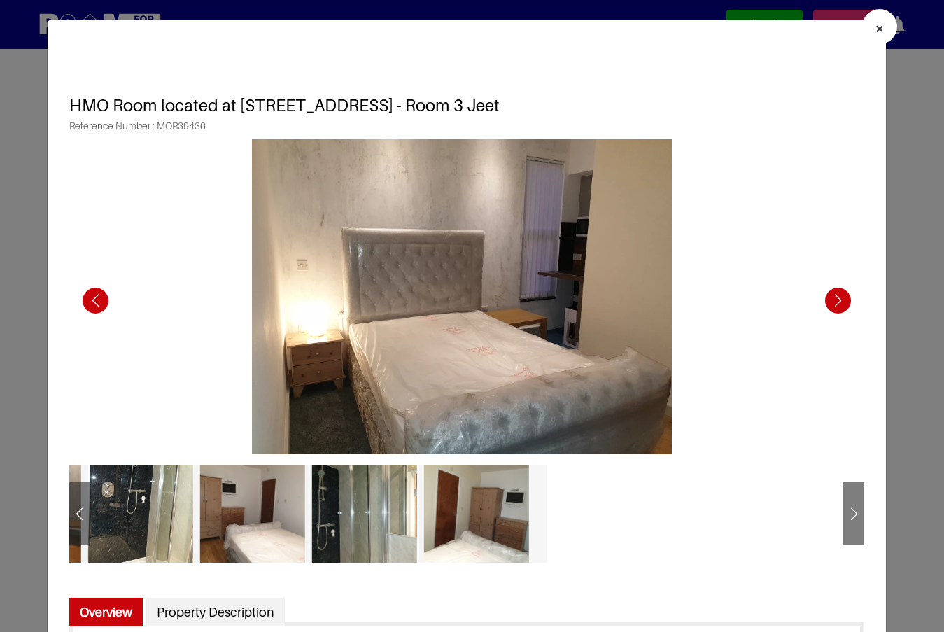
click at [863, 30] on button "×" at bounding box center [879, 26] width 35 height 35
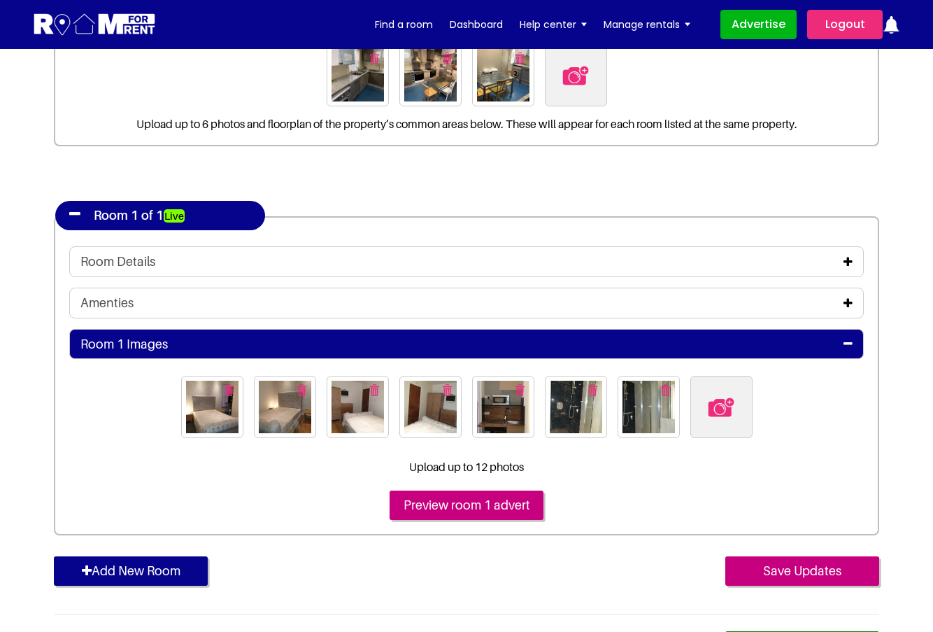
click at [666, 392] on img "button" at bounding box center [665, 390] width 9 height 12
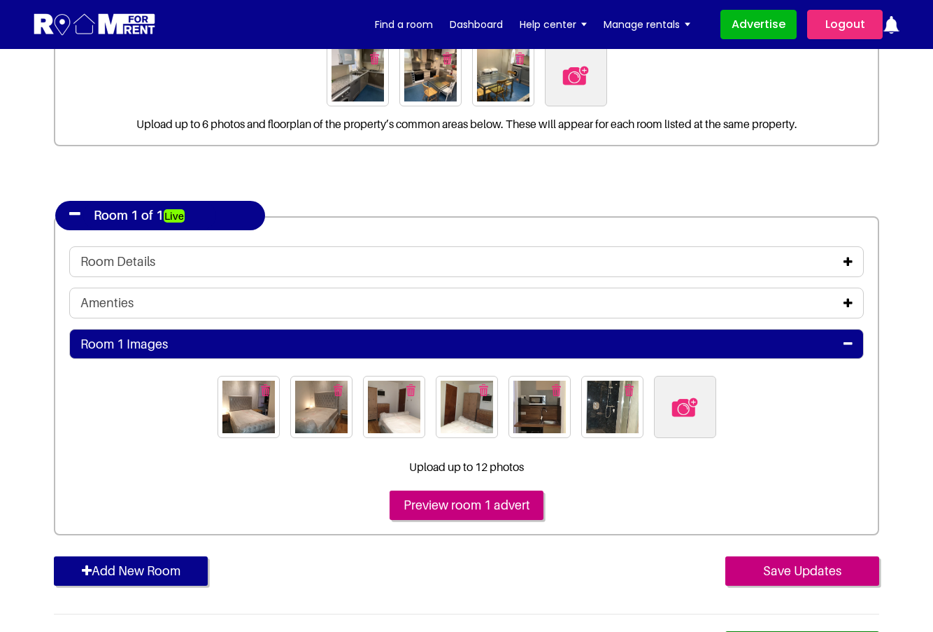
click at [631, 390] on img "button" at bounding box center [629, 390] width 9 height 12
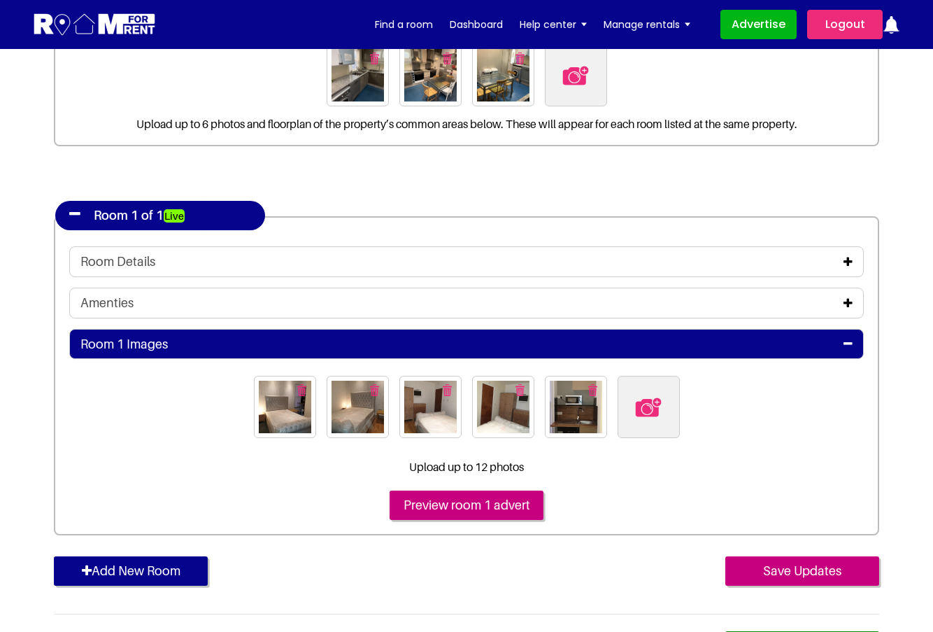
click at [593, 390] on img "button" at bounding box center [592, 390] width 9 height 12
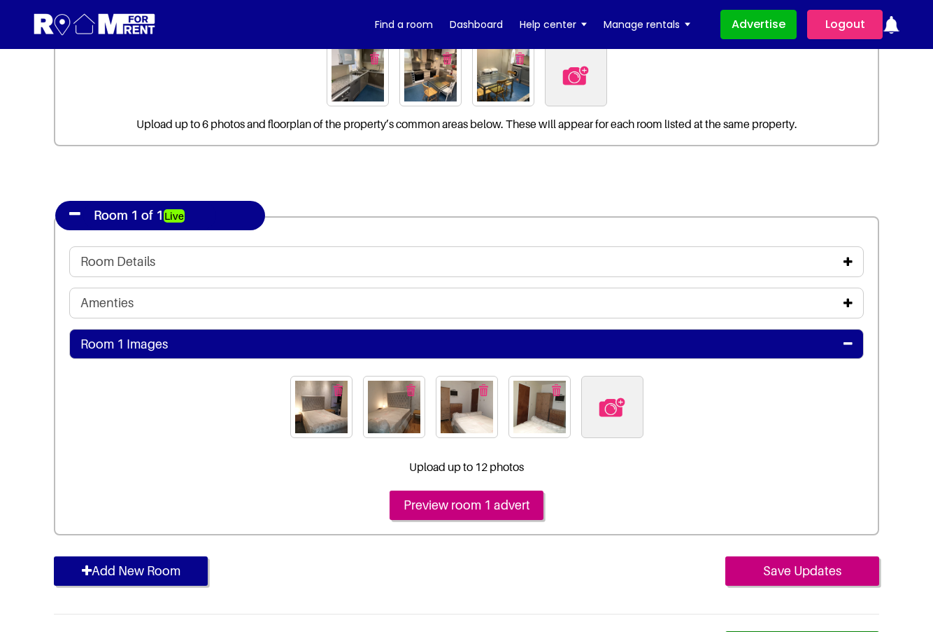
click at [555, 390] on img "button" at bounding box center [556, 390] width 9 height 12
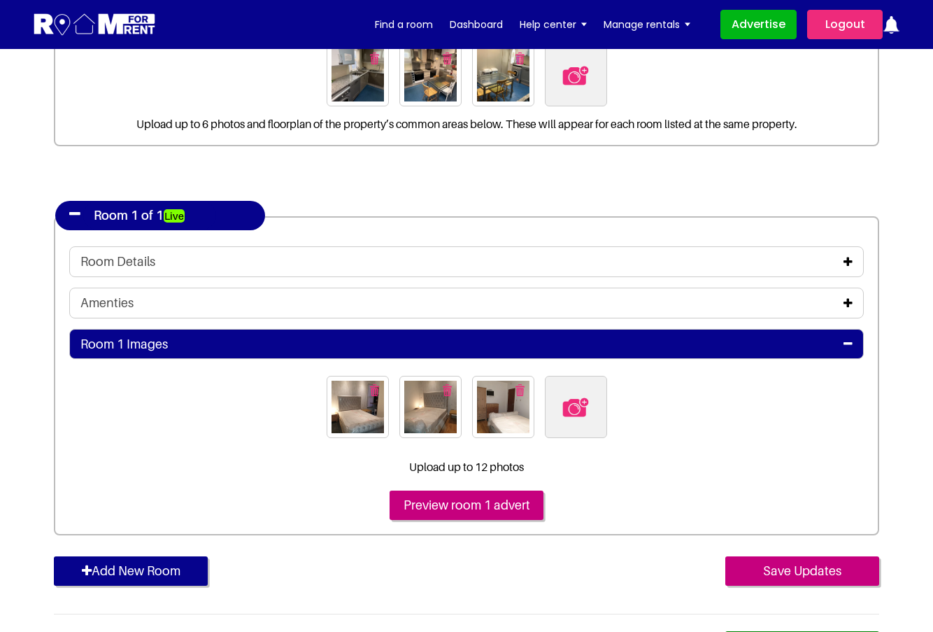
click at [516, 392] on img "button" at bounding box center [520, 390] width 9 height 12
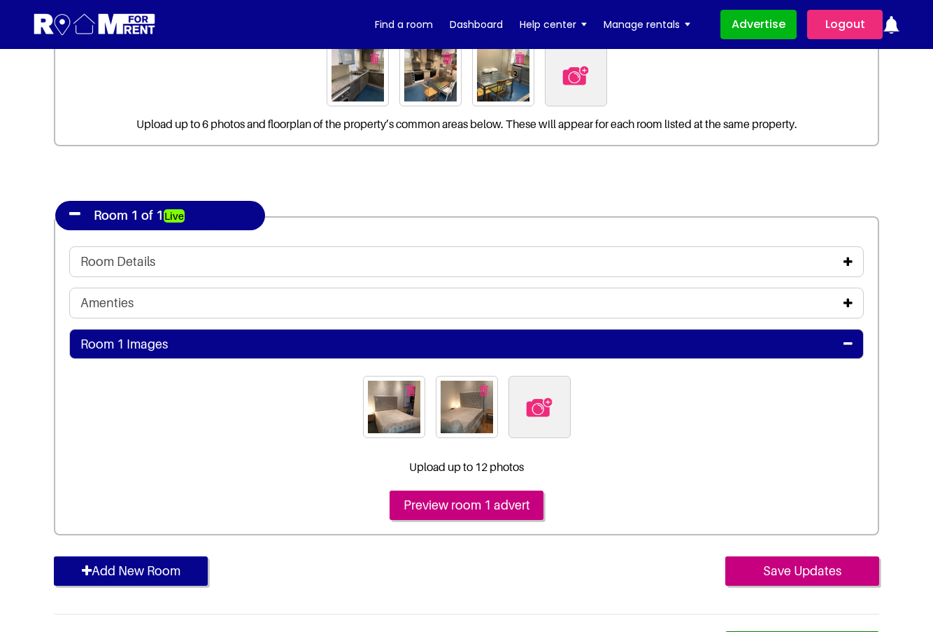
click at [482, 386] on img "button" at bounding box center [483, 390] width 9 height 12
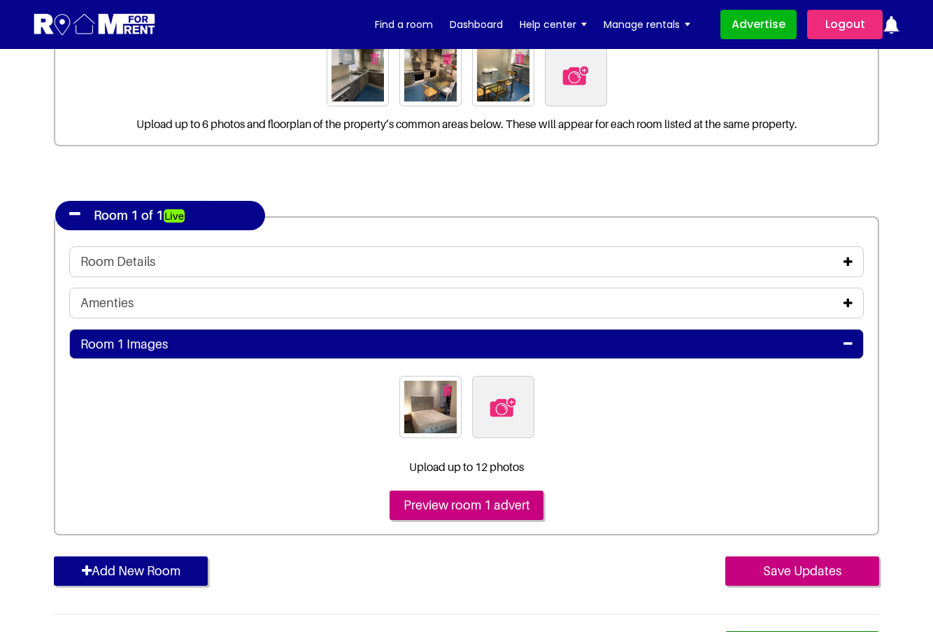
click at [449, 392] on img "button" at bounding box center [447, 390] width 9 height 12
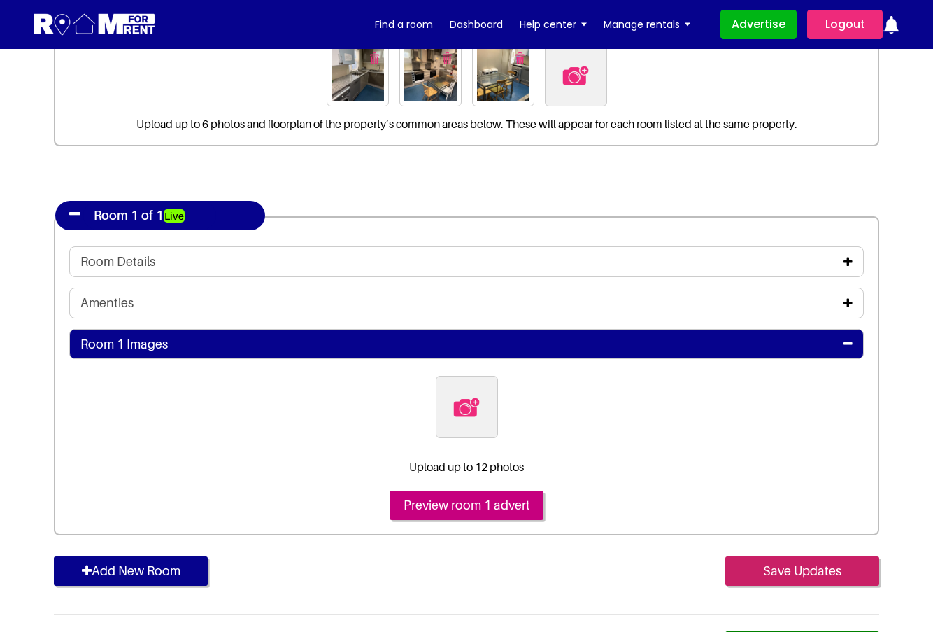
click at [786, 574] on input "Save Updates" at bounding box center [802, 570] width 154 height 29
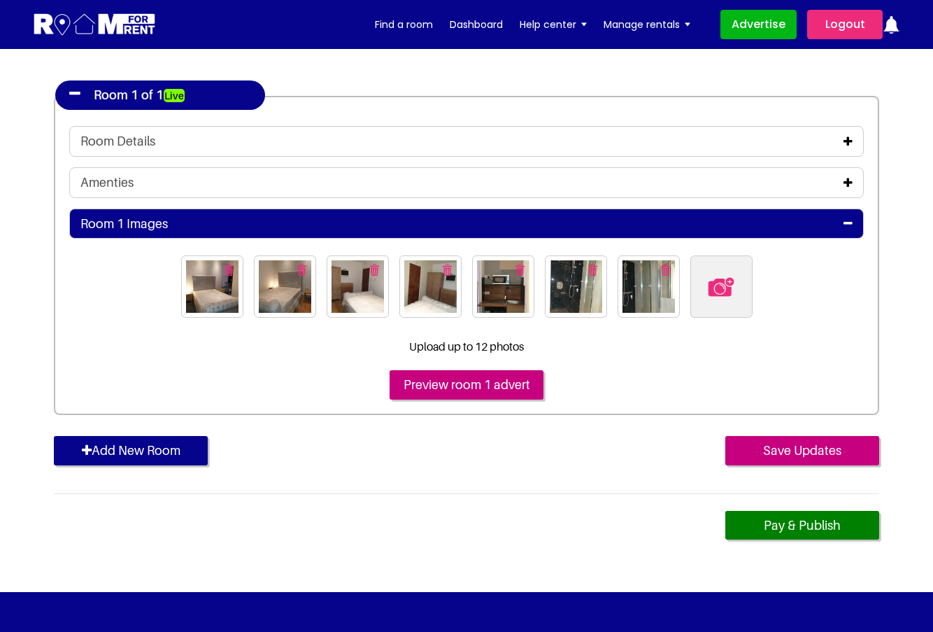
scroll to position [350, 0]
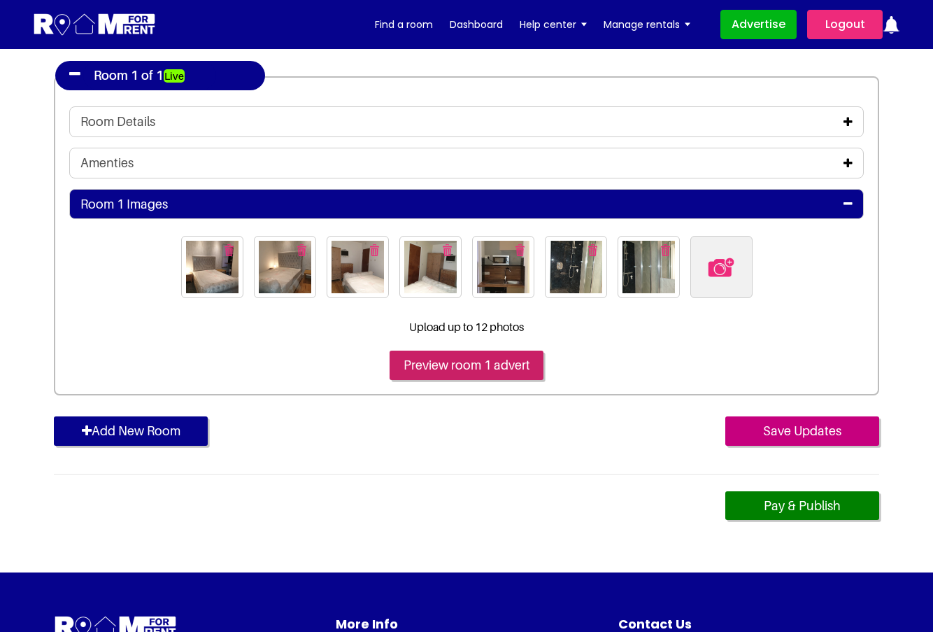
click at [463, 372] on input "Preview room 1 advert" at bounding box center [467, 364] width 154 height 29
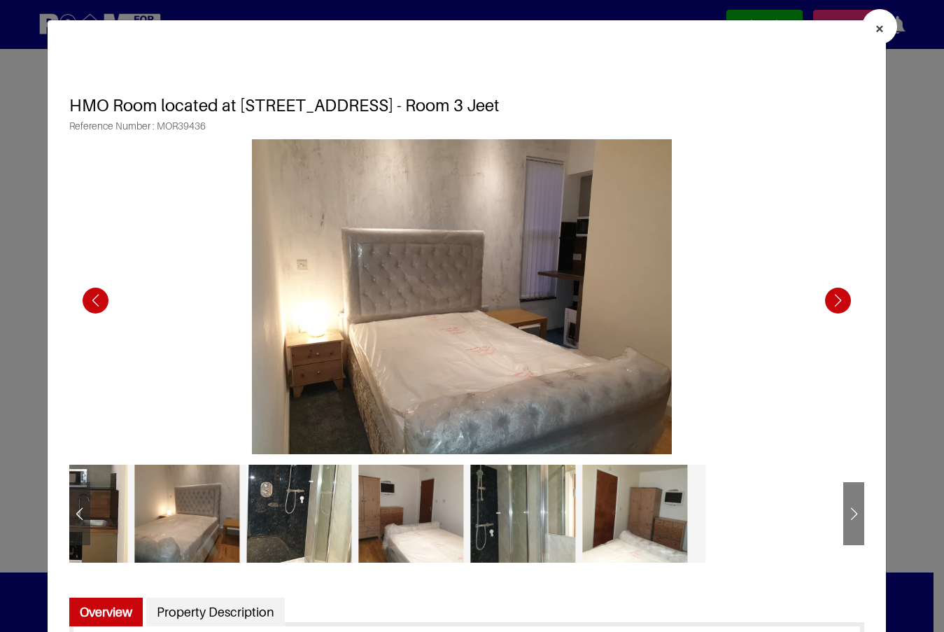
click at [835, 303] on div "Next slide" at bounding box center [837, 300] width 38 height 38
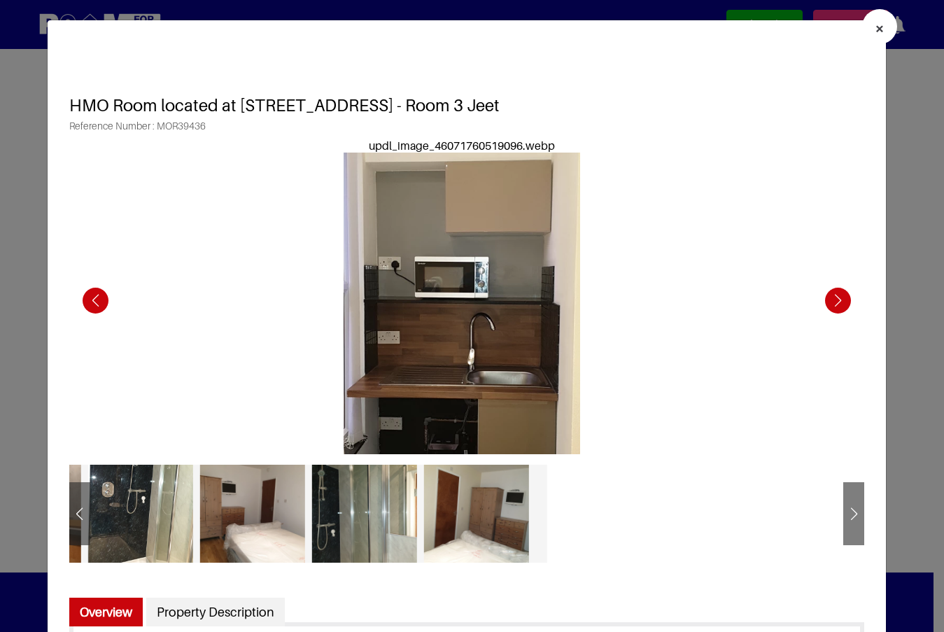
click at [835, 303] on div "Next slide" at bounding box center [837, 300] width 38 height 38
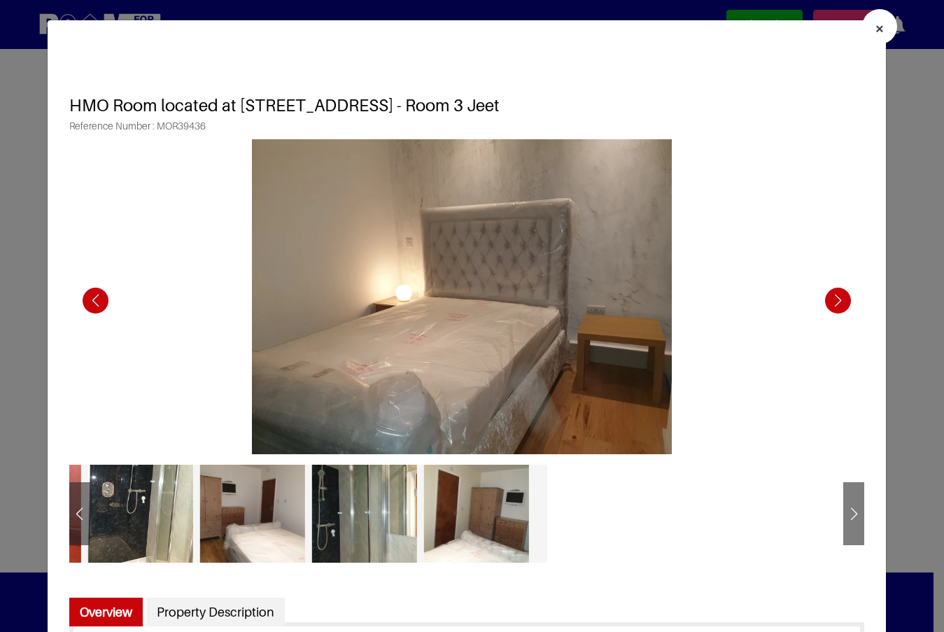
click at [835, 303] on div "Next slide" at bounding box center [837, 300] width 38 height 38
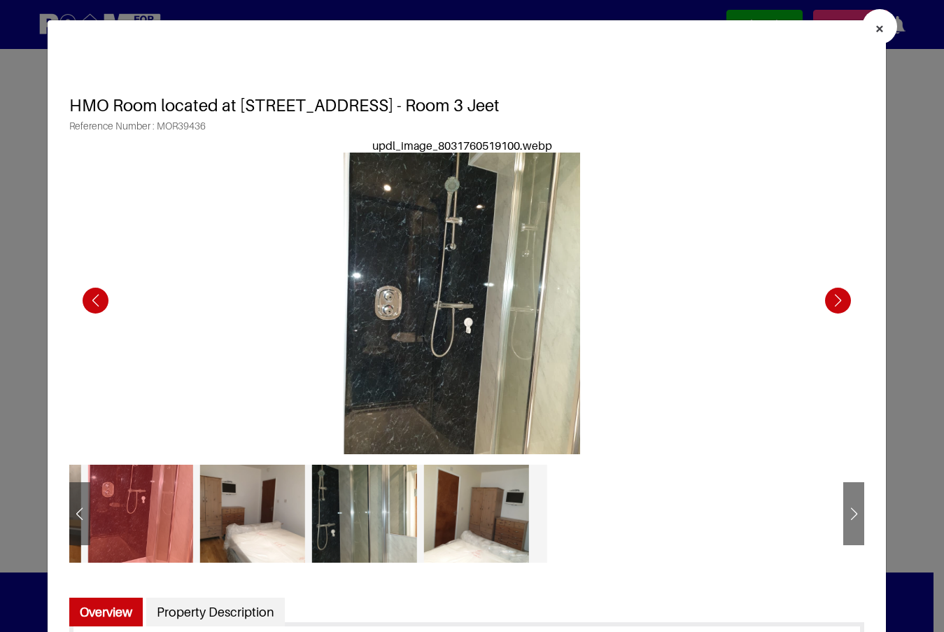
click at [835, 303] on div "Next slide" at bounding box center [837, 300] width 38 height 38
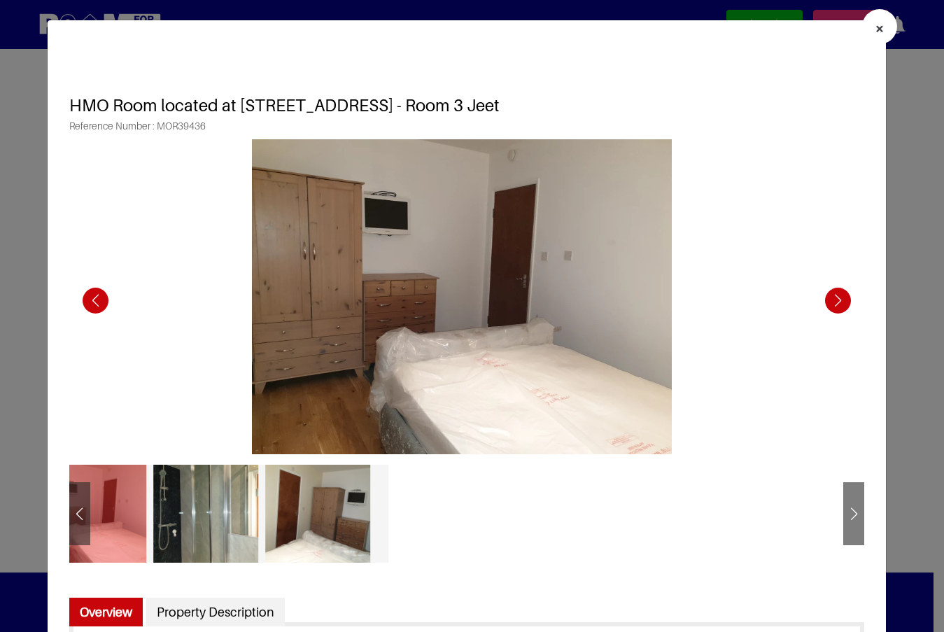
click at [864, 41] on button "×" at bounding box center [879, 26] width 35 height 35
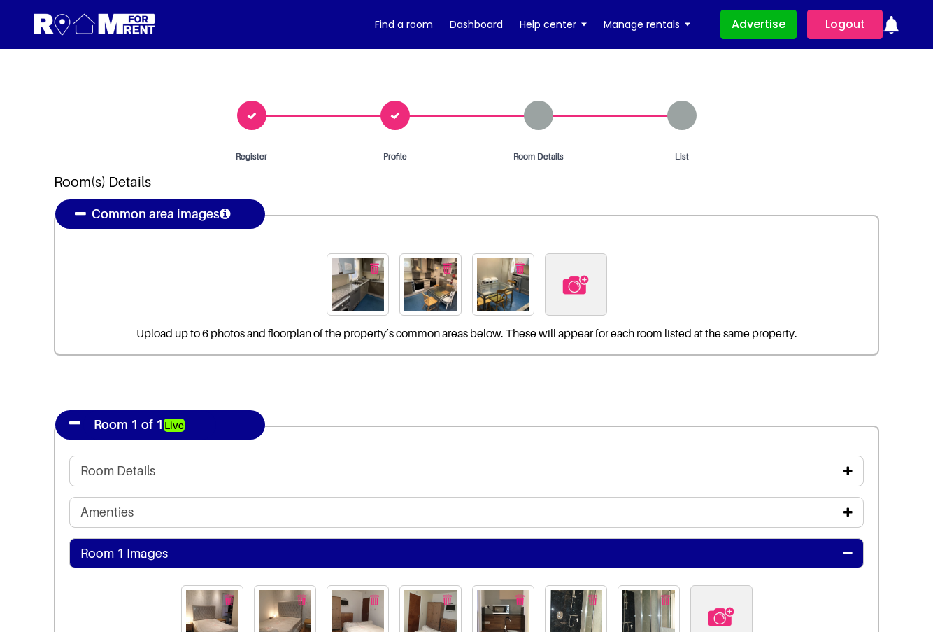
scroll to position [0, 0]
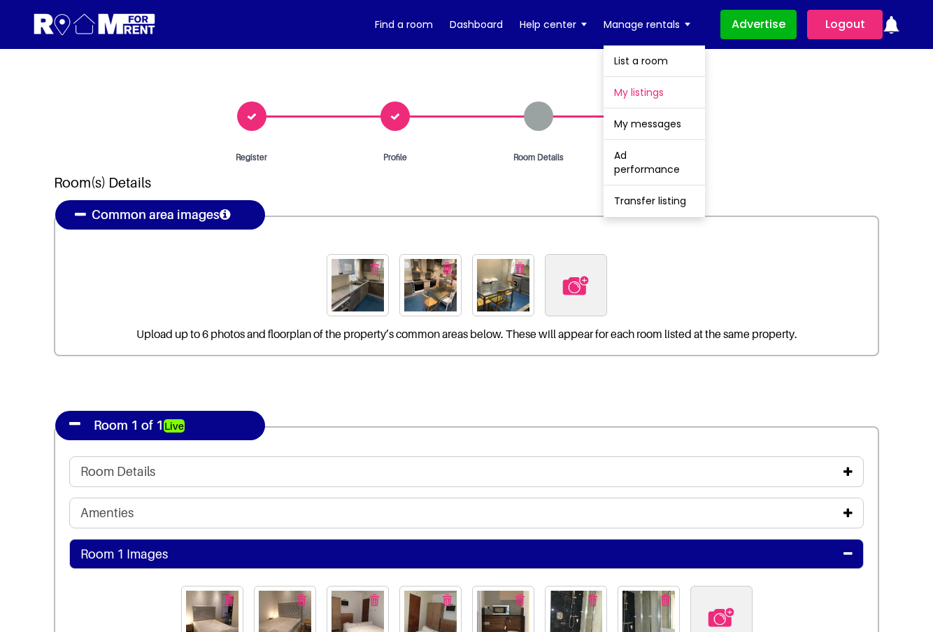
click at [639, 103] on link "My listings" at bounding box center [654, 92] width 101 height 31
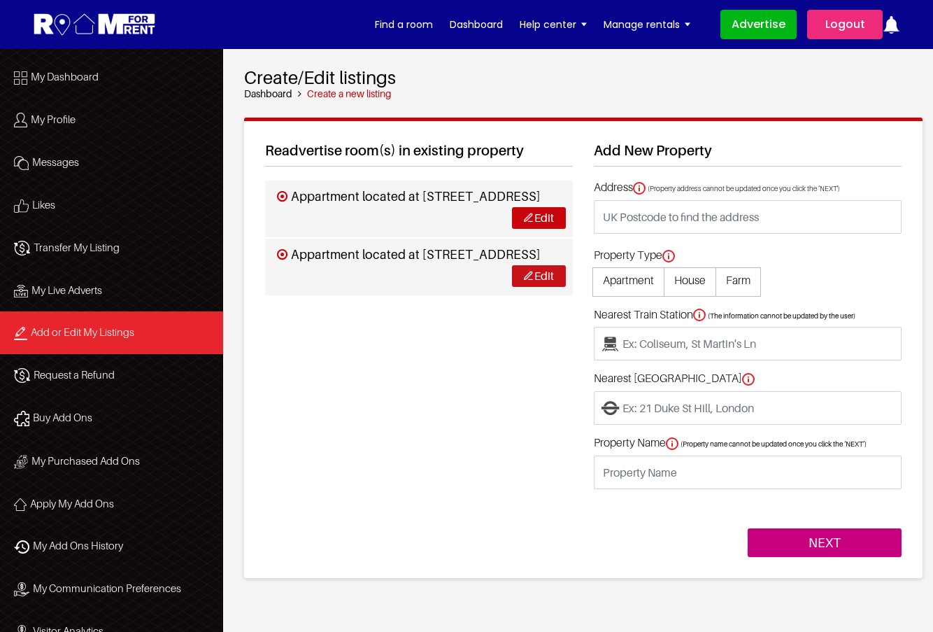
click at [540, 287] on link "Edit" at bounding box center [539, 276] width 54 height 22
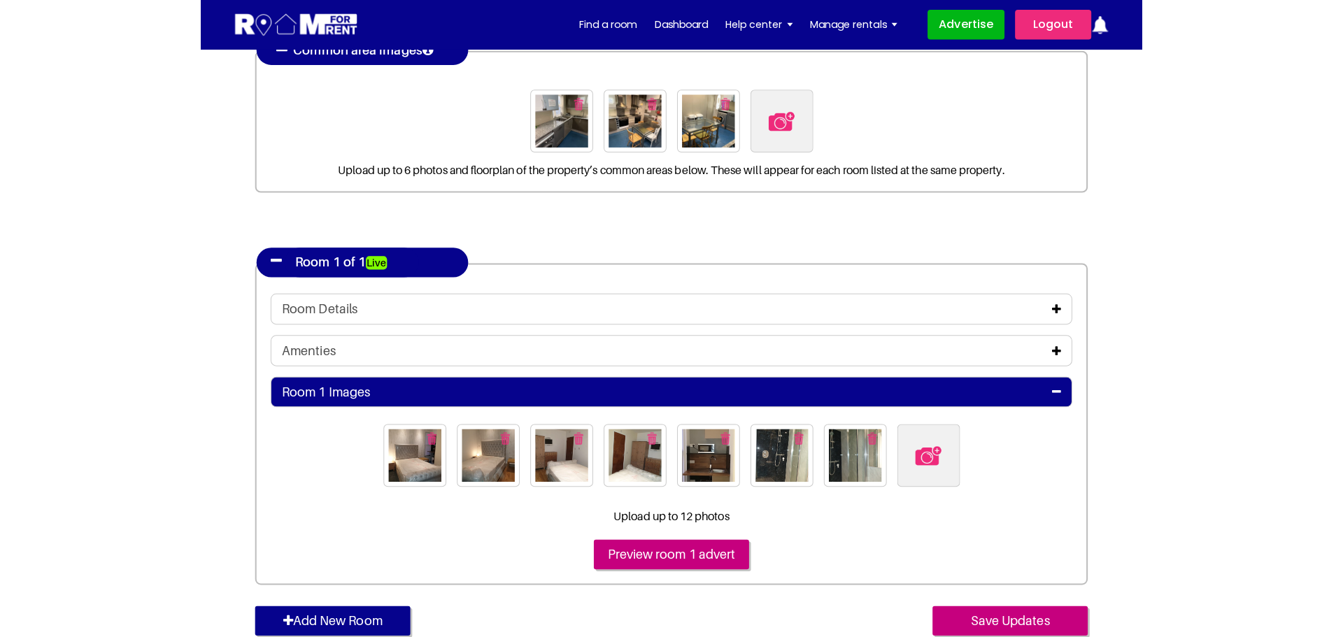
scroll to position [140, 0]
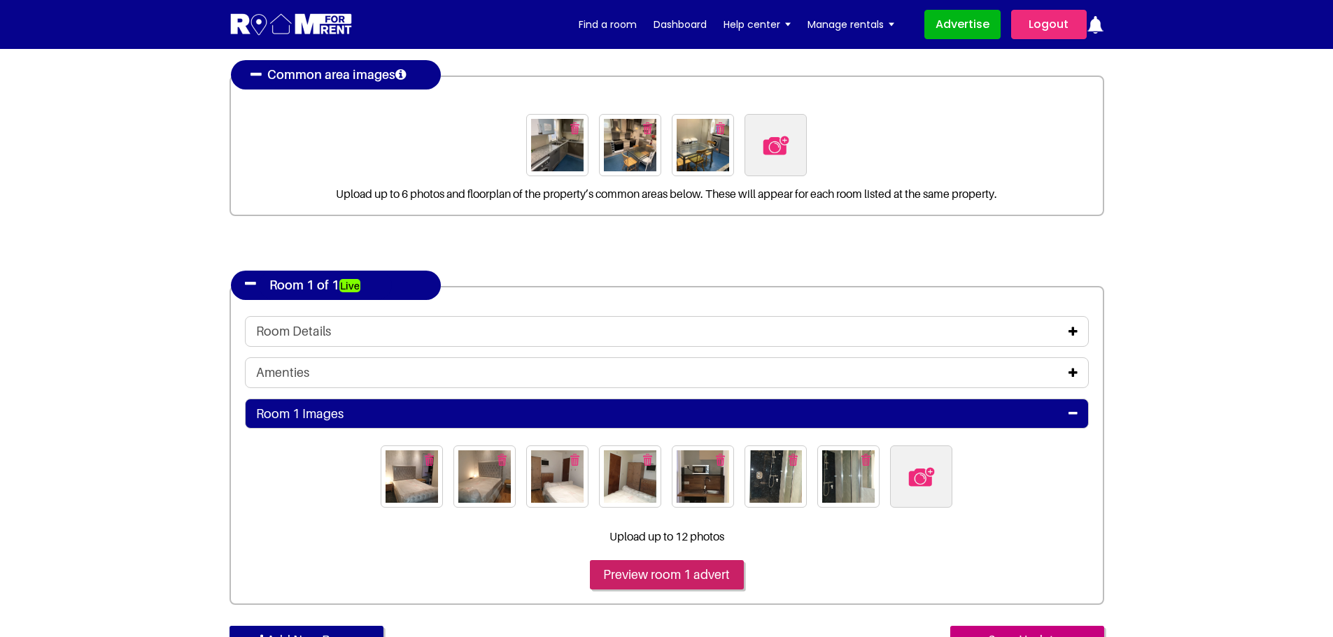
click at [696, 569] on input "Preview room 1 advert" at bounding box center [667, 574] width 154 height 29
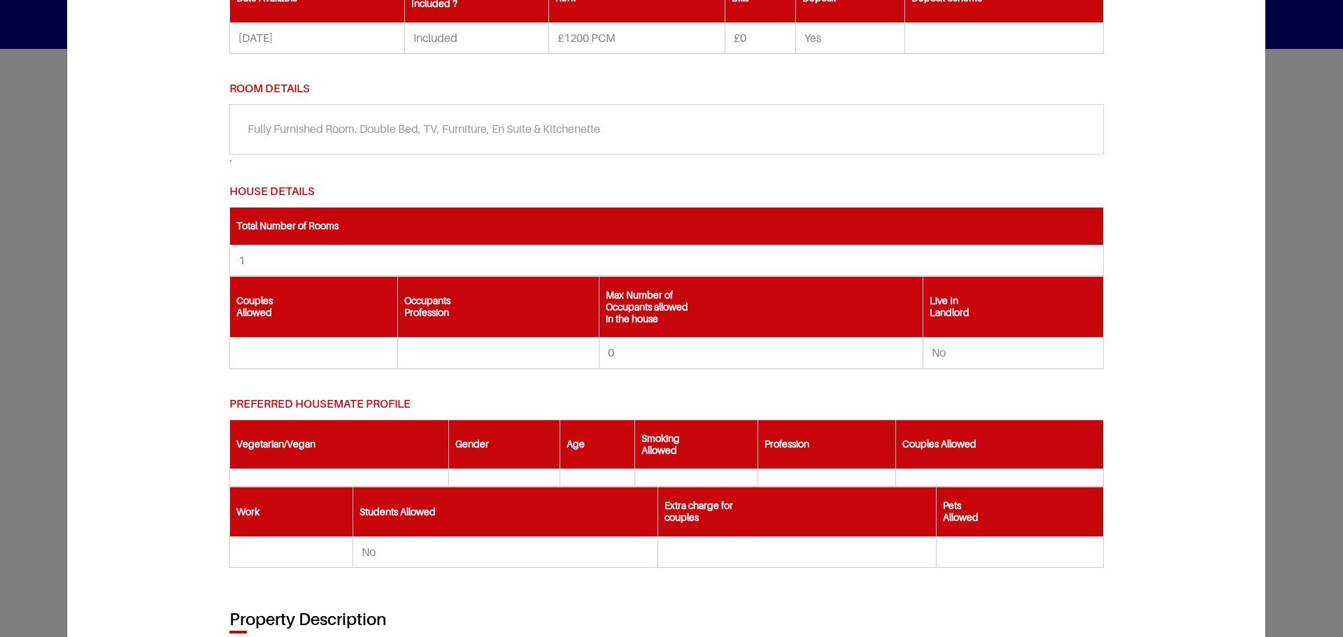
scroll to position [1119, 0]
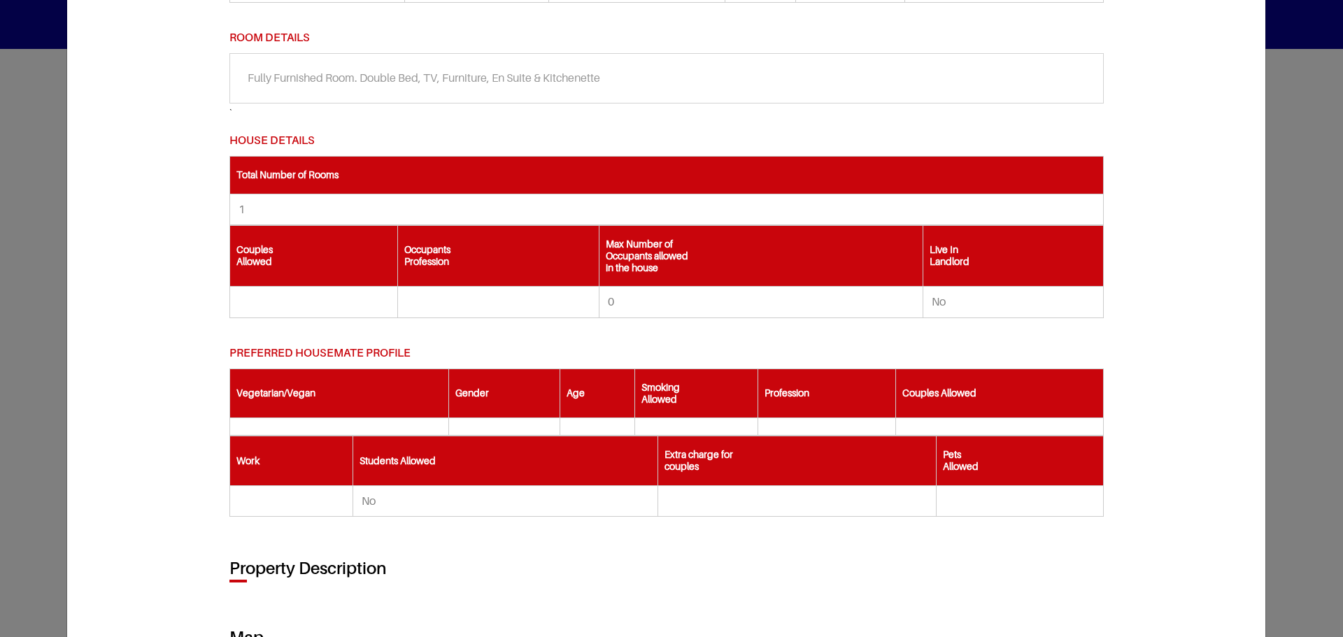
click at [446, 309] on td at bounding box center [497, 302] width 201 height 31
click at [415, 304] on td at bounding box center [497, 302] width 201 height 31
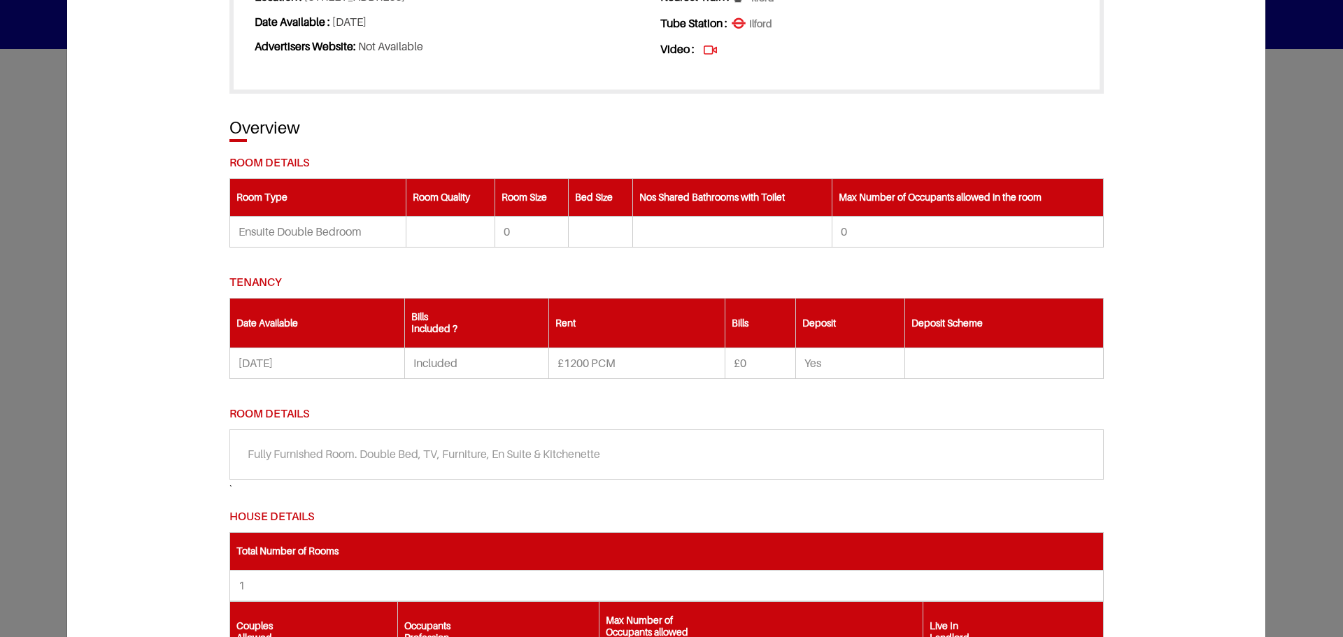
scroll to position [742, 0]
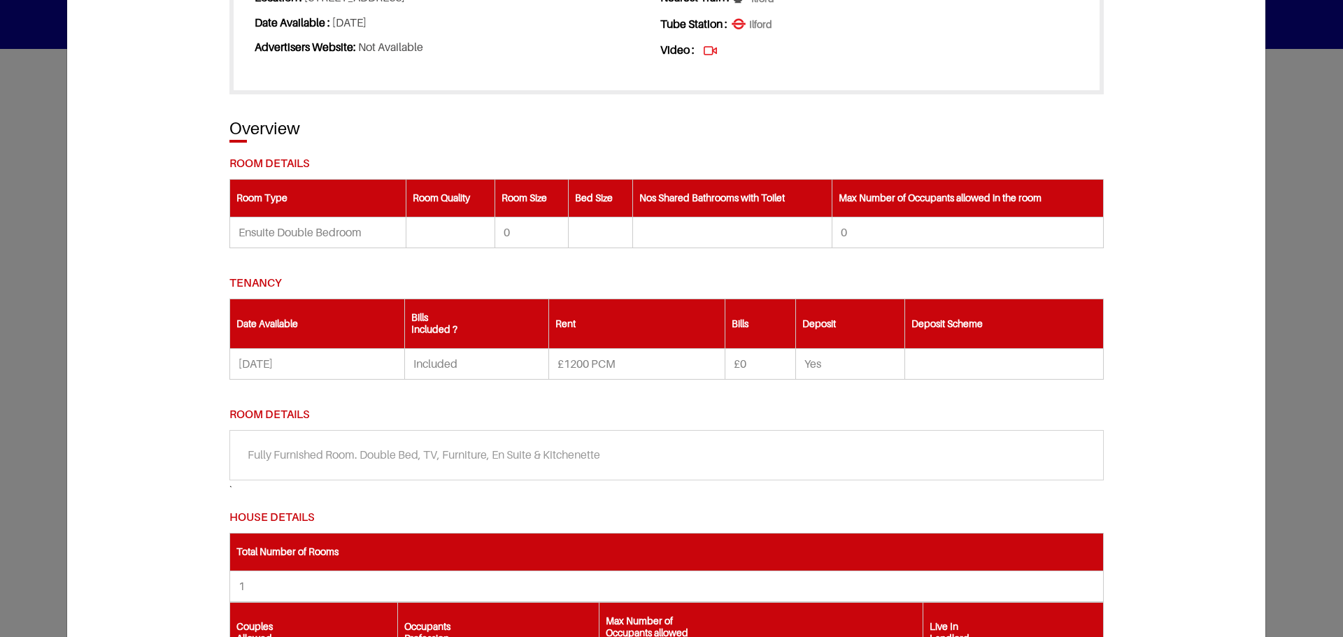
click at [932, 80] on section "HMO Room located at [STREET_ADDRESS] - Room 3 Jeet Reference Number : MOR39436 …" at bounding box center [666, 309] width 1176 height 1994
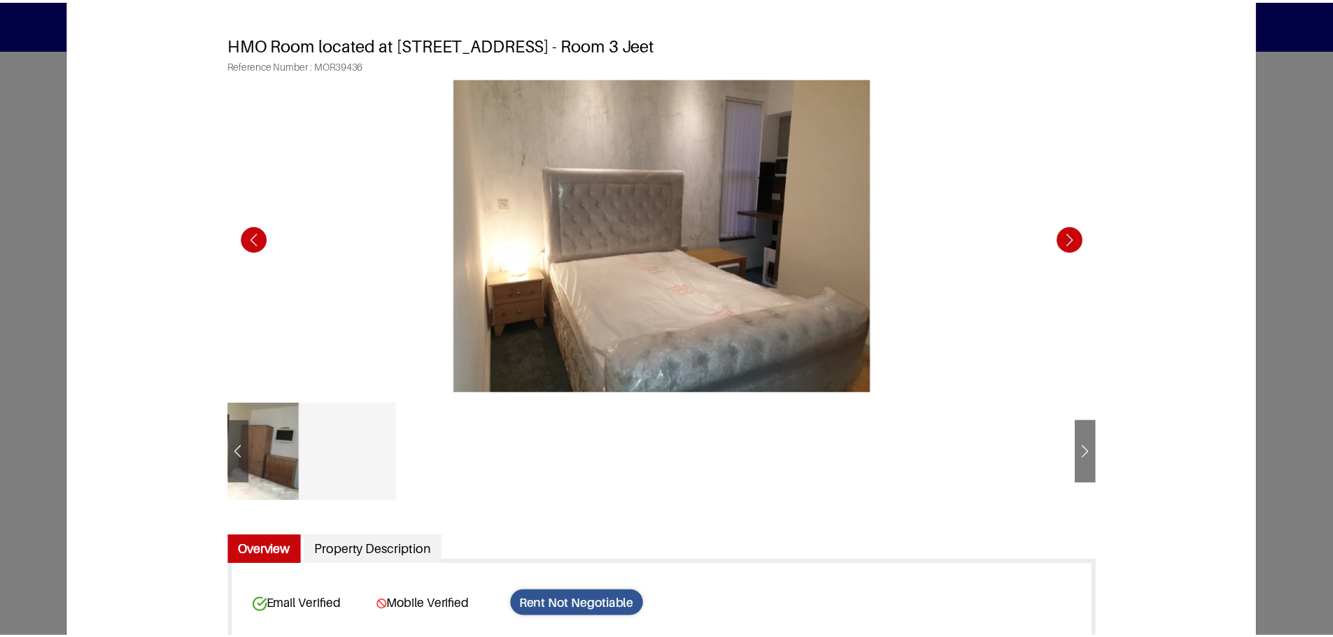
scroll to position [0, 0]
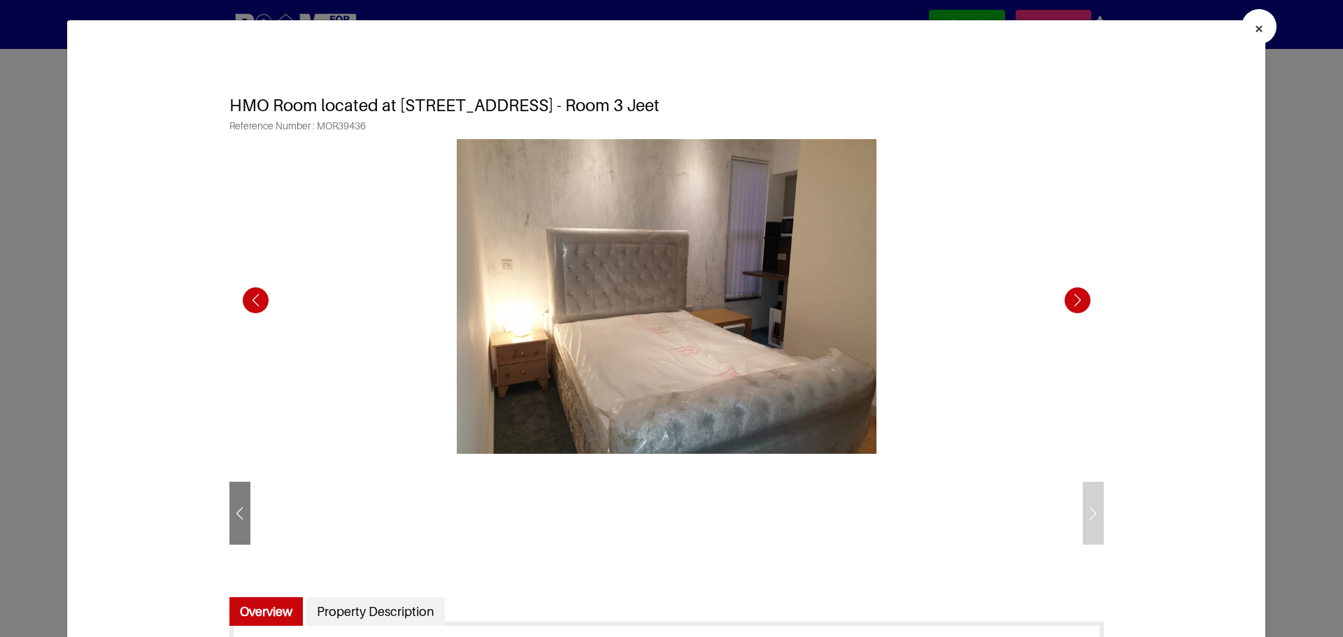
click at [932, 25] on span "×" at bounding box center [1259, 28] width 10 height 20
